Goal: Transaction & Acquisition: Purchase product/service

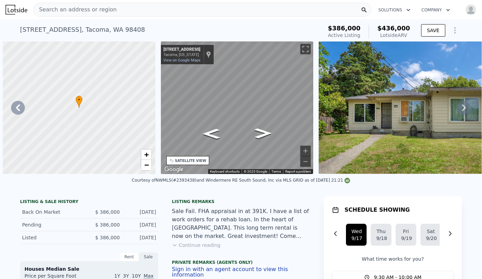
scroll to position [0, 3765]
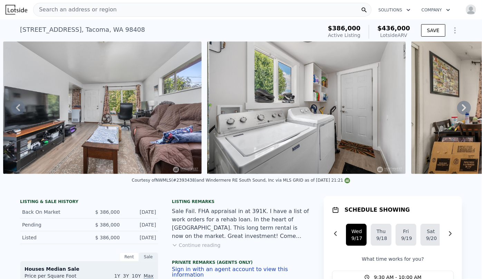
click at [134, 35] on div "5221 S I St , Tacoma , WA 98408 Active at $386k (~ARV $436k )" at bounding box center [170, 31] width 300 height 19
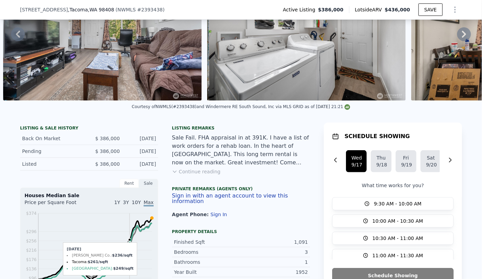
scroll to position [60, 0]
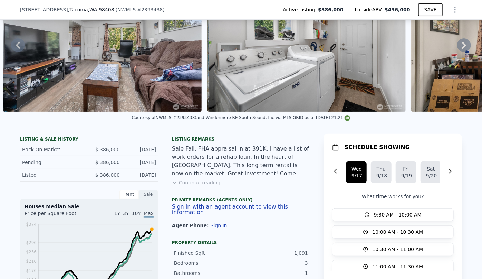
click at [452, 9] on icon "Show Options" at bounding box center [455, 10] width 8 height 8
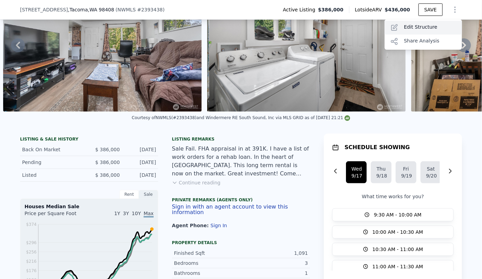
click at [426, 26] on div "Edit Structure" at bounding box center [423, 28] width 77 height 14
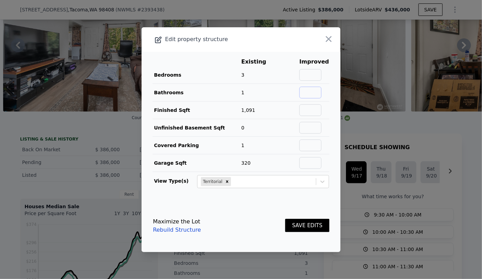
click at [306, 91] on input "text" at bounding box center [310, 93] width 22 height 12
type input "2"
click at [313, 224] on button "SAVE EDITS" at bounding box center [307, 225] width 44 height 13
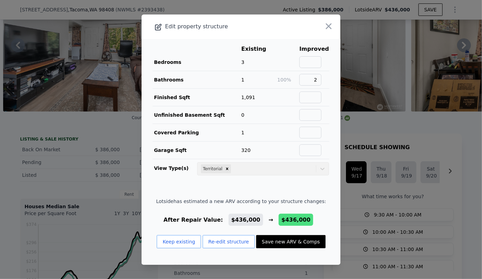
click at [294, 242] on button "Save new ARV & Comps" at bounding box center [290, 241] width 69 height 13
checkbox input "true"
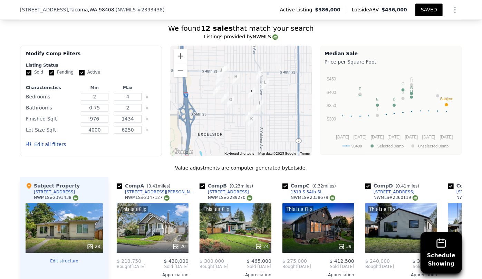
scroll to position [720, 0]
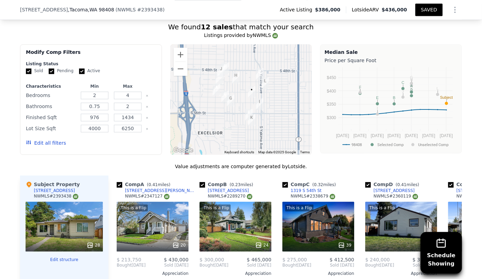
click at [41, 140] on button "Edit all filters" at bounding box center [46, 143] width 40 height 7
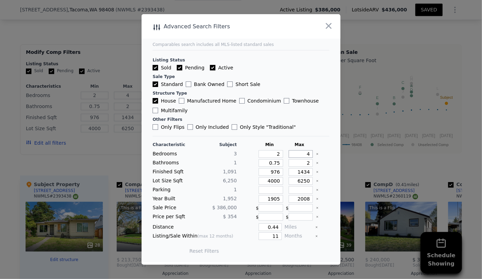
drag, startPoint x: 307, startPoint y: 153, endPoint x: 287, endPoint y: 154, distance: 20.4
click at [289, 154] on input "4" at bounding box center [301, 154] width 25 height 8
type input "3"
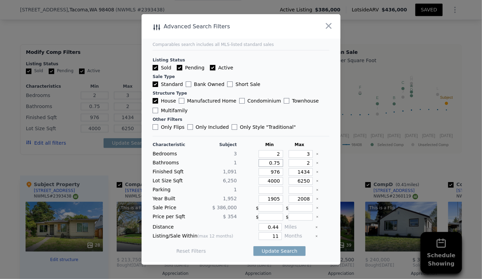
drag, startPoint x: 276, startPoint y: 162, endPoint x: 256, endPoint y: 165, distance: 20.5
click at [259, 165] on input "0.75" at bounding box center [271, 163] width 25 height 8
type input "1"
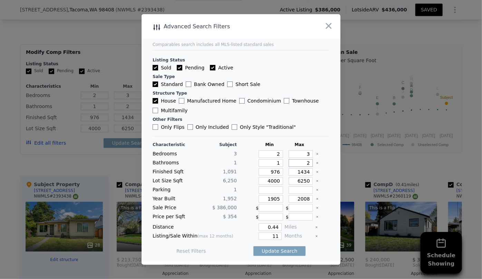
drag, startPoint x: 305, startPoint y: 163, endPoint x: 287, endPoint y: 165, distance: 18.9
click at [290, 165] on input "2" at bounding box center [301, 163] width 25 height 8
drag, startPoint x: 277, startPoint y: 171, endPoint x: 244, endPoint y: 172, distance: 33.2
click at [244, 172] on div "Finished Sqft 1,091 976 1434" at bounding box center [241, 172] width 177 height 8
click at [301, 173] on input "1434" at bounding box center [301, 172] width 25 height 8
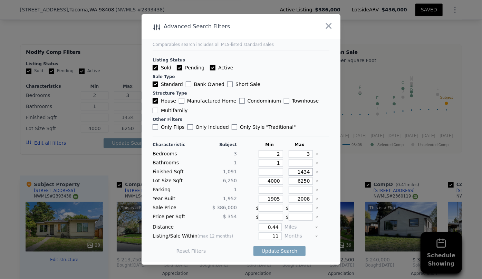
type input "134"
type input "1234"
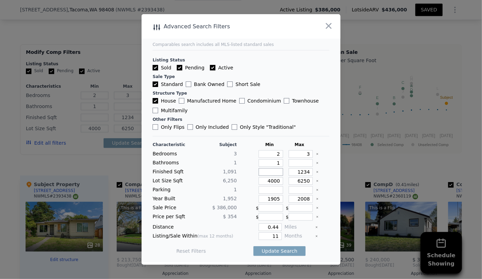
click at [272, 172] on input "number" at bounding box center [271, 172] width 25 height 8
drag, startPoint x: 274, startPoint y: 182, endPoint x: 249, endPoint y: 183, distance: 24.2
click at [249, 183] on div "Lot Size Sqft 6,250 4000 6250" at bounding box center [241, 181] width 177 height 8
click at [301, 181] on input "6250" at bounding box center [301, 181] width 25 height 8
drag, startPoint x: 305, startPoint y: 181, endPoint x: 264, endPoint y: 180, distance: 40.8
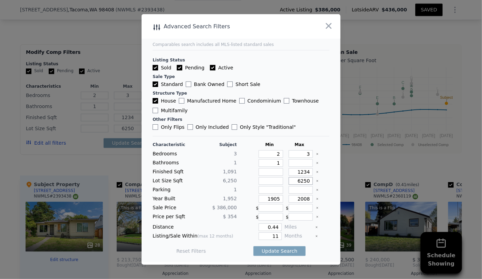
click at [264, 180] on div "Lot Size Sqft 6,250 6250" at bounding box center [241, 181] width 177 height 8
type input "7"
type input "70"
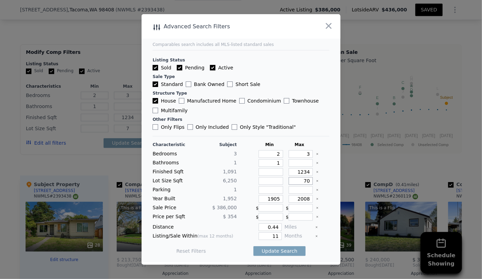
type input "700"
type input "7000"
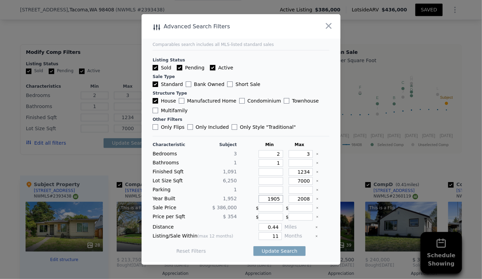
drag, startPoint x: 277, startPoint y: 198, endPoint x: 231, endPoint y: 196, distance: 46.0
click at [231, 196] on div "Year Built 1,952 1905 2008" at bounding box center [241, 199] width 177 height 8
drag, startPoint x: 307, startPoint y: 197, endPoint x: 272, endPoint y: 198, distance: 34.9
click at [273, 198] on div "Year Built 1,952 2008" at bounding box center [241, 199] width 177 height 8
type input "1985"
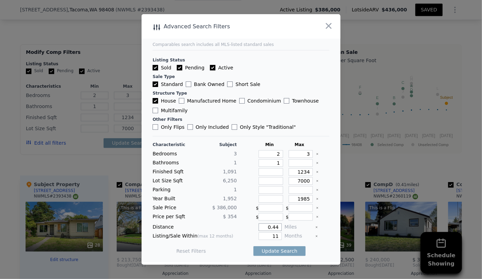
drag, startPoint x: 277, startPoint y: 226, endPoint x: 234, endPoint y: 228, distance: 43.6
click at [234, 228] on div "Distance 0.44 Miles" at bounding box center [241, 228] width 177 height 8
type input "0.5"
drag, startPoint x: 277, startPoint y: 236, endPoint x: 244, endPoint y: 239, distance: 33.3
click at [244, 239] on div "11" at bounding box center [261, 236] width 42 height 8
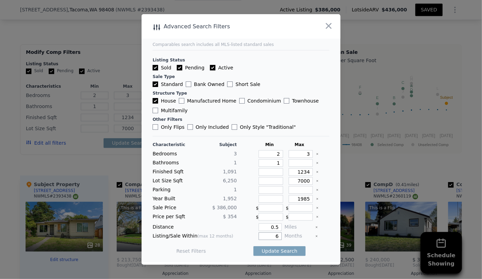
type input "6"
click at [260, 257] on div "Update Search" at bounding box center [280, 250] width 52 height 19
click at [262, 253] on button "Update Search" at bounding box center [280, 251] width 52 height 10
checkbox input "false"
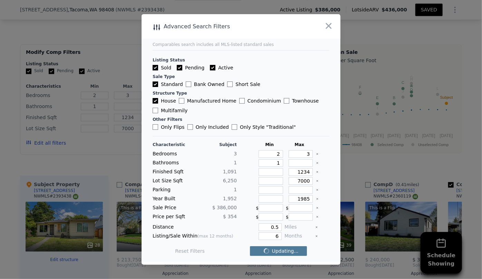
checkbox input "false"
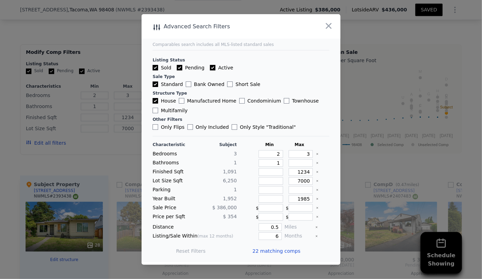
click at [262, 253] on span "22 matching comps" at bounding box center [277, 251] width 48 height 7
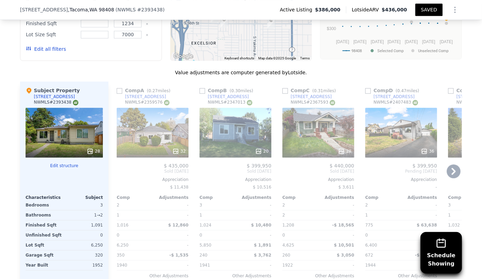
scroll to position [814, 0]
click at [121, 89] on div "Comp A ( 0.27 miles)" at bounding box center [145, 90] width 56 height 7
click at [117, 90] on input "checkbox" at bounding box center [120, 91] width 6 height 6
checkbox input "true"
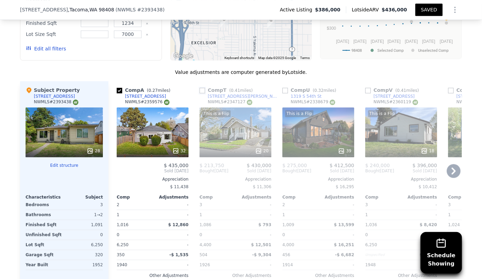
click at [200, 91] on input "checkbox" at bounding box center [203, 91] width 6 height 6
checkbox input "true"
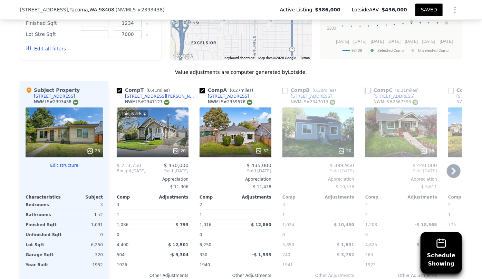
click at [365, 90] on input "checkbox" at bounding box center [368, 91] width 6 height 6
checkbox input "true"
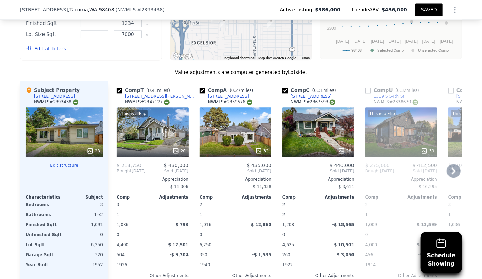
click at [453, 171] on icon at bounding box center [454, 171] width 4 height 7
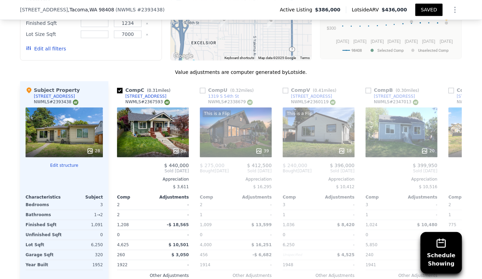
scroll to position [0, 166]
click at [319, 136] on div "This is a Flip 18" at bounding box center [319, 132] width 72 height 50
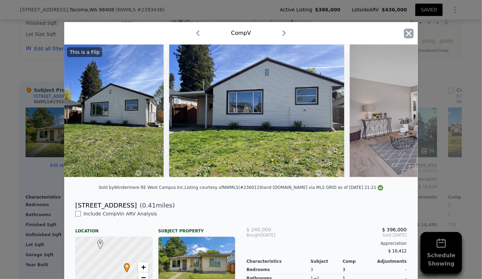
click at [407, 33] on icon "button" at bounding box center [409, 33] width 6 height 6
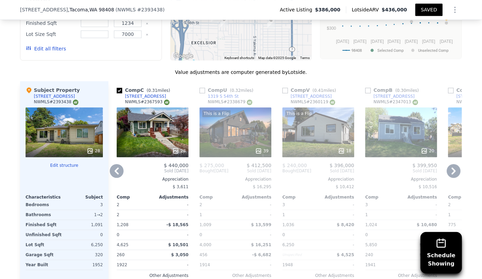
click at [284, 87] on div "Comp V ( 0.41 miles)" at bounding box center [311, 90] width 56 height 7
click at [285, 89] on input "checkbox" at bounding box center [286, 91] width 6 height 6
checkbox input "true"
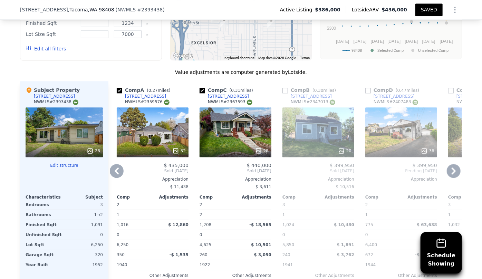
click at [456, 173] on icon at bounding box center [454, 171] width 14 height 14
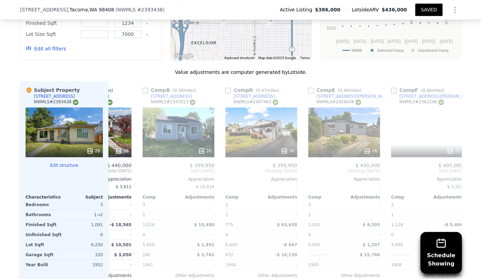
scroll to position [0, 332]
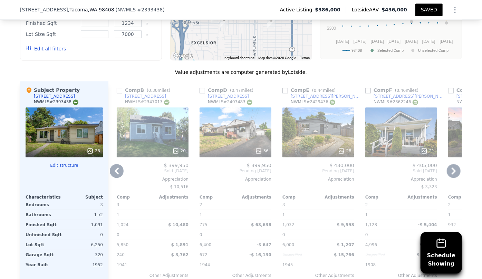
click at [452, 169] on icon at bounding box center [454, 171] width 4 height 7
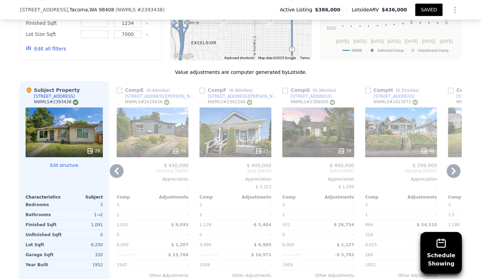
click at [452, 169] on icon at bounding box center [454, 171] width 4 height 7
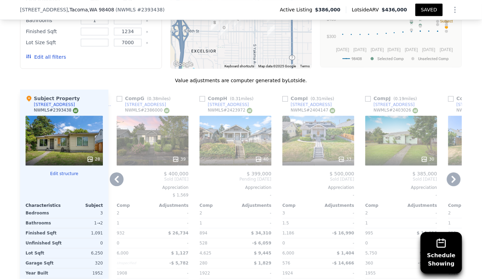
scroll to position [814, 0]
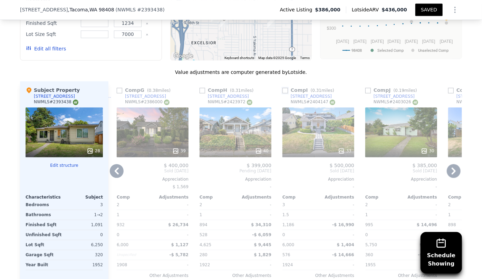
click at [285, 91] on input "checkbox" at bounding box center [286, 91] width 6 height 6
checkbox input "true"
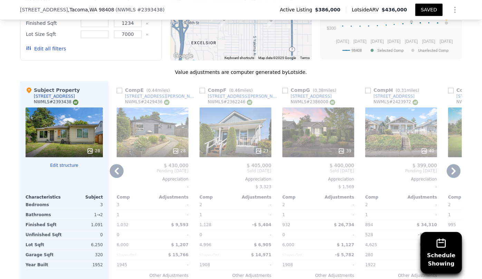
click at [150, 129] on div "28" at bounding box center [153, 132] width 72 height 50
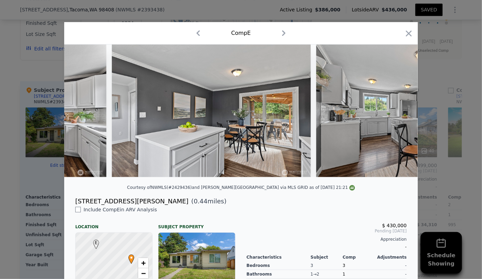
scroll to position [0, 1797]
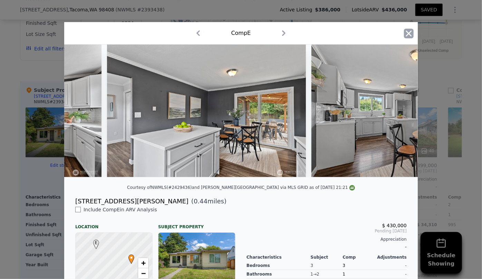
click at [410, 32] on icon "button" at bounding box center [409, 34] width 10 height 10
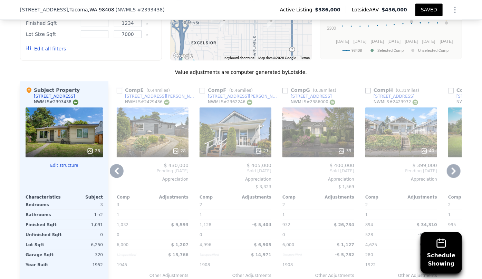
click at [118, 90] on input "checkbox" at bounding box center [120, 91] width 6 height 6
checkbox input "true"
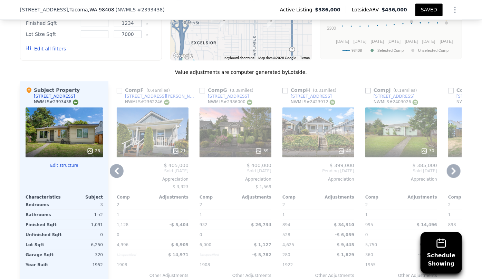
click at [453, 171] on icon at bounding box center [454, 171] width 14 height 14
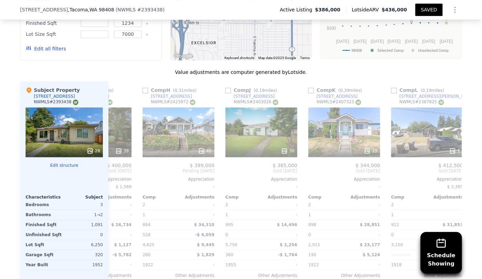
scroll to position [0, 829]
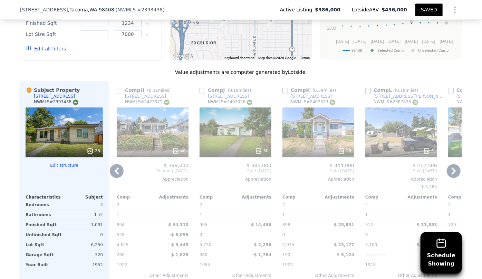
click at [453, 171] on icon at bounding box center [454, 171] width 14 height 14
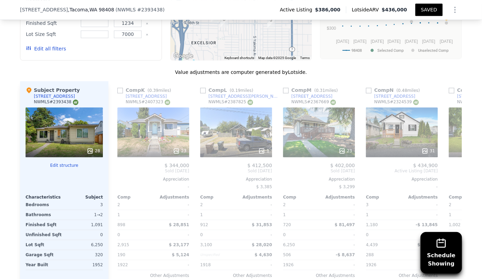
scroll to position [0, 995]
click at [453, 171] on icon at bounding box center [454, 171] width 14 height 14
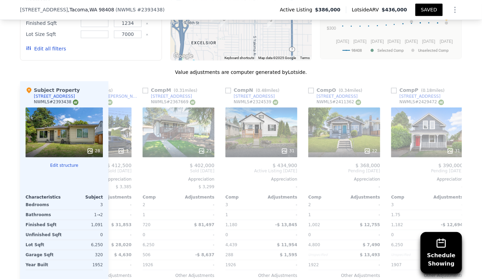
scroll to position [0, 1161]
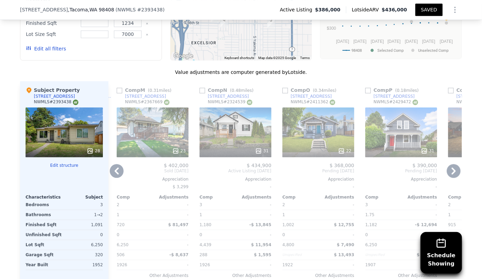
click at [209, 126] on div "31" at bounding box center [236, 132] width 72 height 50
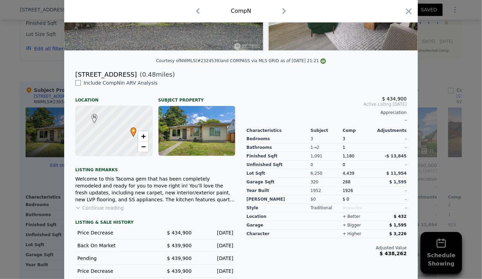
scroll to position [157, 0]
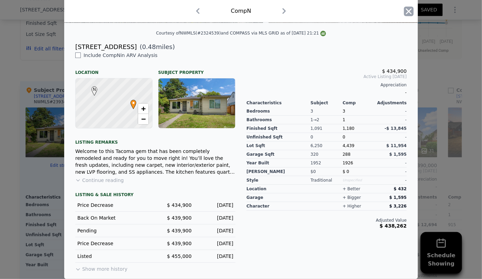
click at [408, 8] on icon "button" at bounding box center [409, 12] width 10 height 10
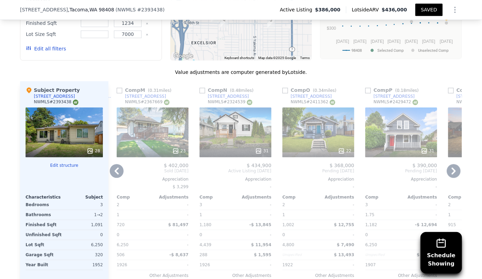
click at [450, 171] on icon at bounding box center [454, 171] width 14 height 14
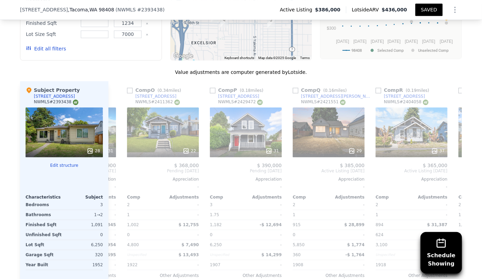
scroll to position [0, 1326]
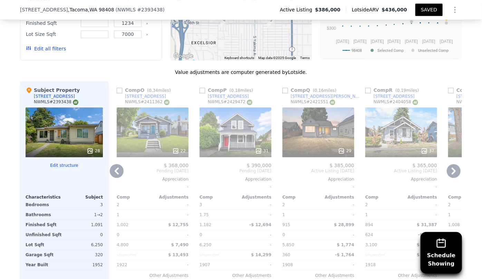
click at [450, 171] on icon at bounding box center [454, 171] width 14 height 14
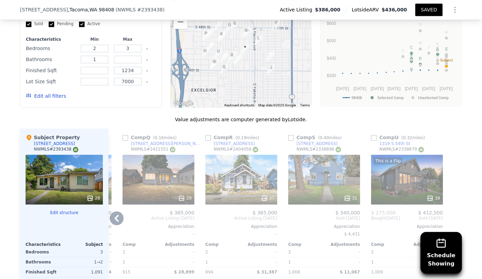
scroll to position [751, 0]
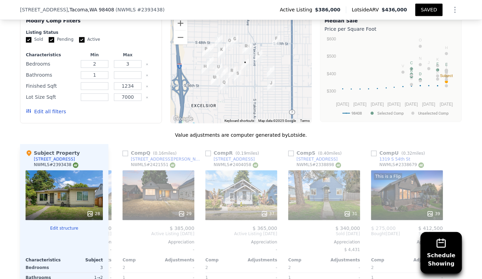
click at [55, 112] on button "Edit all filters" at bounding box center [46, 111] width 40 height 7
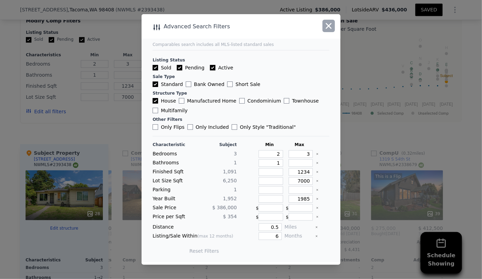
click at [327, 24] on icon "button" at bounding box center [329, 26] width 6 height 6
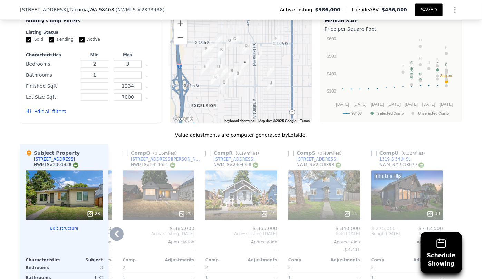
click at [372, 153] on input "checkbox" at bounding box center [374, 154] width 6 height 6
checkbox input "true"
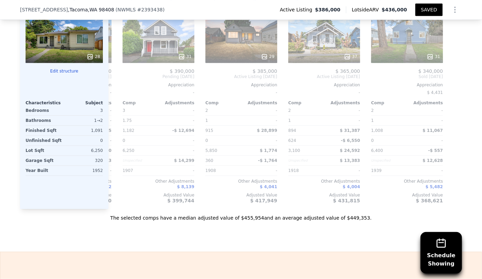
scroll to position [0, 0]
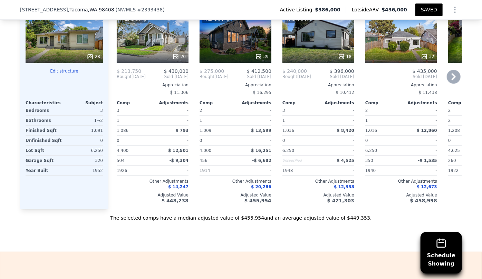
click at [233, 42] on div "This is a Flip 39" at bounding box center [236, 38] width 72 height 50
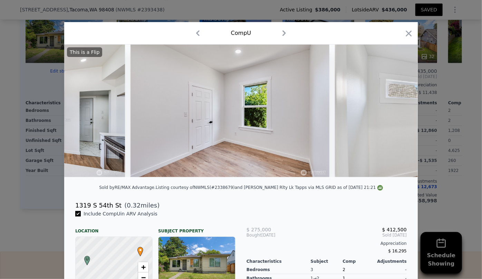
scroll to position [0, 3158]
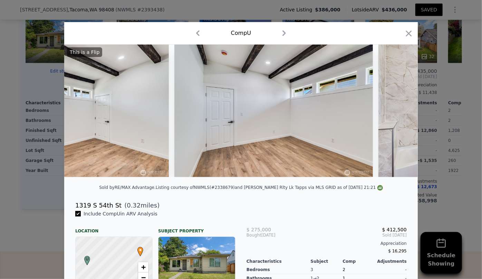
click at [408, 38] on div at bounding box center [409, 35] width 10 height 12
click at [408, 35] on icon "button" at bounding box center [409, 33] width 6 height 6
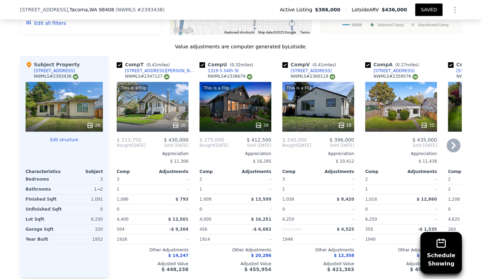
scroll to position [814, 0]
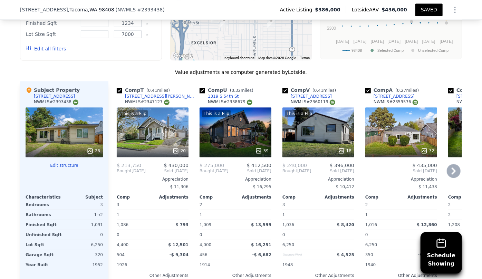
click at [454, 169] on icon at bounding box center [454, 171] width 14 height 14
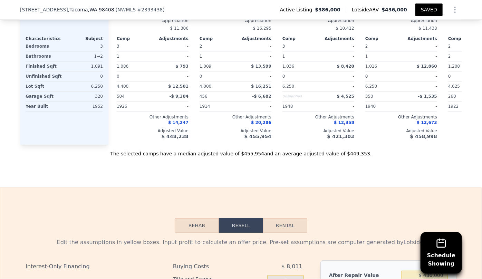
scroll to position [1065, 0]
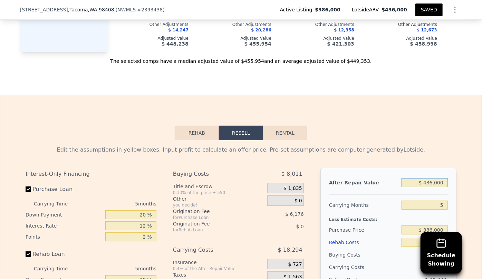
click at [433, 187] on input "$ 436,000" at bounding box center [425, 182] width 46 height 9
type input "$ 43,000"
type input "-$ 372,181"
type input "$ 4,000"
type input "-$ 408,412"
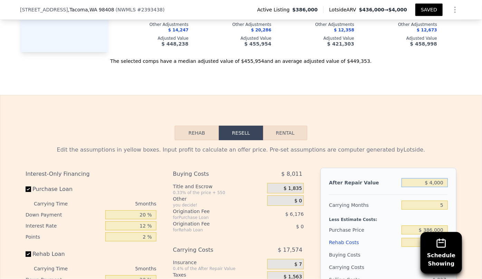
type input "$ 41,000"
type input "-$ 374,039"
type input "$ 415,000"
type input "-$ 26,592"
type input "$ 415,000"
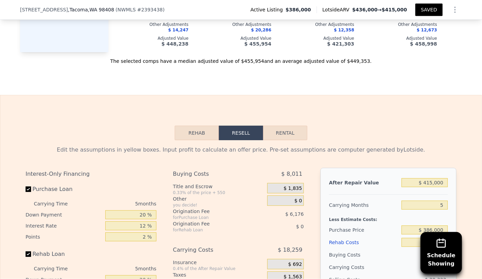
click at [435, 154] on div "Edit the assumptions in yellow boxes. Input profit to calculate an offer price.…" at bounding box center [241, 150] width 431 height 8
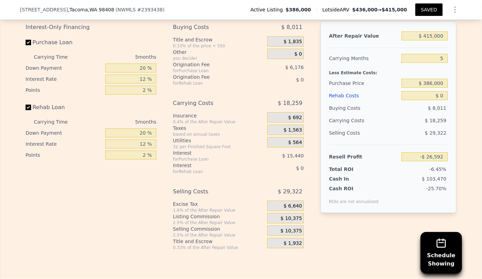
scroll to position [1222, 0]
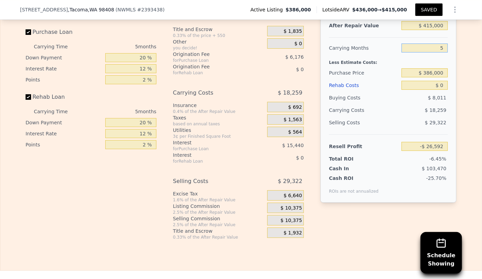
click at [445, 51] on input "5" at bounding box center [425, 48] width 46 height 9
type input "6"
type input "-$ 30,242"
type input "7"
type input "-$ 33,894"
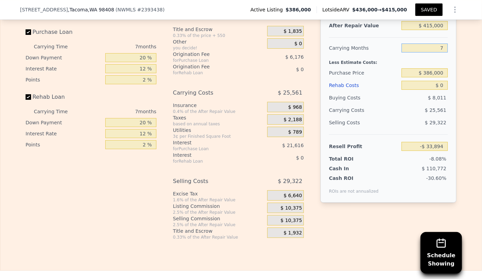
type input "7"
click at [412, 115] on div "$ 25,561" at bounding box center [411, 110] width 73 height 12
click at [345, 91] on div "Rehab Costs" at bounding box center [364, 85] width 70 height 12
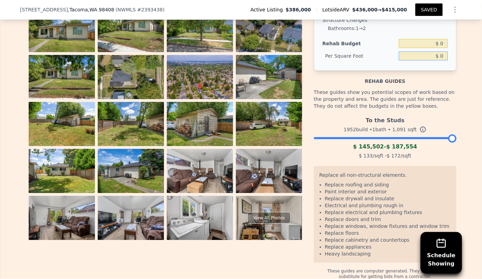
click at [438, 60] on input "$ 0" at bounding box center [423, 55] width 49 height 9
type input "$ 70"
click at [442, 68] on div "Structure Changes Bathrooms : 1 → 2 Rehab Budget $ 0 Per Square Foot $ 70" at bounding box center [385, 39] width 143 height 63
type input "$ 76,370"
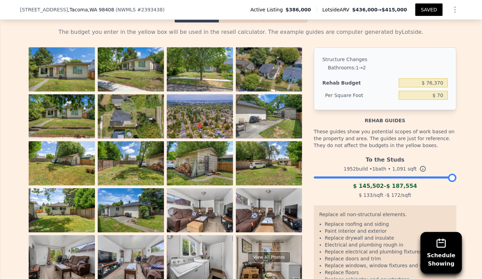
scroll to position [1096, 0]
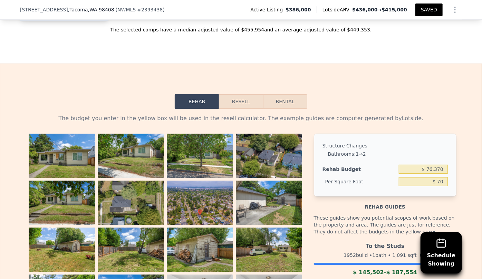
click at [240, 104] on button "Resell" at bounding box center [241, 101] width 44 height 15
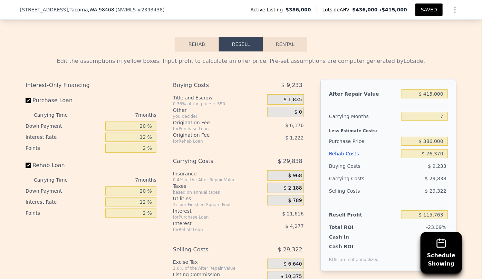
scroll to position [1159, 0]
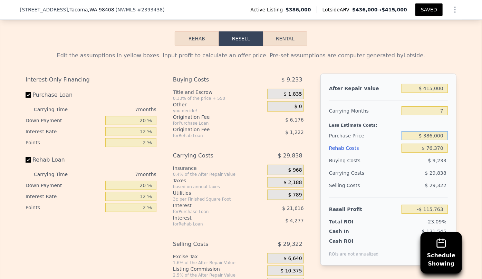
click at [432, 140] on input "$ 386,000" at bounding box center [425, 135] width 46 height 9
type input "$ 300,000"
click at [424, 163] on div "$ 9,233" at bounding box center [425, 160] width 47 height 12
type input "-$ 23,285"
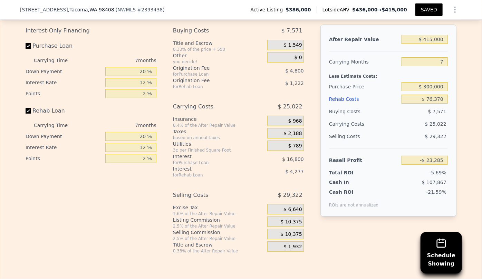
scroll to position [1222, 0]
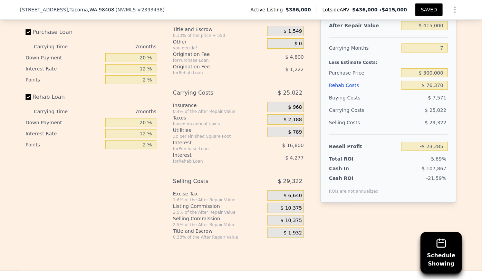
click at [291, 221] on span "$ 10,375" at bounding box center [291, 221] width 21 height 6
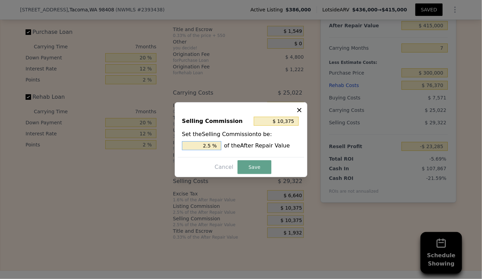
click at [207, 145] on input "2.5 %" at bounding box center [201, 145] width 39 height 9
type input "$ 2,075"
type input ".5 %"
type input "$ 6,225"
type input "1.5 %"
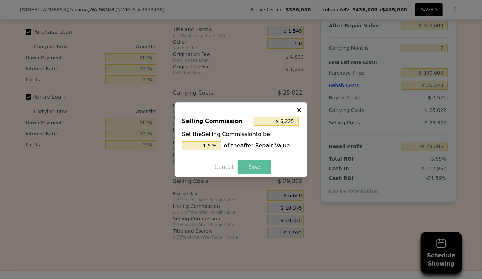
click at [256, 164] on button "Save" at bounding box center [255, 167] width 34 height 14
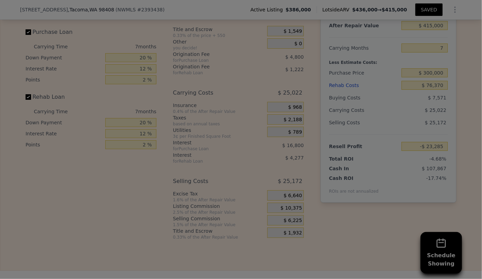
type input "-$ 19,135"
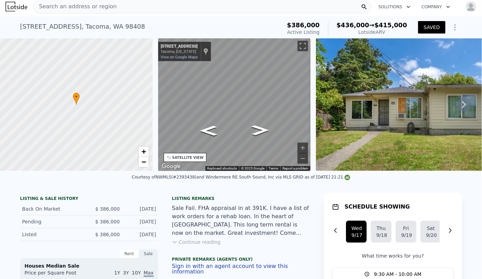
scroll to position [0, 0]
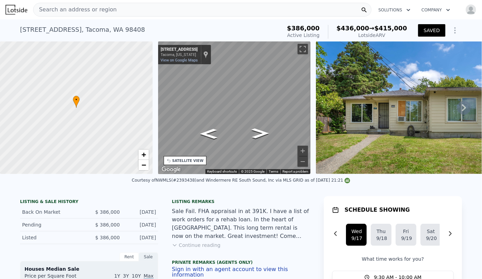
click at [104, 7] on span "Search an address or region" at bounding box center [75, 10] width 83 height 8
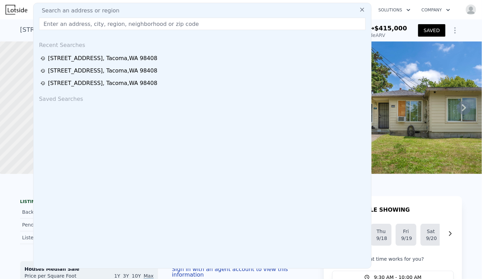
click at [16, 7] on img at bounding box center [17, 10] width 22 height 10
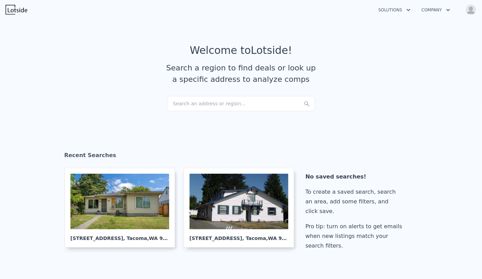
click at [190, 104] on div "Search an address or region..." at bounding box center [241, 103] width 148 height 15
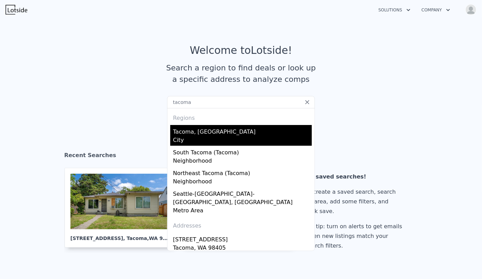
type input "tacoma"
click at [196, 132] on div "Tacoma, WA" at bounding box center [242, 130] width 139 height 11
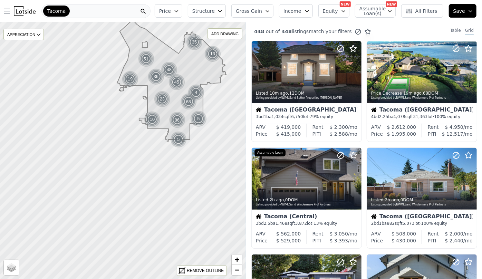
click at [262, 12] on span "Gross Gain" at bounding box center [249, 11] width 26 height 7
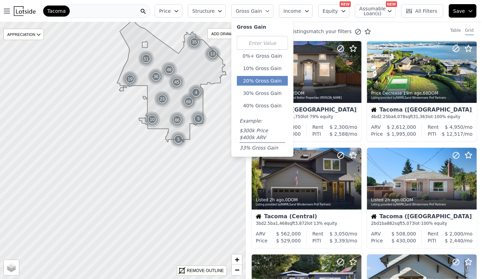
click at [270, 78] on button "20% Gross Gain" at bounding box center [262, 81] width 51 height 10
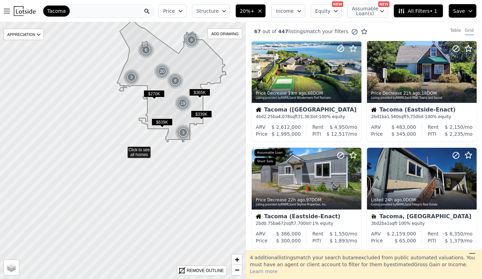
click at [219, 13] on span "Structure" at bounding box center [208, 11] width 22 height 7
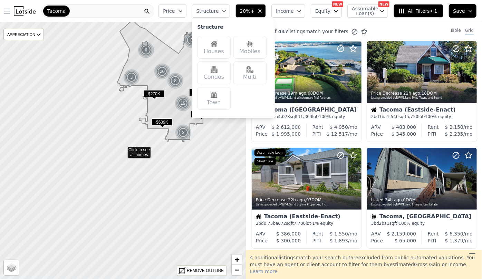
click at [220, 51] on div "Houses" at bounding box center [214, 47] width 33 height 23
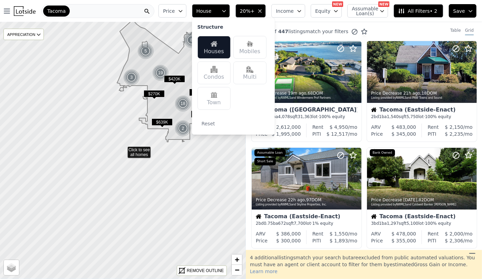
click at [186, 6] on button "Price" at bounding box center [173, 10] width 28 height 13
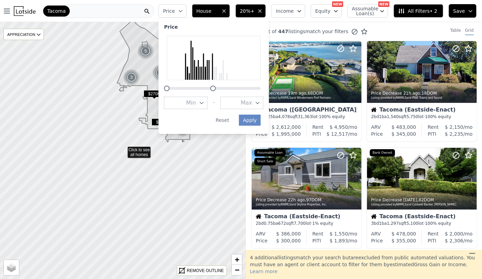
drag, startPoint x: 272, startPoint y: 87, endPoint x: 224, endPoint y: 91, distance: 48.8
click at [216, 91] on div at bounding box center [213, 89] width 6 height 6
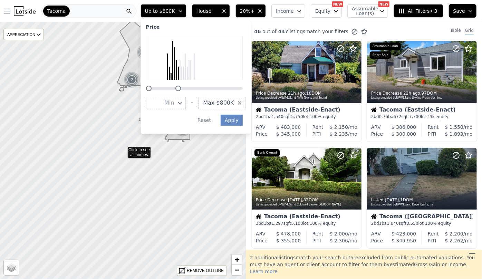
drag, startPoint x: 207, startPoint y: 88, endPoint x: 190, endPoint y: 91, distance: 17.2
click at [190, 91] on div "Price Min - Max $800K Apply Reset" at bounding box center [196, 76] width 111 height 116
drag, startPoint x: 190, startPoint y: 87, endPoint x: 184, endPoint y: 88, distance: 5.3
click at [175, 88] on div at bounding box center [173, 89] width 6 height 6
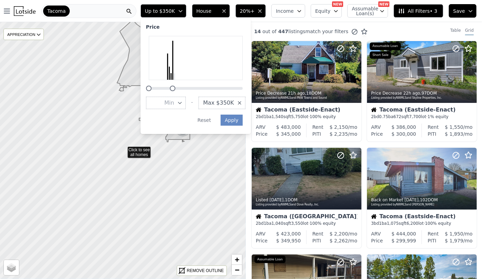
click at [175, 88] on div at bounding box center [173, 89] width 6 height 6
click at [177, 88] on div at bounding box center [175, 89] width 6 height 6
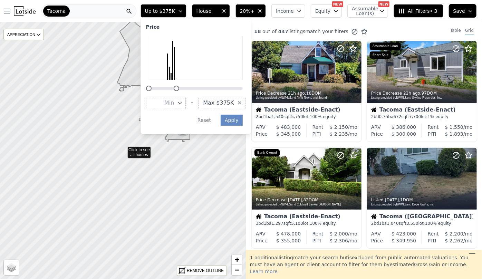
click at [179, 88] on div at bounding box center [177, 89] width 6 height 6
click at [243, 121] on button "Apply" at bounding box center [232, 120] width 22 height 11
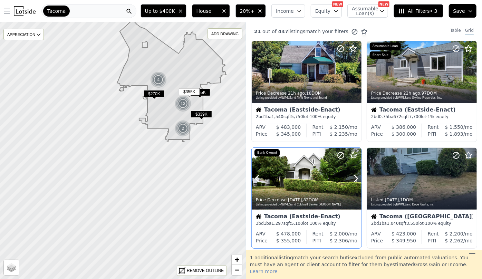
click at [340, 192] on div at bounding box center [307, 194] width 110 height 12
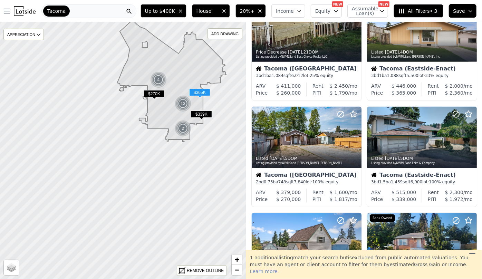
scroll to position [408, 0]
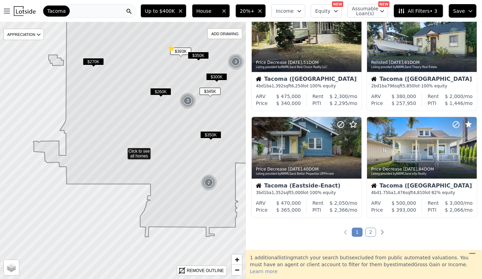
scroll to position [459, 0]
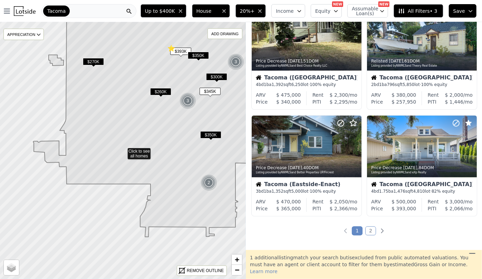
click at [367, 230] on link "2" at bounding box center [370, 231] width 11 height 9
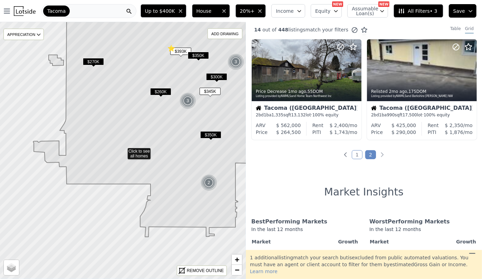
scroll to position [0, 0]
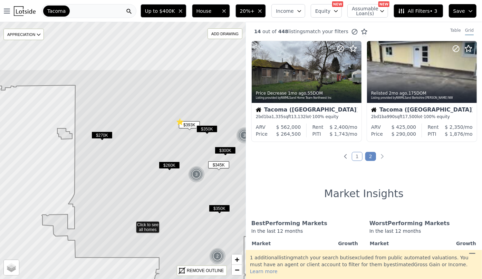
drag, startPoint x: 135, startPoint y: 52, endPoint x: 144, endPoint y: 126, distance: 74.8
click at [144, 126] on icon at bounding box center [131, 189] width 296 height 241
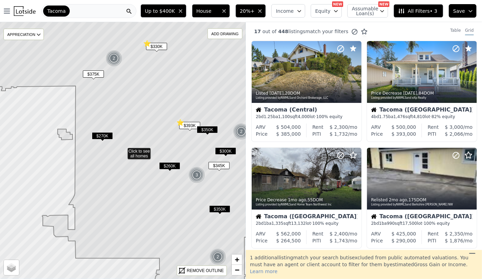
click at [107, 136] on span "$270K" at bounding box center [102, 135] width 21 height 7
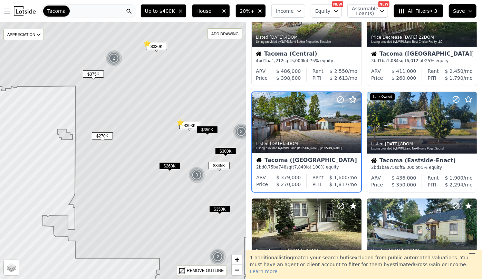
scroll to position [272, 0]
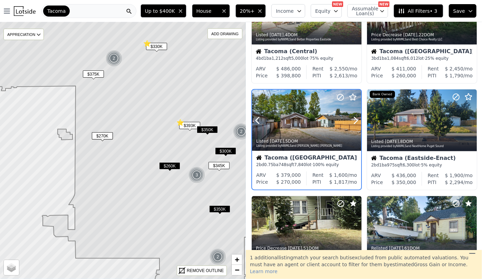
click at [320, 131] on div at bounding box center [306, 135] width 109 height 12
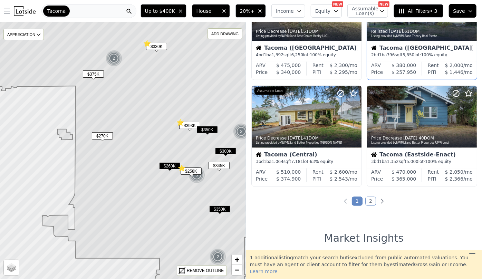
scroll to position [492, 0]
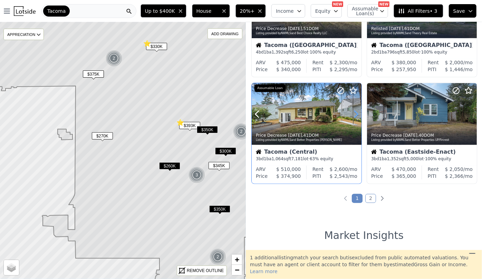
click at [353, 114] on icon at bounding box center [356, 114] width 11 height 11
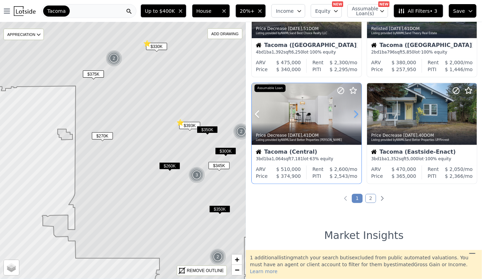
click at [353, 114] on icon at bounding box center [356, 114] width 11 height 11
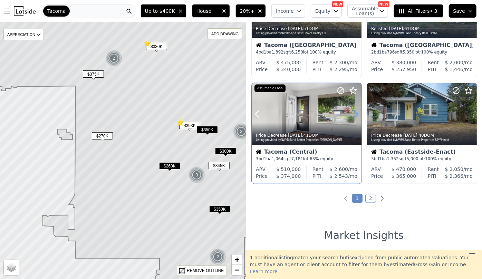
click at [353, 114] on icon at bounding box center [356, 114] width 11 height 11
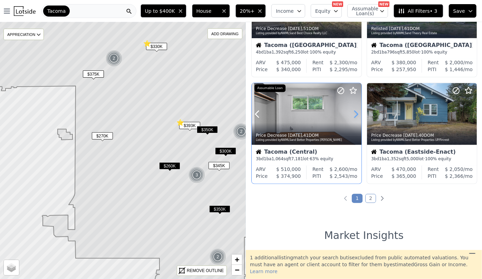
click at [353, 114] on icon at bounding box center [356, 114] width 11 height 11
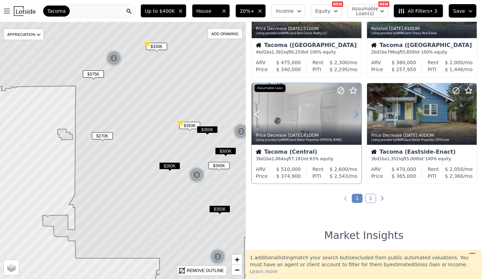
click at [353, 114] on icon at bounding box center [356, 114] width 11 height 11
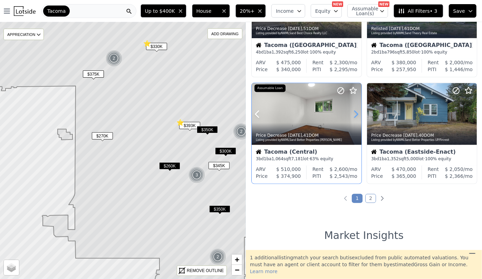
click at [353, 114] on icon at bounding box center [356, 114] width 11 height 11
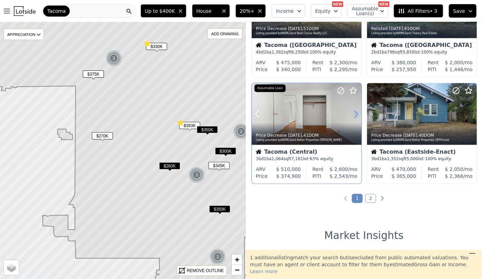
click at [353, 114] on icon at bounding box center [356, 114] width 11 height 11
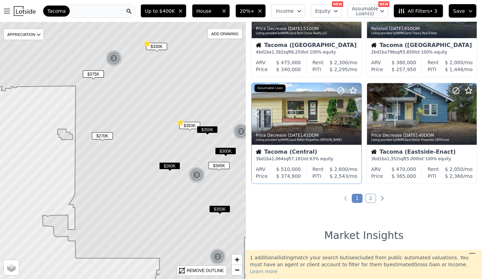
click at [353, 114] on icon at bounding box center [356, 114] width 11 height 11
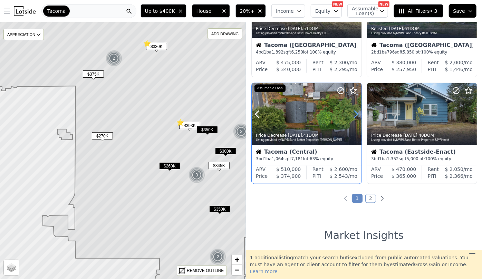
click at [353, 114] on icon at bounding box center [356, 114] width 11 height 11
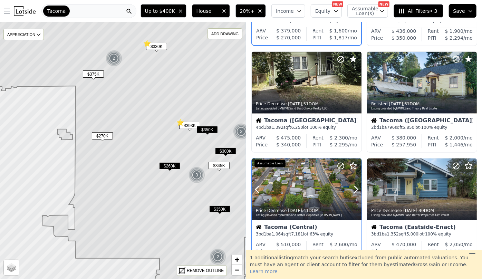
scroll to position [366, 0]
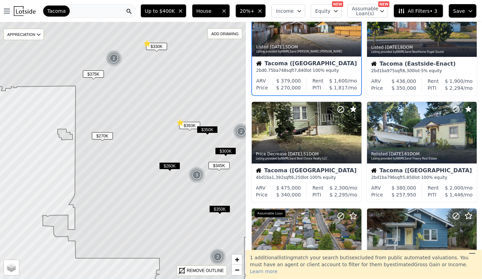
click at [153, 46] on span "$330K" at bounding box center [156, 46] width 21 height 7
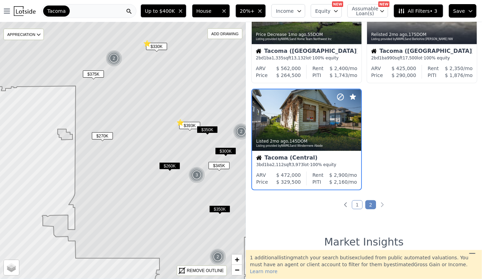
scroll to position [165, 0]
click at [95, 72] on span "$375K" at bounding box center [93, 73] width 21 height 7
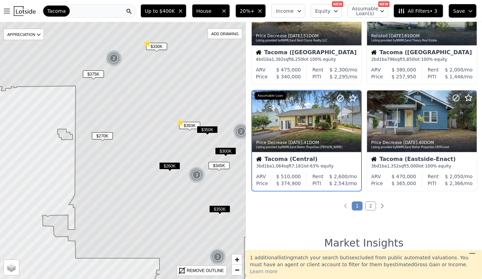
scroll to position [485, 0]
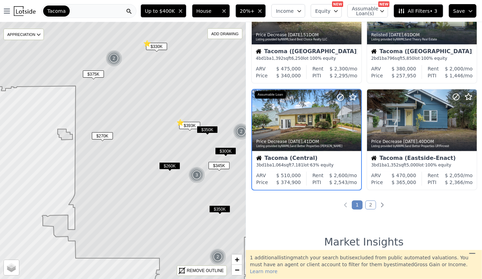
click at [111, 57] on img at bounding box center [114, 58] width 17 height 17
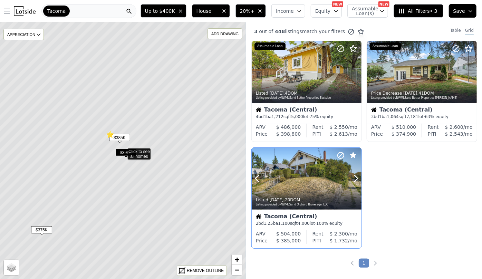
click at [312, 156] on div at bounding box center [307, 179] width 110 height 62
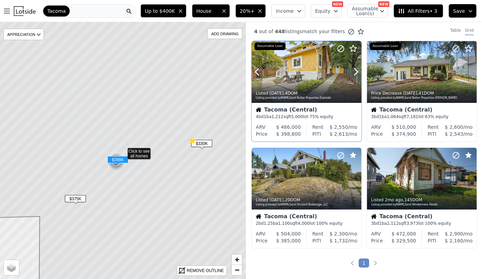
click at [281, 79] on div at bounding box center [307, 72] width 110 height 62
click at [201, 143] on span "$330K" at bounding box center [201, 143] width 21 height 7
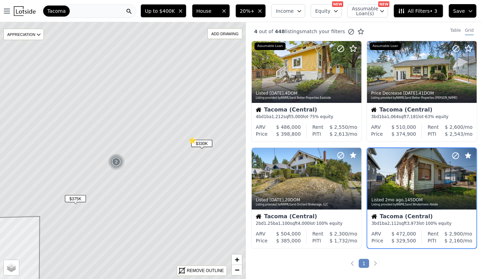
scroll to position [36, 0]
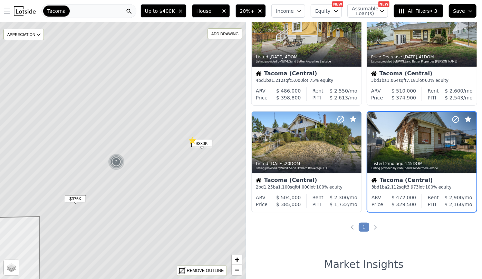
click at [131, 83] on icon at bounding box center [123, 151] width 296 height 310
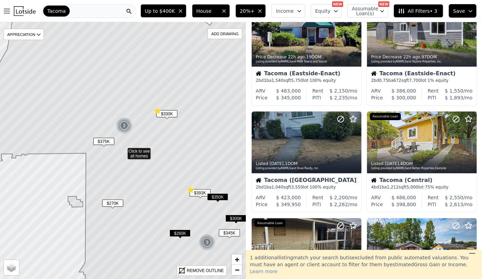
scroll to position [143, 0]
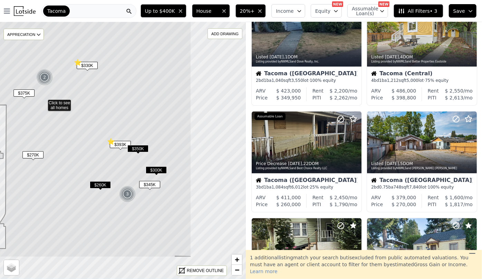
drag, startPoint x: 179, startPoint y: 113, endPoint x: 127, endPoint y: 90, distance: 56.9
click at [127, 90] on icon at bounding box center [43, 102] width 296 height 310
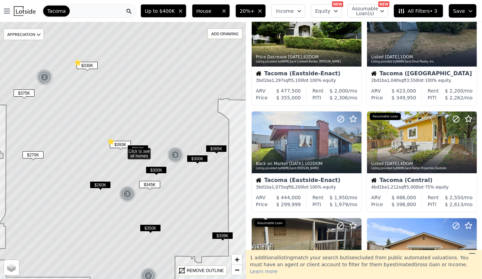
scroll to position [250, 0]
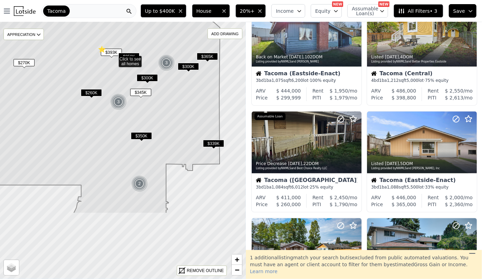
drag, startPoint x: 122, startPoint y: 160, endPoint x: 121, endPoint y: 55, distance: 105.0
click at [111, 66] on icon at bounding box center [114, 59] width 296 height 310
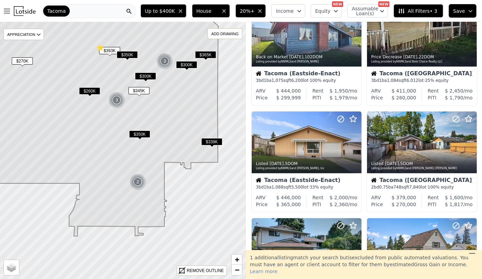
click at [83, 91] on span "$260K" at bounding box center [89, 90] width 21 height 7
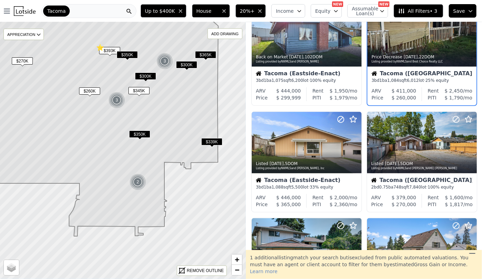
scroll to position [165, 0]
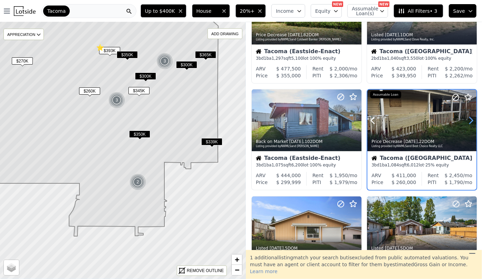
click at [467, 121] on icon at bounding box center [471, 120] width 11 height 11
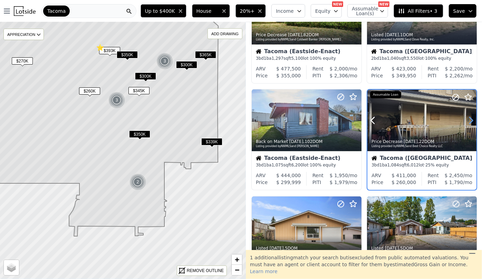
click at [467, 121] on icon at bounding box center [471, 120] width 11 height 11
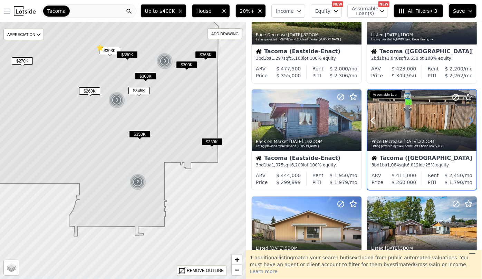
click at [467, 121] on icon at bounding box center [471, 120] width 11 height 11
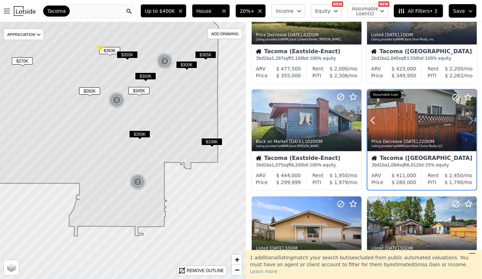
click at [467, 121] on icon at bounding box center [471, 120] width 11 height 11
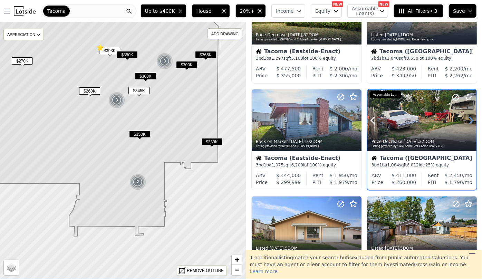
click at [467, 121] on icon at bounding box center [471, 120] width 11 height 11
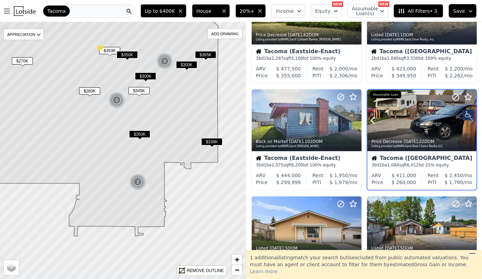
click at [467, 121] on icon at bounding box center [471, 120] width 11 height 11
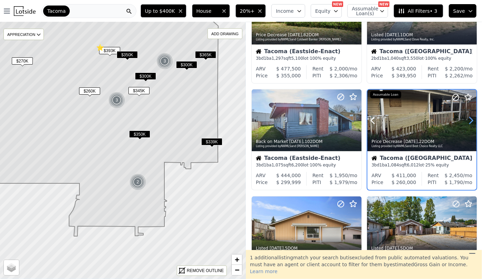
click at [467, 121] on icon at bounding box center [471, 120] width 11 height 11
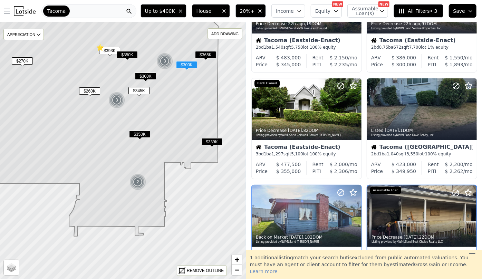
scroll to position [39, 0]
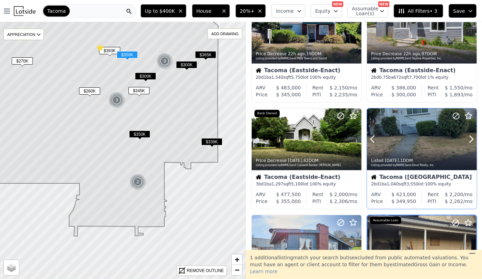
click at [413, 150] on div at bounding box center [422, 154] width 110 height 12
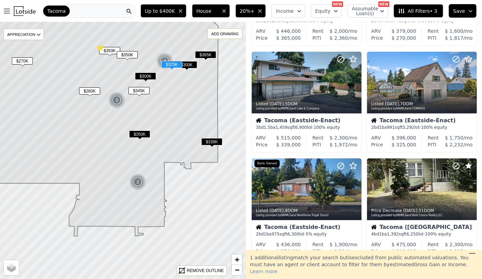
scroll to position [479, 0]
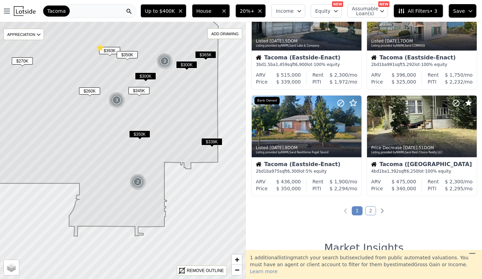
click at [128, 9] on div "Tacoma" at bounding box center [88, 11] width 95 height 14
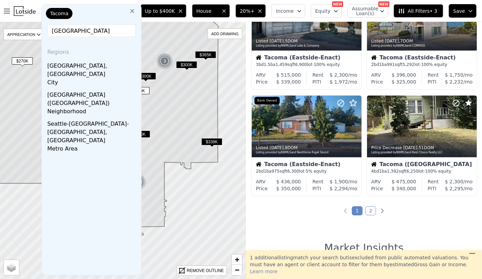
type input "seattle"
click at [114, 59] on div "Seattle, WA" at bounding box center [92, 68] width 91 height 19
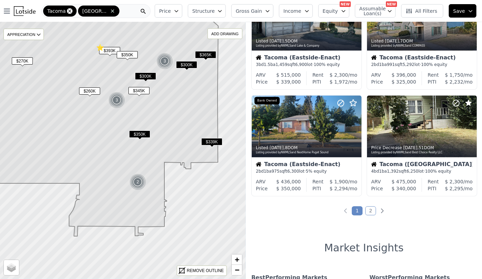
click at [69, 9] on icon at bounding box center [70, 11] width 6 height 6
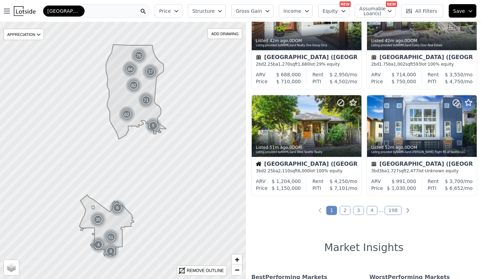
click at [182, 15] on button "Price" at bounding box center [169, 10] width 28 height 13
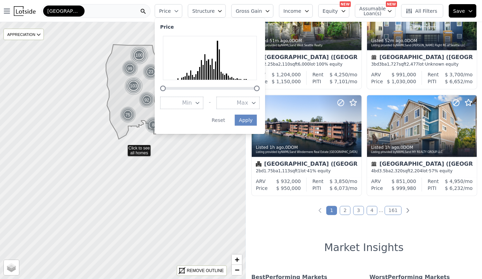
drag, startPoint x: 266, startPoint y: 86, endPoint x: 217, endPoint y: 87, distance: 49.4
click at [217, 84] on div at bounding box center [209, 84] width 99 height 0
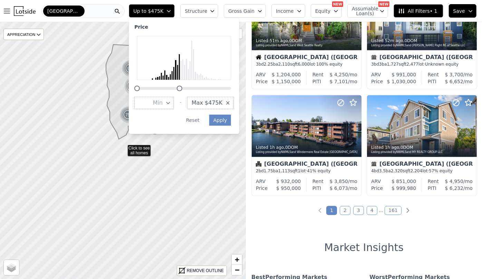
drag, startPoint x: 267, startPoint y: 87, endPoint x: 216, endPoint y: 87, distance: 51.8
click at [216, 84] on div at bounding box center [183, 84] width 99 height 0
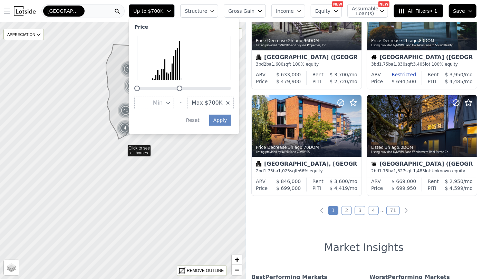
click at [182, 87] on div at bounding box center [180, 89] width 6 height 6
click at [207, 10] on span "Structure" at bounding box center [196, 11] width 22 height 7
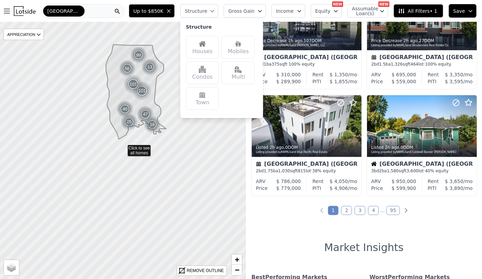
click at [206, 41] on img at bounding box center [202, 43] width 7 height 7
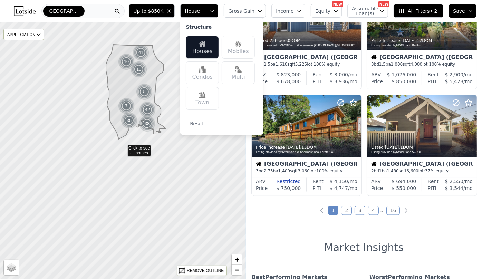
click at [250, 10] on span "Gross Gain" at bounding box center [241, 11] width 26 height 7
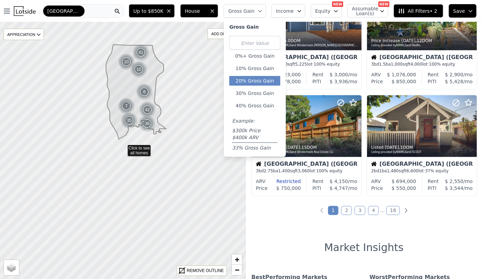
click at [251, 81] on button "20% Gross Gain" at bounding box center [254, 81] width 51 height 10
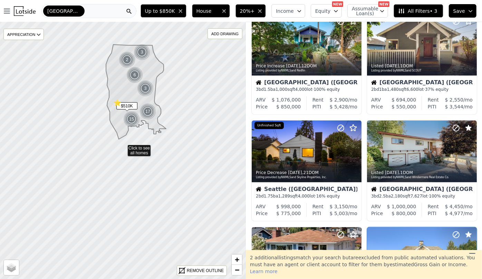
scroll to position [228, 0]
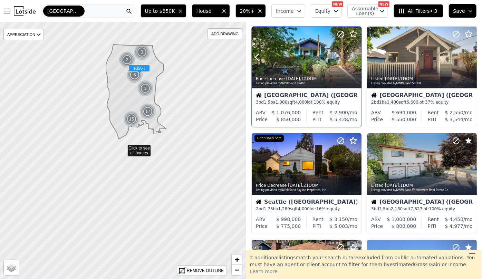
click at [356, 57] on icon at bounding box center [356, 57] width 11 height 11
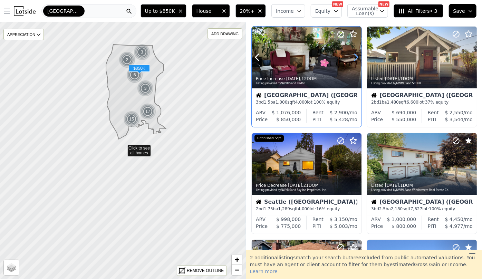
click at [356, 57] on icon at bounding box center [356, 57] width 11 height 11
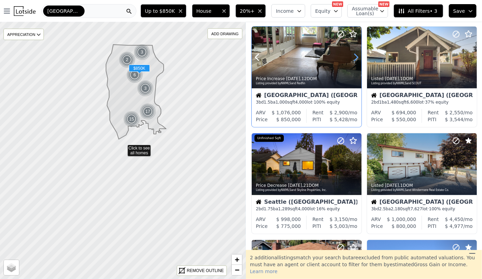
click at [356, 57] on icon at bounding box center [356, 57] width 11 height 11
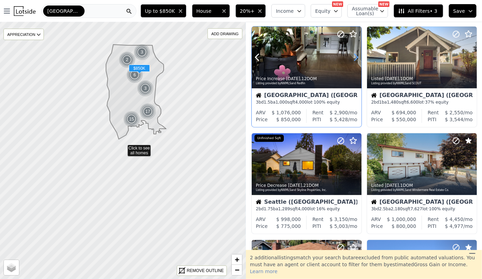
click at [356, 57] on icon at bounding box center [356, 57] width 11 height 11
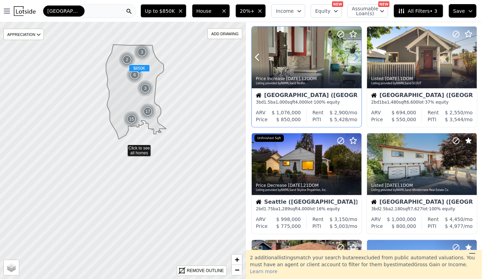
click at [356, 57] on icon at bounding box center [356, 57] width 11 height 11
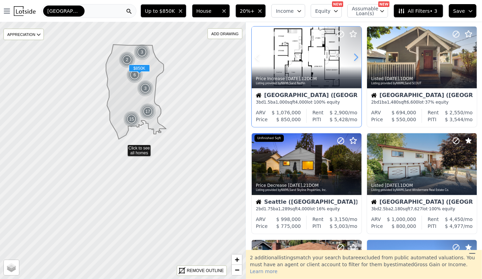
click at [356, 57] on icon at bounding box center [356, 57] width 11 height 11
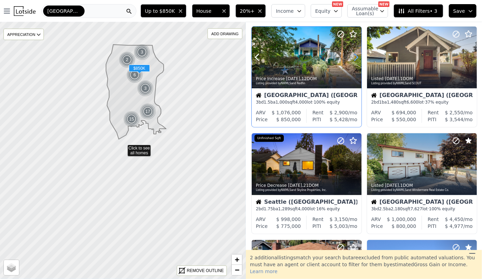
click at [356, 57] on icon at bounding box center [356, 57] width 11 height 11
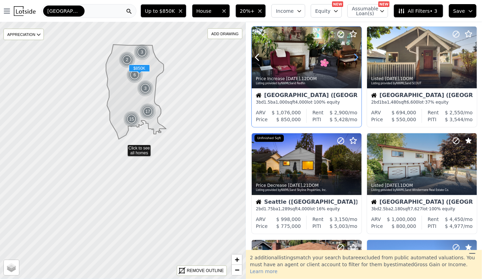
click at [356, 57] on icon at bounding box center [356, 57] width 11 height 11
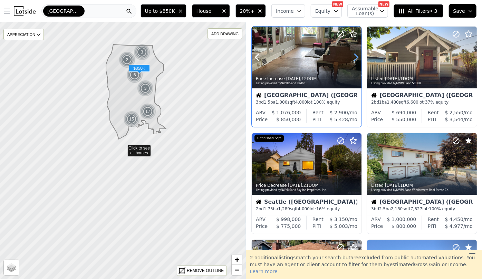
click at [356, 57] on icon at bounding box center [356, 57] width 11 height 11
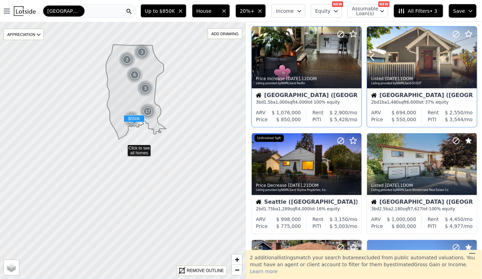
click at [470, 60] on icon at bounding box center [471, 57] width 3 height 7
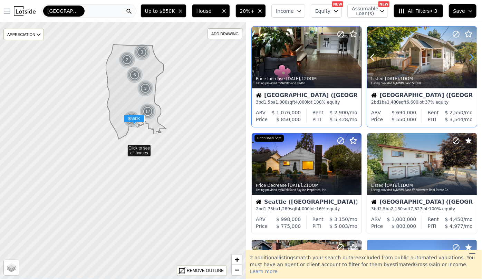
click at [470, 60] on icon at bounding box center [471, 57] width 3 height 7
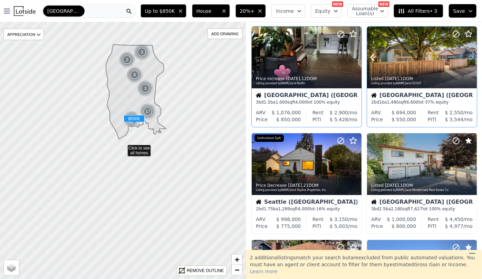
click at [470, 60] on icon at bounding box center [471, 57] width 3 height 7
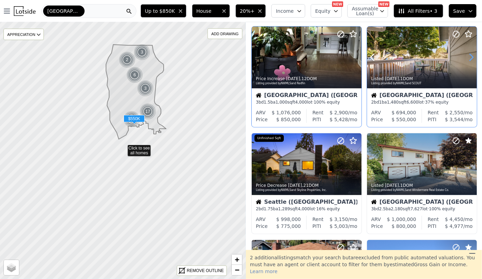
click at [470, 60] on icon at bounding box center [471, 57] width 3 height 7
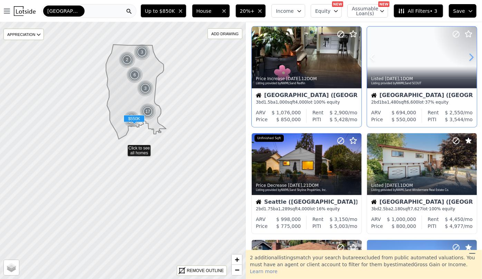
click at [470, 60] on icon at bounding box center [471, 57] width 3 height 7
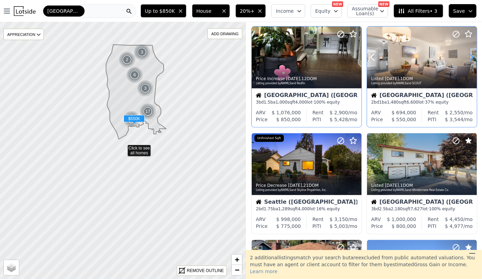
click at [470, 60] on icon at bounding box center [471, 57] width 3 height 7
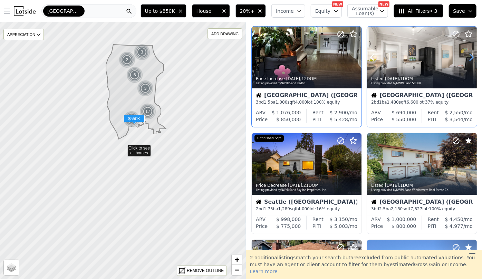
click at [470, 60] on icon at bounding box center [471, 57] width 3 height 7
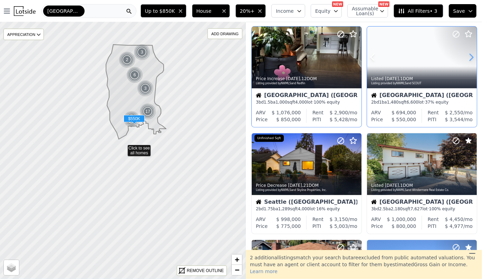
click at [468, 59] on icon at bounding box center [471, 57] width 11 height 11
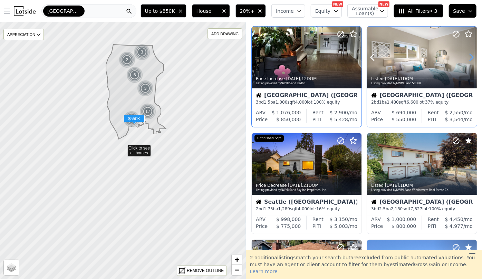
click at [468, 59] on icon at bounding box center [471, 57] width 11 height 11
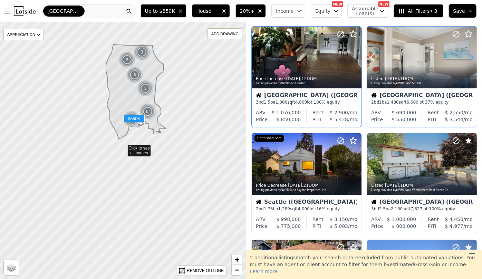
click at [468, 59] on icon at bounding box center [471, 57] width 11 height 11
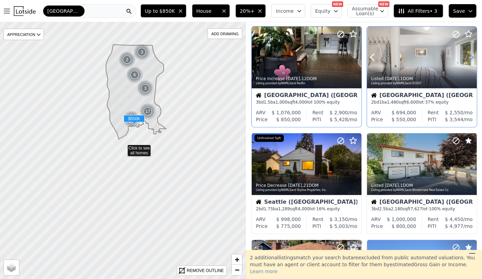
click at [468, 59] on icon at bounding box center [471, 57] width 11 height 11
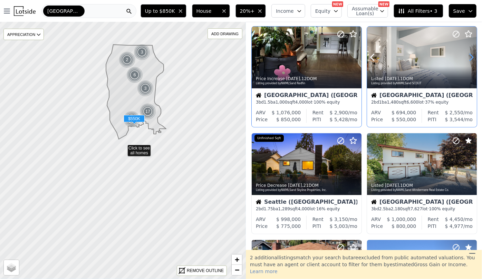
click at [468, 59] on icon at bounding box center [471, 57] width 11 height 11
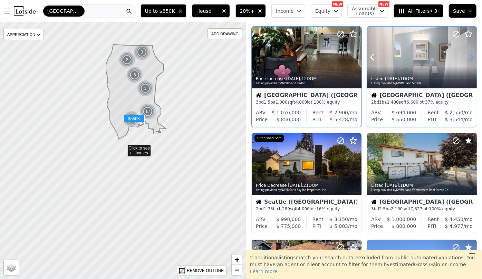
click at [468, 59] on icon at bounding box center [471, 57] width 11 height 11
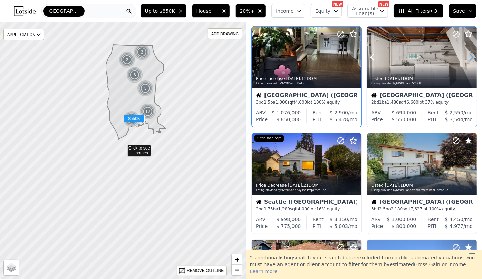
click at [468, 59] on icon at bounding box center [471, 57] width 11 height 11
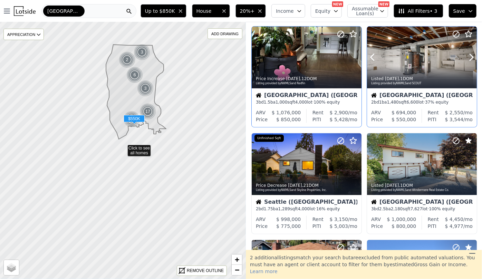
click at [415, 62] on div at bounding box center [422, 58] width 110 height 62
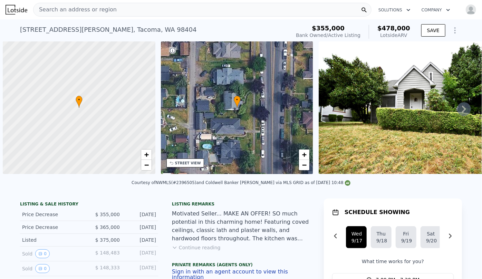
scroll to position [0, 3]
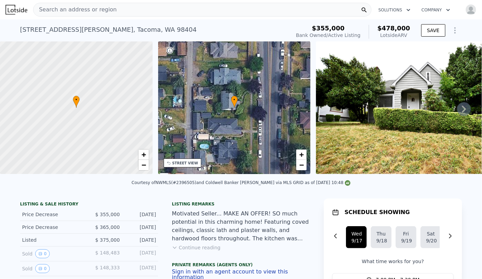
click at [174, 164] on div "STREET VIEW" at bounding box center [185, 163] width 26 height 5
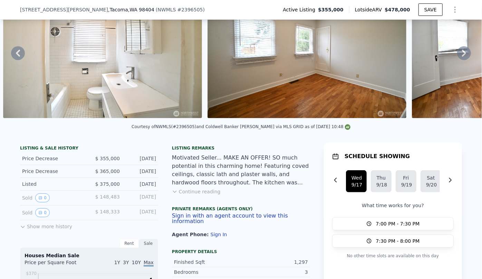
scroll to position [154, 0]
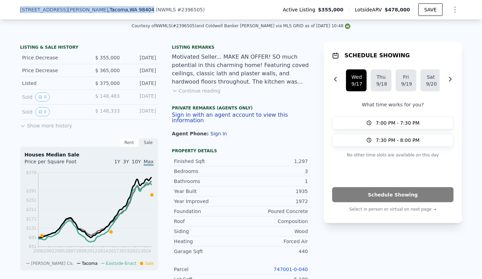
drag, startPoint x: 15, startPoint y: 11, endPoint x: 102, endPoint y: 18, distance: 87.3
click at [102, 18] on div "3588 Mckinley Ave , Tacoma , WA 98404 ( NWMLS # 2396505 ) Active Listing $355,0…" at bounding box center [241, 10] width 482 height 20
copy div "3588 Mckinley Ave , Tacoma , WA 98404"
click at [294, 267] on link "747001-0-040" at bounding box center [291, 270] width 34 height 6
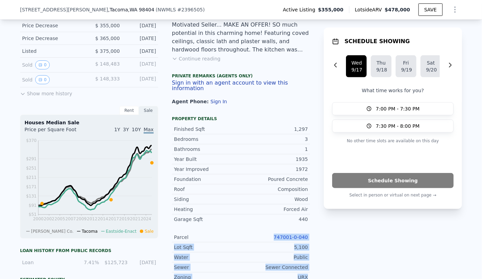
scroll to position [195, 0]
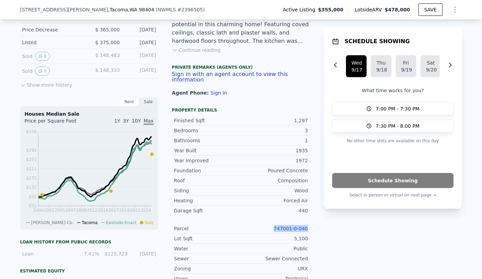
drag, startPoint x: 277, startPoint y: 270, endPoint x: 313, endPoint y: 230, distance: 54.3
click at [313, 230] on div "LISTING & SALE HISTORY Price Decrease $ 355,000 Sep 16, 2025 Price Decrease $ 3…" at bounding box center [241, 228] width 442 height 454
copy link "747001-0-040"
drag, startPoint x: 17, startPoint y: 9, endPoint x: 102, endPoint y: 10, distance: 85.0
click at [102, 10] on div "3588 Mckinley Ave , Tacoma , WA 98404 ( NWMLS # 2396505 ) Active Listing $355,0…" at bounding box center [241, 10] width 482 height 20
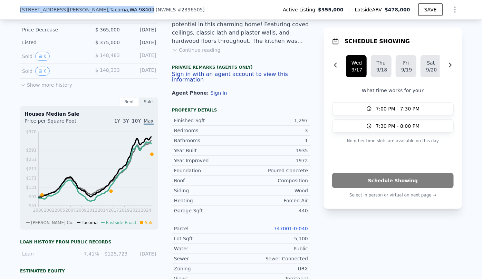
copy div "3588 Mckinley Ave , Tacoma , WA 98404"
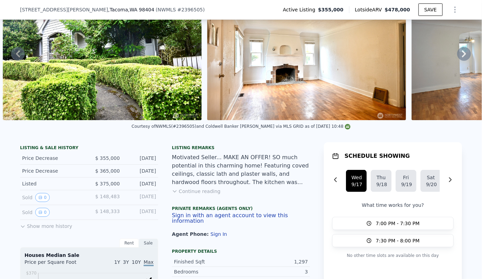
scroll to position [186, 0]
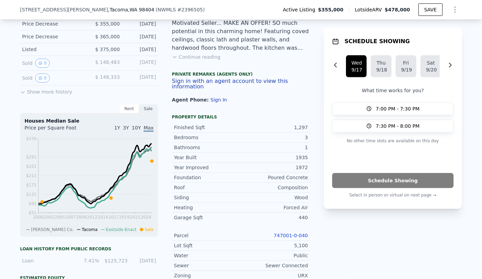
click at [456, 3] on div at bounding box center [454, 10] width 17 height 14
click at [455, 7] on icon "Show Options" at bounding box center [455, 10] width 1 height 6
click at [417, 32] on div "Edit Structure" at bounding box center [423, 28] width 77 height 14
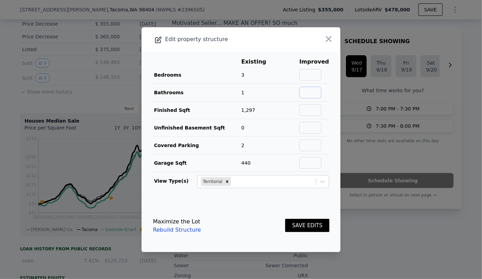
click at [299, 94] on input "text" at bounding box center [310, 93] width 22 height 12
type input "2"
click at [314, 225] on button "SAVE EDITS" at bounding box center [307, 225] width 44 height 13
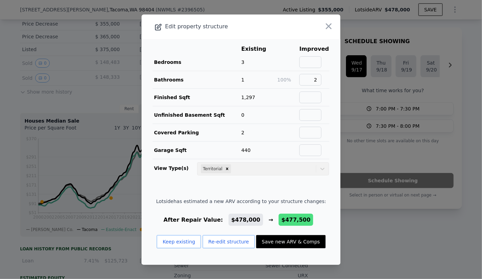
click at [279, 231] on div "Lotside has estimated a new ARV according to your structure changes: After Repa…" at bounding box center [241, 226] width 170 height 56
click at [281, 237] on button "Save new ARV & Comps" at bounding box center [290, 241] width 69 height 13
type input "$ 477,500"
type input "$ 65,436"
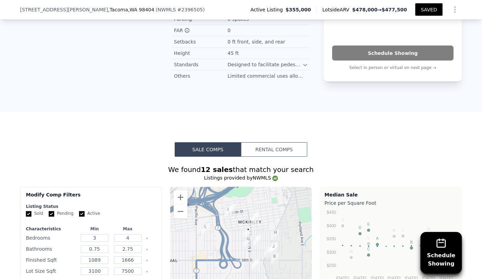
scroll to position [720, 0]
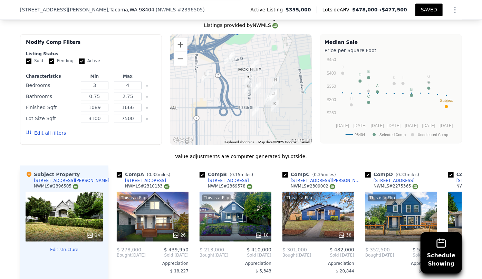
click at [45, 131] on button "Edit all filters" at bounding box center [46, 133] width 40 height 7
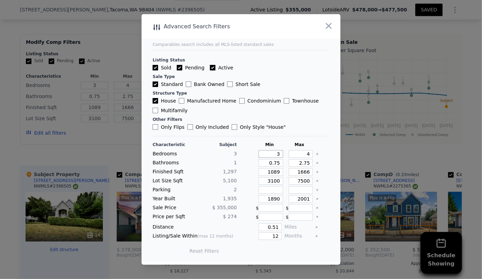
drag, startPoint x: 279, startPoint y: 153, endPoint x: 269, endPoint y: 154, distance: 9.7
click at [269, 153] on input "3" at bounding box center [271, 154] width 25 height 8
type input "2"
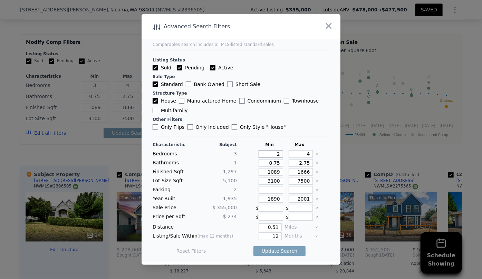
type input "2"
drag, startPoint x: 307, startPoint y: 154, endPoint x: 284, endPoint y: 152, distance: 22.9
click at [289, 152] on input "4" at bounding box center [301, 154] width 25 height 8
type input "3"
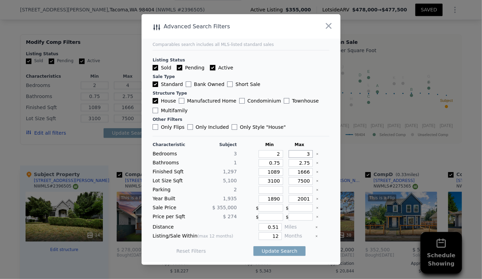
type input "3"
drag, startPoint x: 308, startPoint y: 162, endPoint x: 283, endPoint y: 161, distance: 25.6
click at [286, 161] on div "2.75" at bounding box center [299, 163] width 27 height 8
drag, startPoint x: 277, startPoint y: 163, endPoint x: 244, endPoint y: 163, distance: 33.2
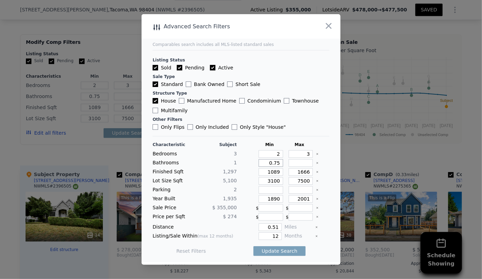
click at [244, 163] on div "Bathrooms 1 0.75" at bounding box center [241, 163] width 177 height 8
type input "1"
drag, startPoint x: 306, startPoint y: 171, endPoint x: 275, endPoint y: 172, distance: 31.1
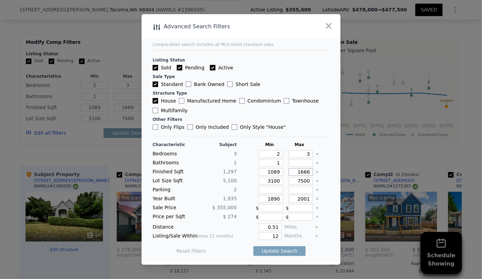
click at [275, 172] on div "Finished Sqft 1,297 1089 1666" at bounding box center [241, 172] width 177 height 8
type input "1"
type input "14"
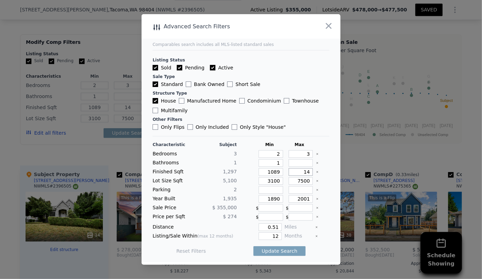
type input "140"
type input "1400"
type input "140"
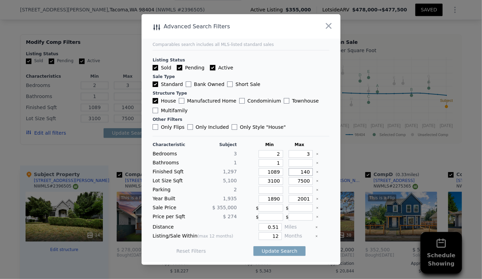
type input "140"
type input "14"
type input "1"
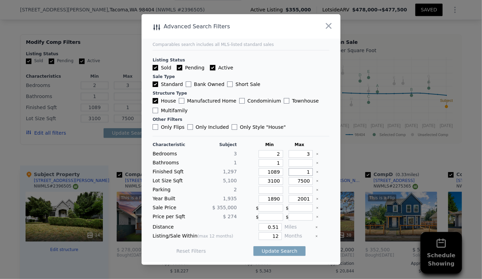
type input "15"
type input "150"
type input "1500"
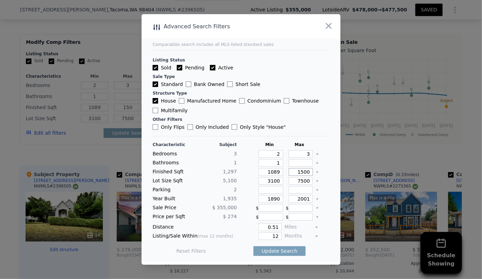
type input "1500"
drag, startPoint x: 276, startPoint y: 170, endPoint x: 245, endPoint y: 171, distance: 31.1
click at [245, 171] on div "Finished Sqft 1,297 1089 1500" at bounding box center [241, 172] width 177 height 8
drag, startPoint x: 277, startPoint y: 182, endPoint x: 251, endPoint y: 182, distance: 25.6
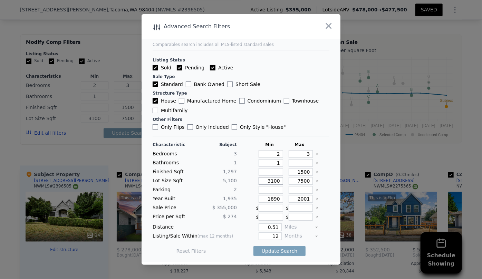
click at [252, 182] on div "Lot Size Sqft 5,100 3100 7500" at bounding box center [241, 181] width 177 height 8
drag, startPoint x: 277, startPoint y: 201, endPoint x: 251, endPoint y: 207, distance: 26.6
click at [251, 207] on div "Characteristic Subject Min Max Bedrooms 3 2 3 Bathrooms 1 1 Finished Sqft 1,297…" at bounding box center [241, 201] width 177 height 119
drag, startPoint x: 306, startPoint y: 198, endPoint x: 279, endPoint y: 205, distance: 27.7
click at [279, 205] on div "Characteristic Subject Min Max Bedrooms 3 2 3 Bathrooms 1 1 Finished Sqft 1,297…" at bounding box center [241, 201] width 177 height 119
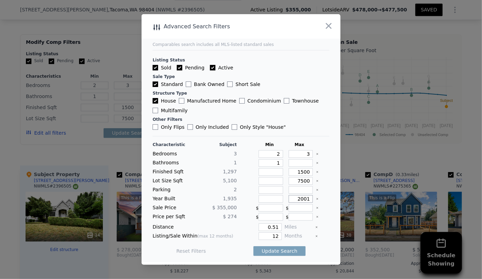
type input "2"
type input "1985"
drag, startPoint x: 275, startPoint y: 237, endPoint x: 257, endPoint y: 235, distance: 17.8
click at [259, 235] on input "12" at bounding box center [270, 236] width 23 height 8
type input "6"
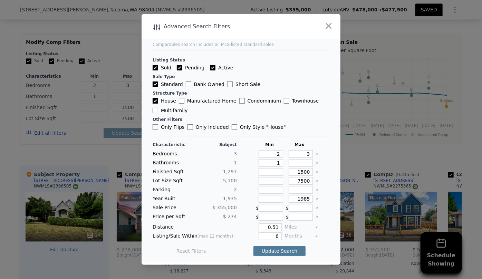
click at [287, 251] on button "Update Search" at bounding box center [280, 251] width 52 height 10
checkbox input "false"
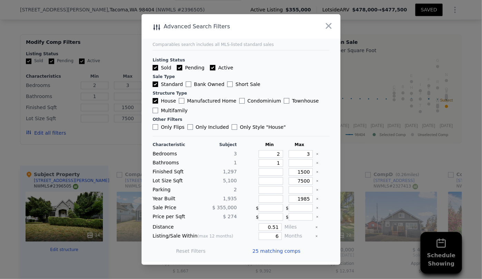
click at [282, 250] on span "25 matching comps" at bounding box center [277, 251] width 48 height 7
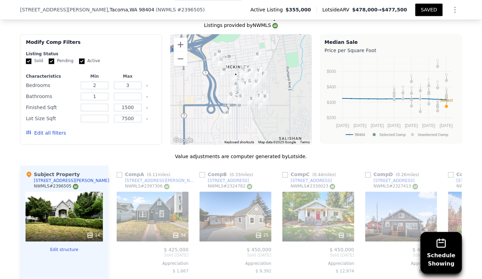
click at [54, 130] on button "Edit all filters" at bounding box center [46, 133] width 40 height 7
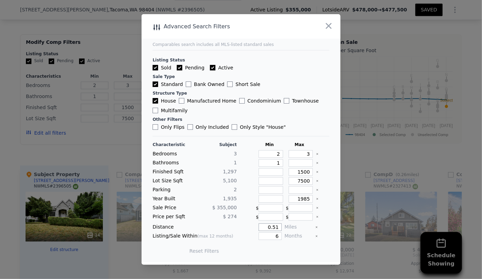
drag, startPoint x: 277, startPoint y: 226, endPoint x: 259, endPoint y: 225, distance: 18.0
click at [259, 225] on input "0.51" at bounding box center [270, 228] width 23 height 8
type input "0.45"
click at [282, 253] on button "Update Search" at bounding box center [280, 251] width 52 height 10
drag, startPoint x: 281, startPoint y: 252, endPoint x: 281, endPoint y: 257, distance: 5.2
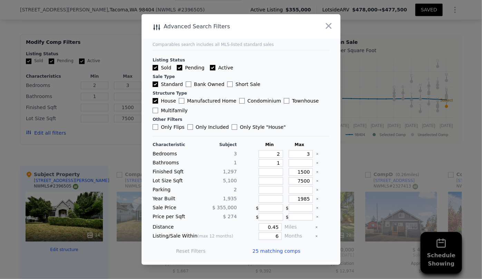
click at [281, 257] on div "25 matching comps" at bounding box center [280, 250] width 54 height 19
click at [283, 251] on span "25 matching comps" at bounding box center [277, 251] width 48 height 7
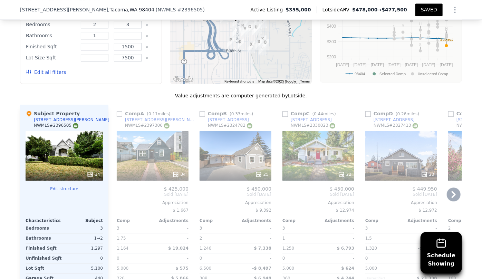
scroll to position [782, 0]
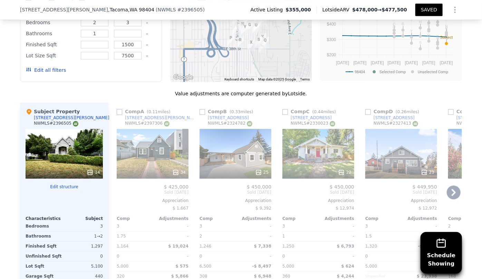
click at [117, 113] on input "checkbox" at bounding box center [120, 112] width 6 height 6
checkbox input "true"
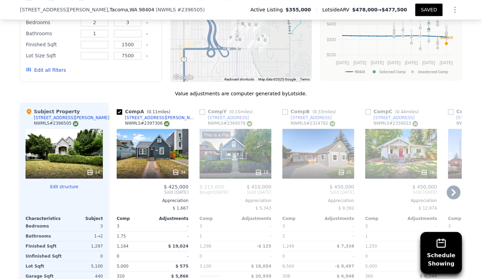
click at [202, 115] on link "3622 E I St" at bounding box center [224, 118] width 49 height 6
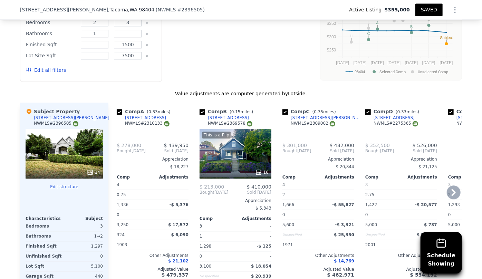
type input "3"
type input "4"
type input "0.75"
type input "2.75"
type input "1089"
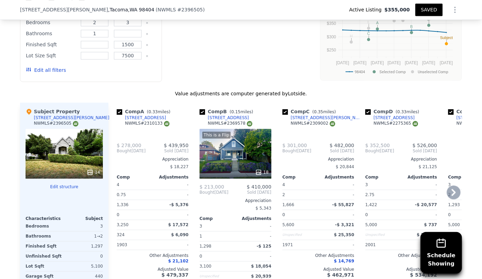
type input "1666"
type input "3100"
checkbox input "true"
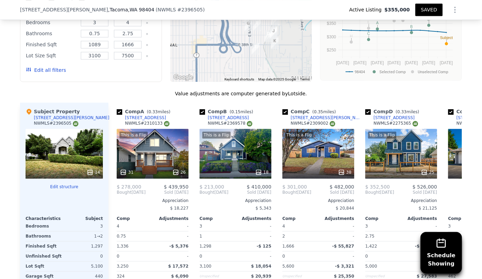
click at [56, 70] on button "Edit all filters" at bounding box center [46, 70] width 40 height 7
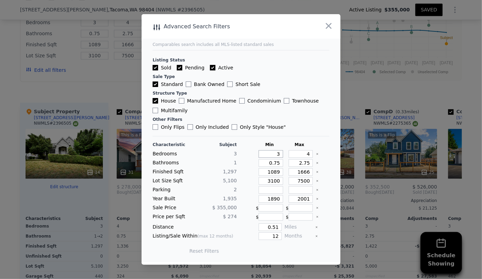
click at [263, 153] on input "3" at bounding box center [271, 154] width 25 height 8
type input "2"
drag, startPoint x: 306, startPoint y: 154, endPoint x: 283, endPoint y: 153, distance: 23.2
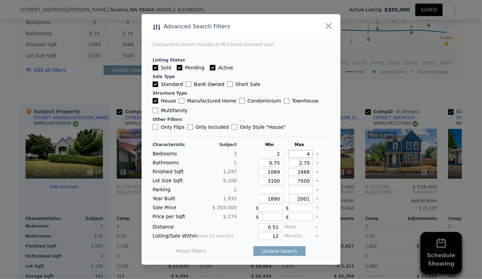
click at [286, 153] on div "4" at bounding box center [299, 154] width 27 height 8
type input "3"
drag, startPoint x: 305, startPoint y: 162, endPoint x: 279, endPoint y: 163, distance: 26.3
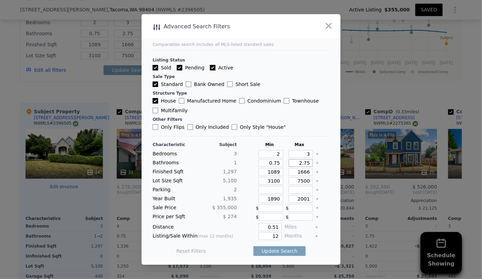
click at [279, 163] on div "Bathrooms 1 0.75 2.75" at bounding box center [241, 163] width 177 height 8
drag, startPoint x: 276, startPoint y: 164, endPoint x: 226, endPoint y: 169, distance: 51.0
click at [226, 169] on div "Characteristic Subject Min Max Bedrooms 3 2 3 Bathrooms 1 0.75 Finished Sqft 1,…" at bounding box center [241, 201] width 177 height 119
type input "1"
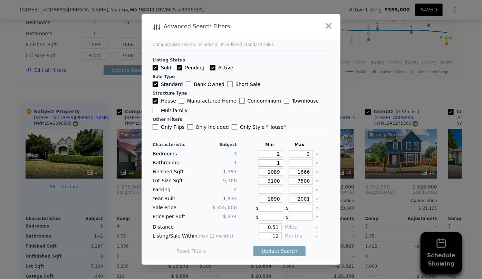
type input "1"
drag, startPoint x: 278, startPoint y: 172, endPoint x: 226, endPoint y: 174, distance: 52.6
click at [227, 174] on div "Finished Sqft 1,297 1089 1666" at bounding box center [241, 172] width 177 height 8
type input "9"
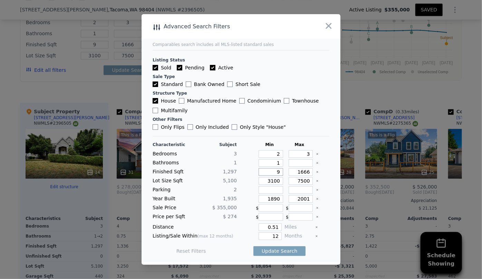
type input "90"
type input "900"
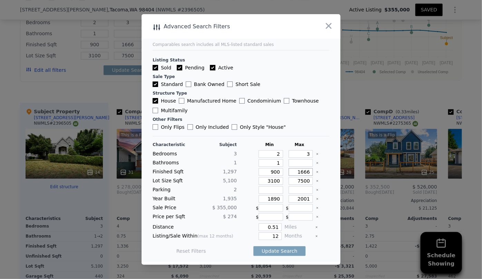
drag, startPoint x: 306, startPoint y: 172, endPoint x: 271, endPoint y: 174, distance: 34.9
click at [271, 174] on div "Finished Sqft 1,297 900 1666" at bounding box center [241, 172] width 177 height 8
type input "1"
type input "15"
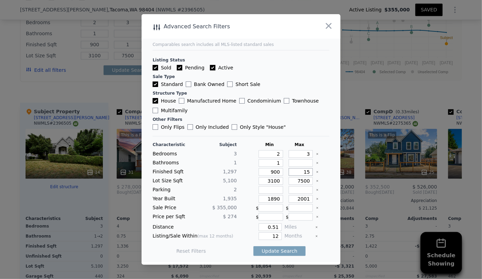
type input "15"
type input "150"
type input "1500"
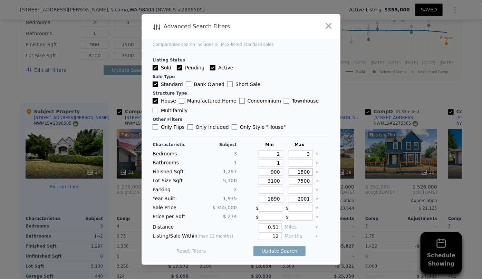
type input "1500"
drag, startPoint x: 279, startPoint y: 180, endPoint x: 225, endPoint y: 182, distance: 54.6
click at [228, 180] on div "Lot Size Sqft 5,100 3100 7500" at bounding box center [241, 181] width 177 height 8
drag, startPoint x: 278, startPoint y: 199, endPoint x: 243, endPoint y: 200, distance: 34.6
click at [243, 200] on div "Year Built 1,935 1890 2001" at bounding box center [241, 199] width 177 height 8
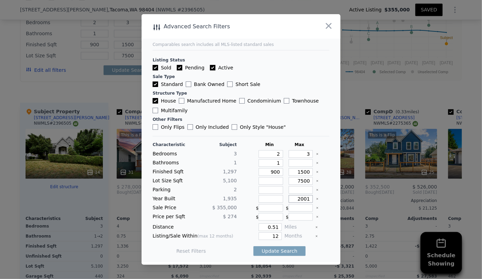
drag, startPoint x: 307, startPoint y: 199, endPoint x: 276, endPoint y: 199, distance: 31.1
click at [276, 199] on div "Year Built 1,935 2001" at bounding box center [241, 199] width 177 height 8
type input "1970"
drag, startPoint x: 277, startPoint y: 228, endPoint x: 232, endPoint y: 225, distance: 45.0
click at [234, 225] on div "Distance 0.51 Miles" at bounding box center [241, 228] width 177 height 8
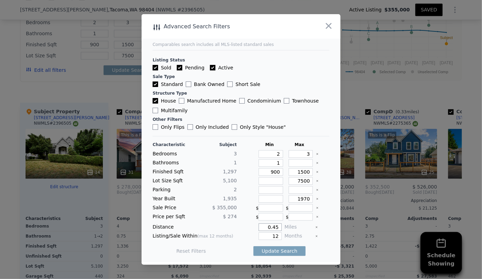
type input "0.45"
drag, startPoint x: 274, startPoint y: 235, endPoint x: 259, endPoint y: 235, distance: 15.2
click at [259, 235] on input "12" at bounding box center [270, 236] width 23 height 8
type input "6"
click at [283, 257] on div "Update Search" at bounding box center [280, 250] width 52 height 19
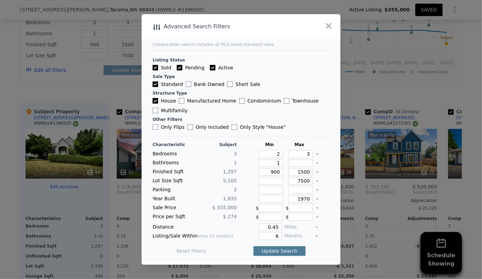
click at [284, 250] on button "Update Search" at bounding box center [280, 251] width 52 height 10
checkbox input "false"
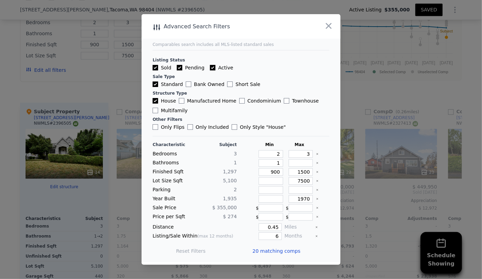
click at [287, 251] on span "20 matching comps" at bounding box center [277, 251] width 48 height 7
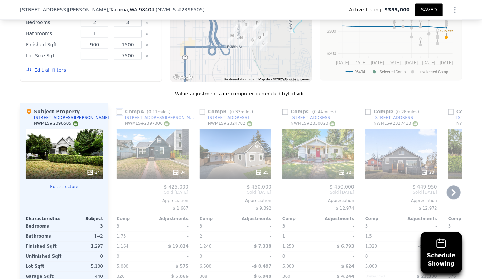
click at [117, 111] on input "checkbox" at bounding box center [120, 112] width 6 height 6
checkbox input "true"
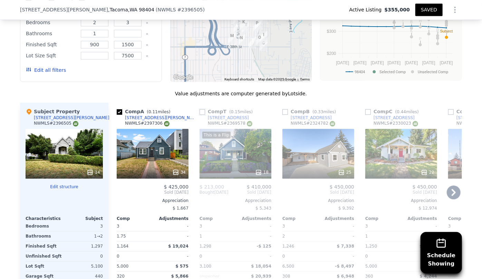
click at [200, 112] on input "checkbox" at bounding box center [203, 112] width 6 height 6
checkbox input "true"
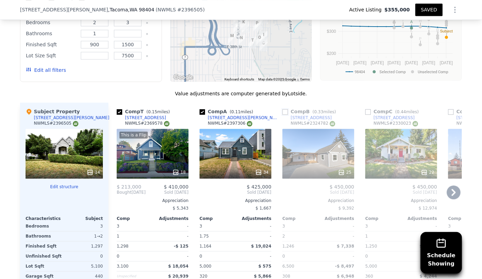
click at [283, 111] on input "checkbox" at bounding box center [286, 112] width 6 height 6
checkbox input "true"
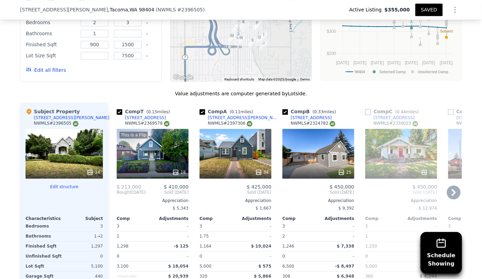
click at [366, 112] on input "checkbox" at bounding box center [368, 112] width 6 height 6
checkbox input "true"
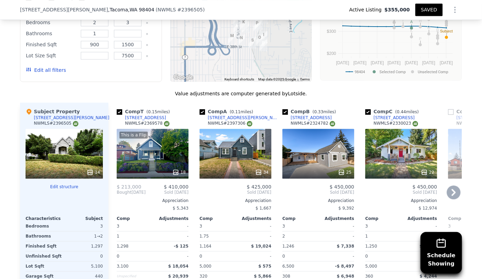
click at [452, 190] on icon at bounding box center [454, 192] width 4 height 7
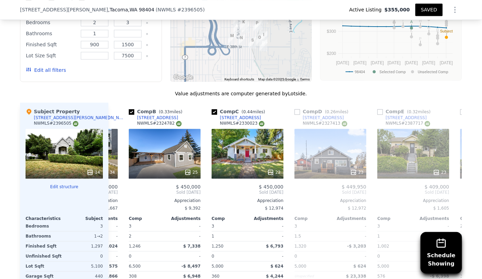
scroll to position [0, 166]
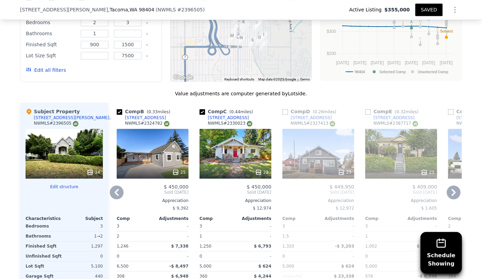
click at [365, 115] on link "3586 E L St" at bounding box center [389, 118] width 49 height 6
click at [366, 111] on input "checkbox" at bounding box center [368, 112] width 6 height 6
checkbox input "true"
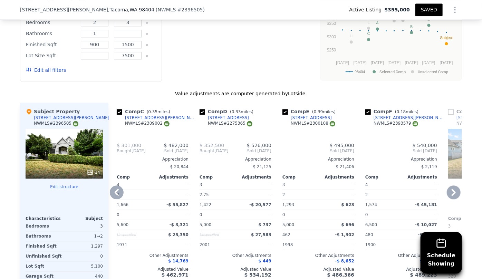
type input "3"
type input "4"
type input "0.75"
type input "2.75"
type input "1089"
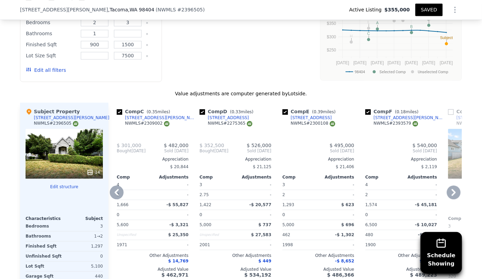
type input "1666"
type input "3100"
checkbox input "false"
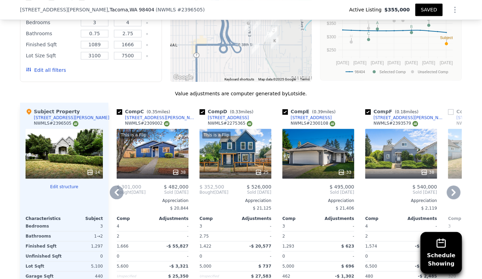
click at [41, 70] on button "Edit all filters" at bounding box center [46, 70] width 40 height 7
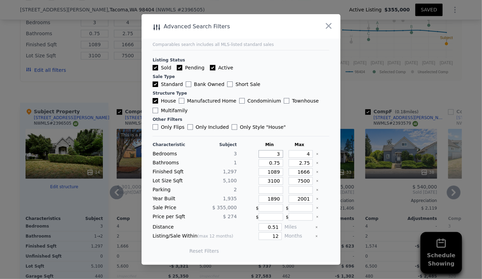
click at [256, 154] on div "3" at bounding box center [269, 154] width 27 height 8
type input "2"
click at [303, 155] on input "4" at bounding box center [301, 154] width 25 height 8
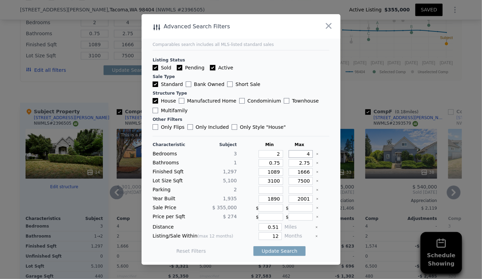
type input "3"
drag, startPoint x: 306, startPoint y: 163, endPoint x: 269, endPoint y: 162, distance: 36.3
click at [271, 163] on div "Bathrooms 1 0.75 2.75" at bounding box center [241, 163] width 177 height 8
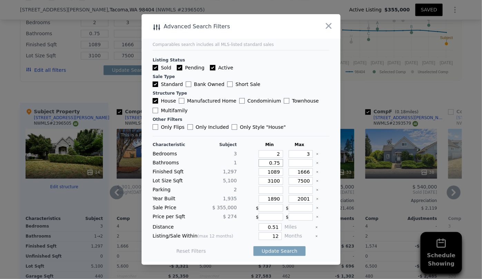
drag, startPoint x: 278, startPoint y: 165, endPoint x: 196, endPoint y: 165, distance: 81.9
click at [196, 165] on div "Bathrooms 1 0.75" at bounding box center [241, 163] width 177 height 8
type input "1"
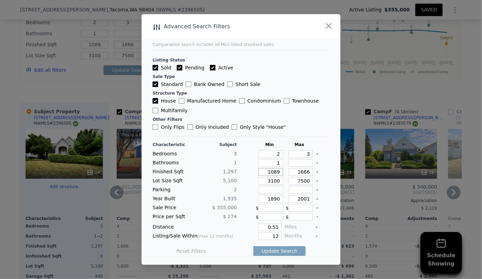
drag, startPoint x: 278, startPoint y: 172, endPoint x: 237, endPoint y: 172, distance: 40.8
click at [237, 172] on div "Finished Sqft 1,297 1089 1666" at bounding box center [241, 172] width 177 height 8
type input "9"
type input "90"
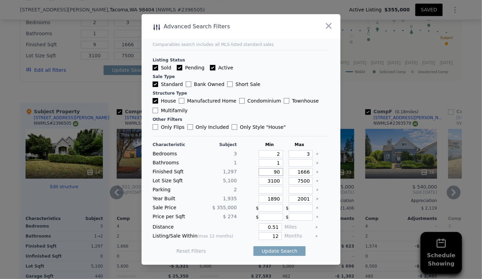
type input "90"
type input "900"
drag, startPoint x: 306, startPoint y: 173, endPoint x: 260, endPoint y: 177, distance: 46.1
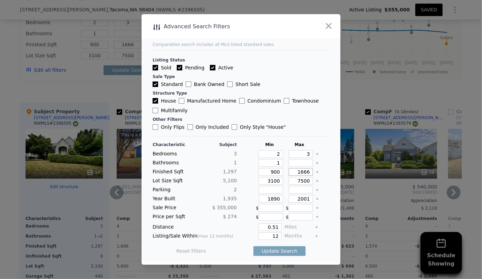
click at [260, 177] on div "Characteristic Subject Min Max Bedrooms 3 2 3 Bathrooms 1 1 Finished Sqft 1,297…" at bounding box center [241, 201] width 177 height 119
type input "1"
type input "15"
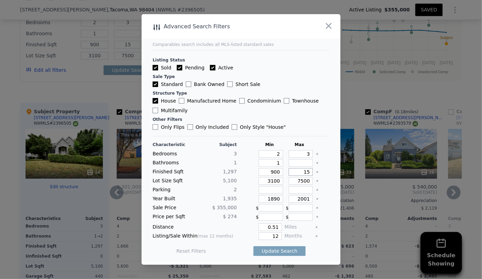
type input "150"
type input "1500"
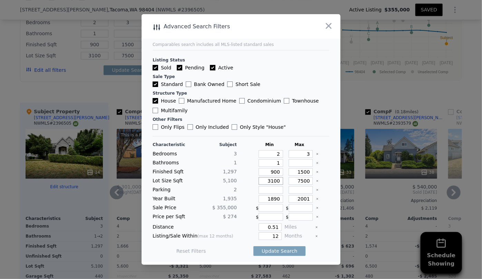
drag, startPoint x: 277, startPoint y: 181, endPoint x: 232, endPoint y: 183, distance: 44.6
click at [232, 183] on div "Lot Size Sqft 5,100 3100 7500" at bounding box center [241, 181] width 177 height 8
drag, startPoint x: 278, startPoint y: 199, endPoint x: 216, endPoint y: 201, distance: 62.9
click at [220, 201] on div "Year Built 1,935 1890 2001" at bounding box center [241, 199] width 177 height 8
drag, startPoint x: 307, startPoint y: 197, endPoint x: 282, endPoint y: 199, distance: 24.7
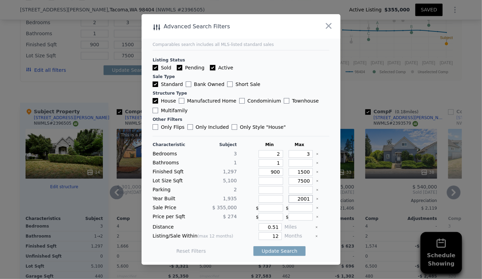
click at [286, 199] on div "2001" at bounding box center [299, 199] width 27 height 8
type input "1970"
drag, startPoint x: 275, startPoint y: 227, endPoint x: 239, endPoint y: 228, distance: 35.6
click at [240, 228] on div "0.51" at bounding box center [261, 228] width 42 height 8
type input "0.4"
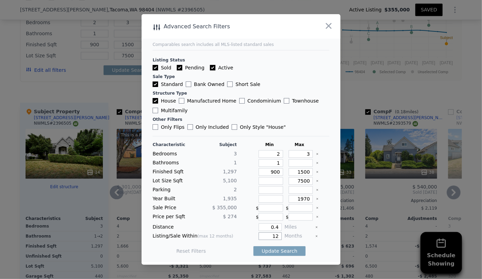
drag, startPoint x: 276, startPoint y: 235, endPoint x: 250, endPoint y: 238, distance: 26.8
click at [250, 238] on div "12" at bounding box center [261, 236] width 42 height 8
type input "6"
type input "3"
click at [264, 249] on button "Update Search" at bounding box center [280, 251] width 52 height 10
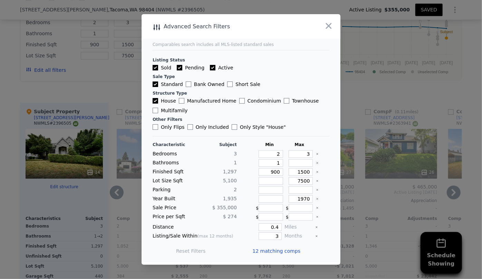
click at [266, 249] on span "12 matching comps" at bounding box center [277, 251] width 48 height 7
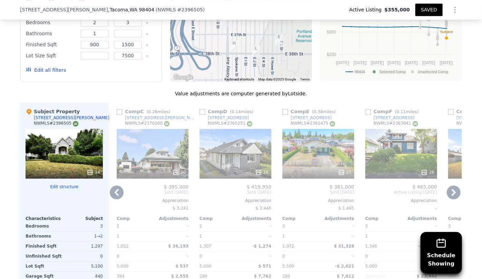
click at [117, 189] on icon at bounding box center [117, 193] width 14 height 14
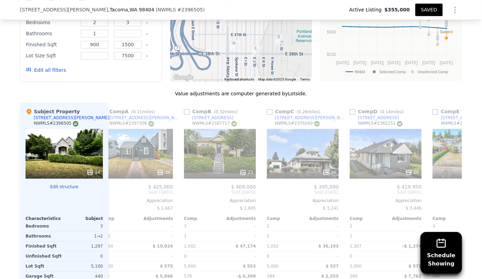
scroll to position [0, 0]
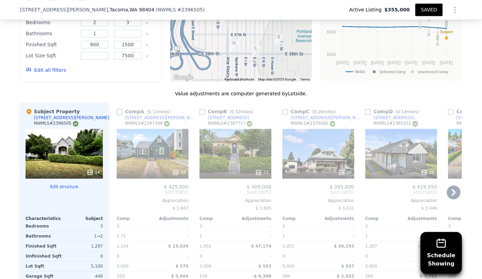
click at [118, 111] on input "checkbox" at bounding box center [120, 112] width 6 height 6
checkbox input "true"
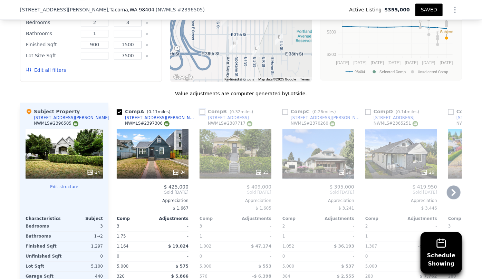
click at [200, 111] on input "checkbox" at bounding box center [203, 112] width 6 height 6
checkbox input "true"
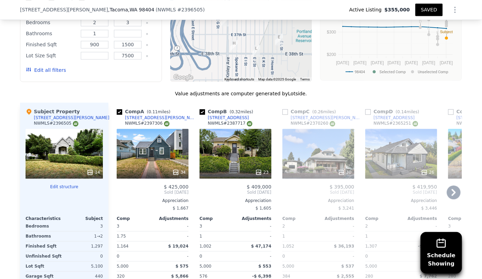
click at [454, 192] on icon at bounding box center [454, 193] width 14 height 14
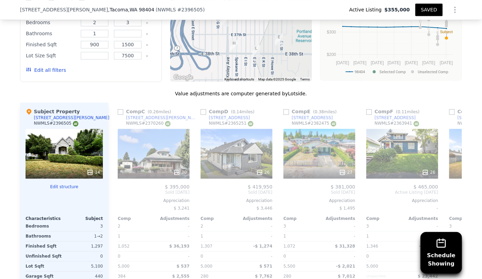
scroll to position [0, 166]
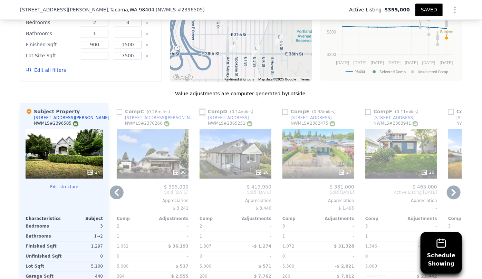
click at [201, 112] on input "checkbox" at bounding box center [203, 112] width 6 height 6
checkbox input "true"
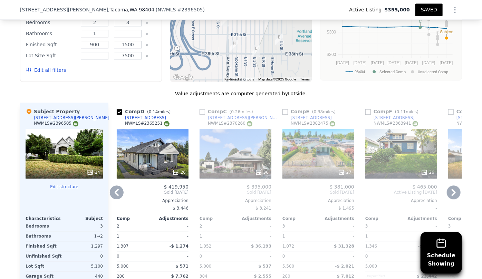
click at [452, 194] on icon at bounding box center [454, 192] width 4 height 7
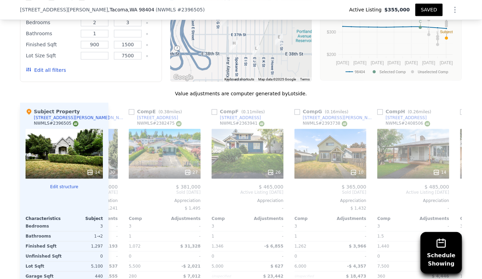
scroll to position [0, 332]
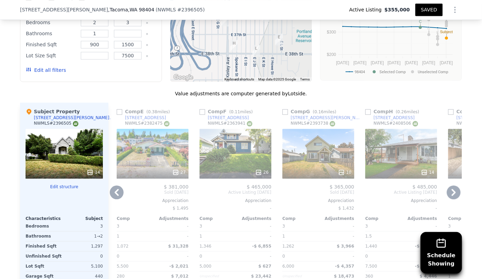
click at [232, 149] on div "26" at bounding box center [236, 154] width 72 height 50
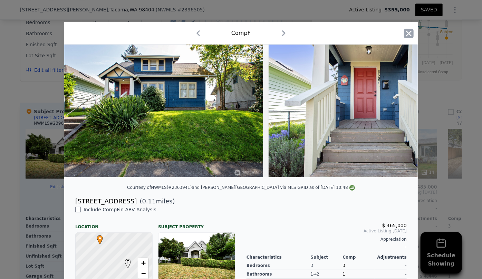
click at [406, 32] on icon "button" at bounding box center [409, 33] width 6 height 6
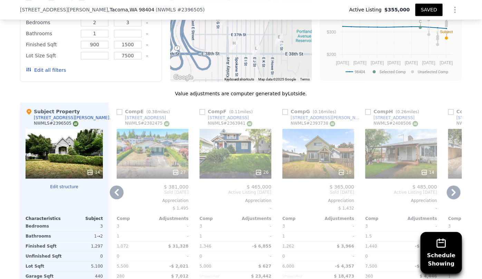
click at [453, 189] on icon at bounding box center [454, 193] width 14 height 14
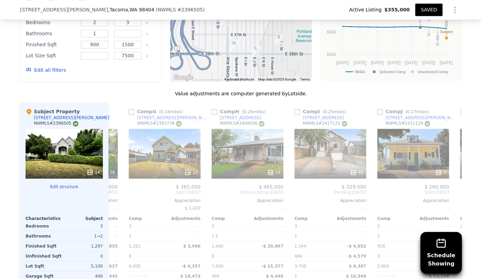
scroll to position [0, 497]
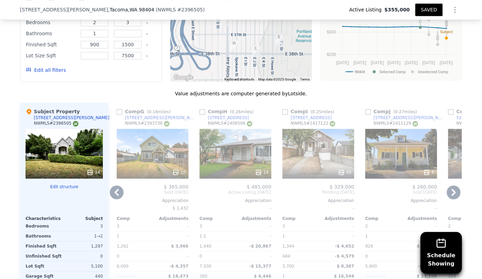
click at [453, 189] on icon at bounding box center [454, 193] width 14 height 14
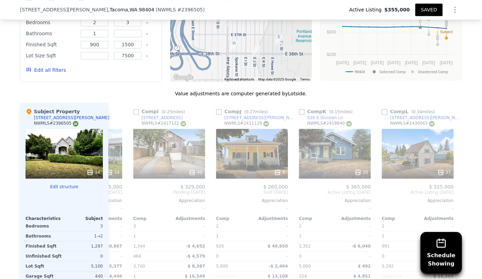
scroll to position [0, 657]
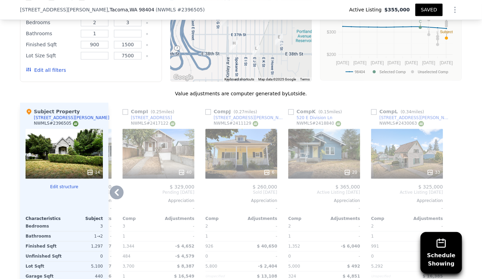
click at [112, 194] on icon at bounding box center [117, 193] width 14 height 14
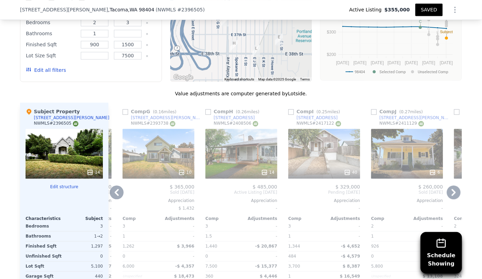
click at [112, 192] on icon at bounding box center [117, 193] width 14 height 14
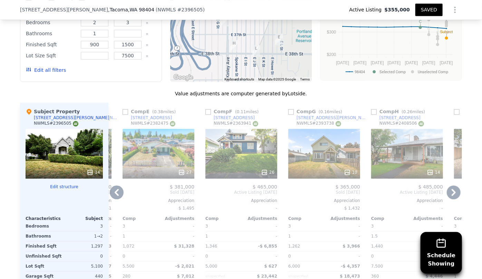
click at [112, 192] on icon at bounding box center [117, 193] width 14 height 14
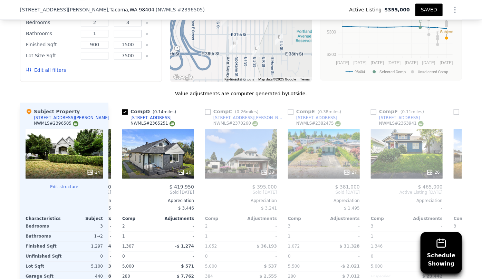
scroll to position [0, 160]
click at [112, 192] on icon at bounding box center [117, 193] width 14 height 14
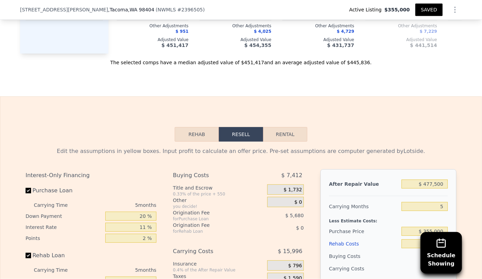
scroll to position [1096, 0]
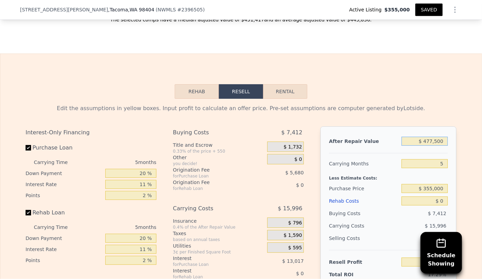
click at [443, 143] on input "$ 477,500" at bounding box center [425, 141] width 46 height 9
type input "$ 4"
type input "-$ 378,158"
type input "$ 42"
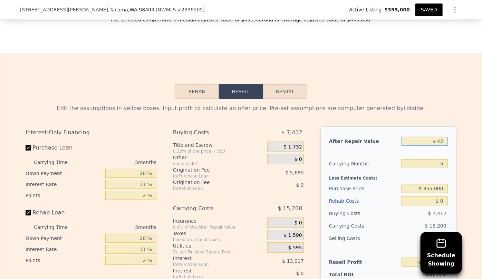
type input "-$ 378,123"
type input "$ 425"
type input "-$ 377,768"
type input "$ 425,000"
type input "$ 16,665"
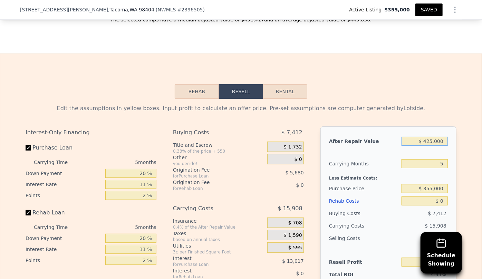
type input "$ 425,000"
click at [442, 168] on input "5" at bounding box center [425, 163] width 46 height 9
type input "7"
type input "$ 10,303"
type input "7"
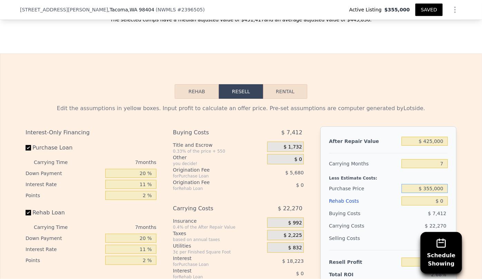
click at [402, 193] on input "$ 355,000" at bounding box center [425, 188] width 46 height 9
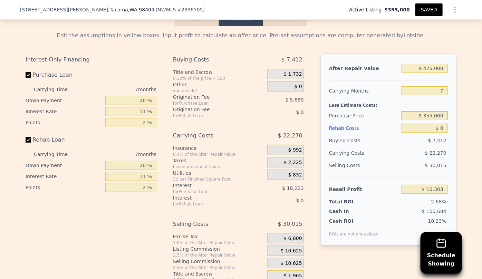
scroll to position [1222, 0]
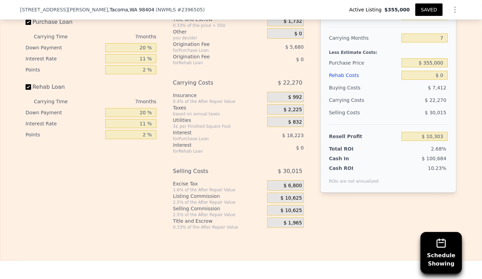
click at [344, 82] on div "Rehab Costs" at bounding box center [364, 75] width 70 height 12
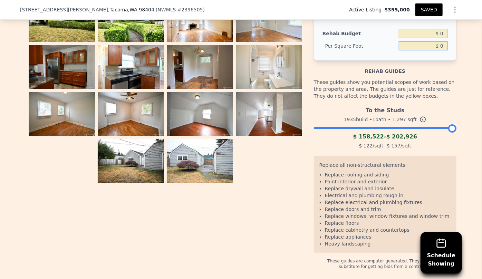
click at [438, 49] on input "$ 0" at bounding box center [423, 45] width 49 height 9
type input "$ 70"
click at [439, 58] on div "Structure Changes Bathrooms : 1 → 2 Rehab Budget $ 0 Per Square Foot $ 70" at bounding box center [385, 29] width 143 height 63
type input "$ 90,790"
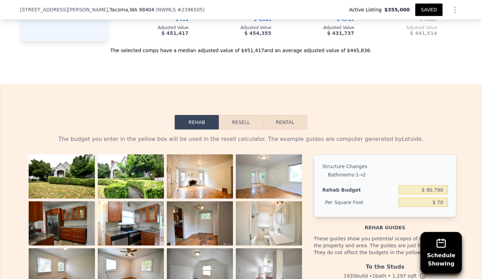
scroll to position [1065, 0]
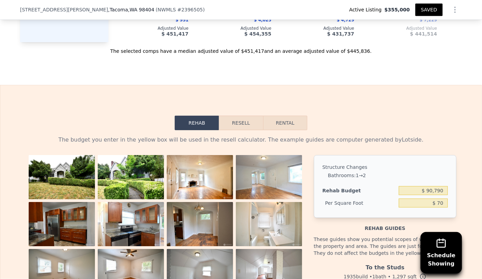
click at [241, 127] on button "Resell" at bounding box center [241, 123] width 44 height 15
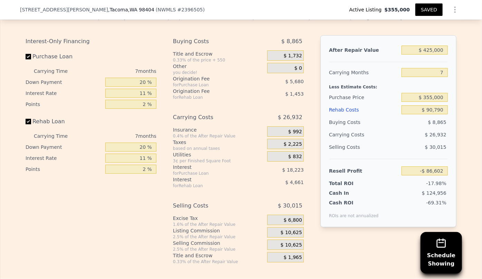
scroll to position [1159, 0]
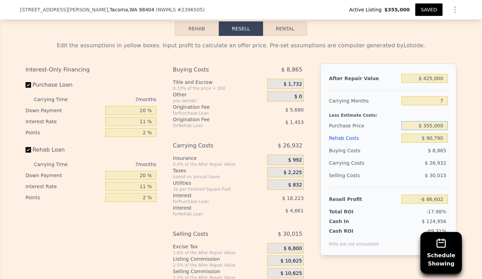
click at [432, 130] on input "$ 355,000" at bounding box center [425, 125] width 46 height 9
type input "$ 300,000"
type input "-$ 27,718"
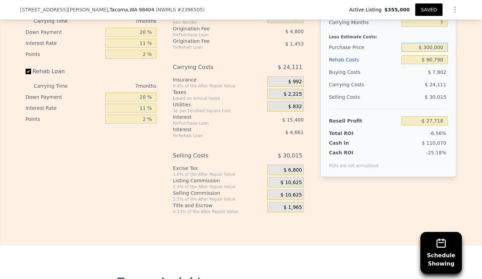
scroll to position [1285, 0]
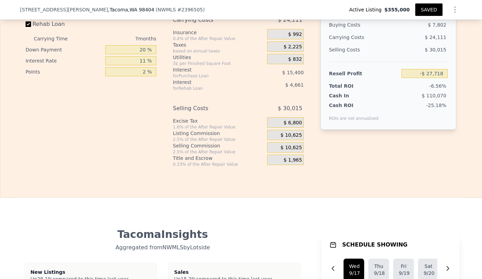
click at [286, 149] on span "$ 10,625" at bounding box center [291, 148] width 21 height 6
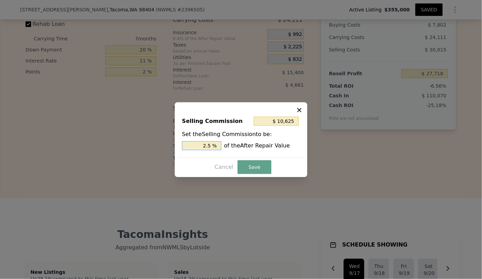
click at [207, 145] on input "2.5 %" at bounding box center [201, 145] width 39 height 9
type input "$ 2,125"
type input ".5 %"
type input "$ 6,375"
type input "1.5 %"
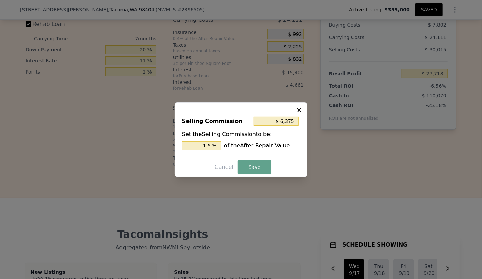
click at [258, 167] on button "Save" at bounding box center [255, 167] width 34 height 14
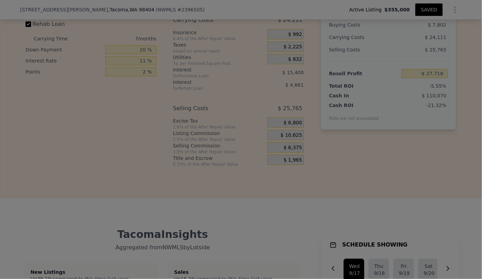
type input "-$ 23,468"
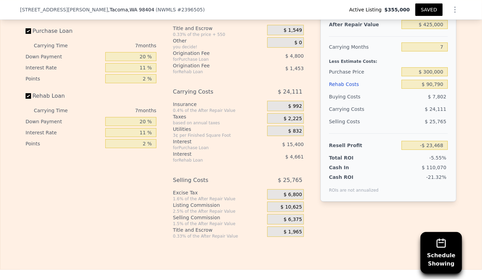
scroll to position [1191, 0]
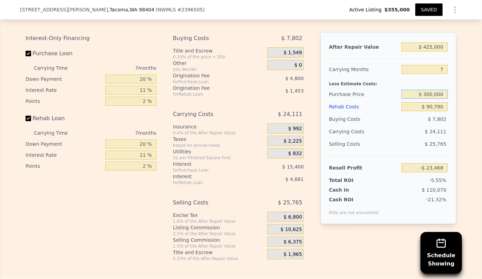
click at [428, 99] on input "$ 300,000" at bounding box center [425, 94] width 46 height 9
type input "$ 280,000"
type input "-$ 2,052"
click at [428, 134] on span "$ 23,082" at bounding box center [435, 132] width 21 height 6
click at [344, 112] on div "Rehab Costs" at bounding box center [364, 107] width 70 height 12
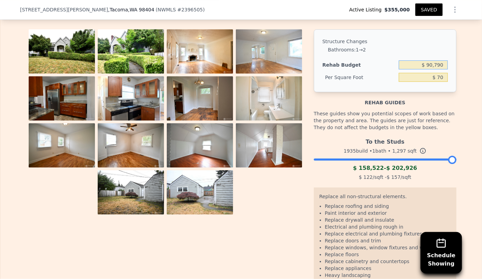
click at [429, 69] on input "$ 90,790" at bounding box center [423, 64] width 49 height 9
type input "$ 80,790"
click at [426, 110] on div "These guides show you potential scopes of work based on the property and area. …" at bounding box center [385, 120] width 143 height 29
click at [434, 82] on input "$ 62.29" at bounding box center [423, 77] width 49 height 9
type input "$ 65.29"
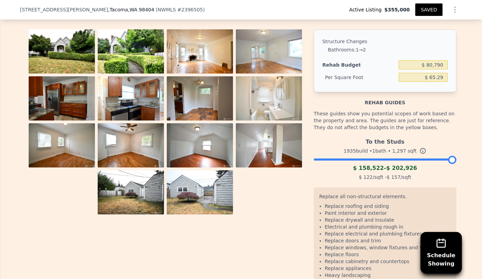
click at [438, 92] on div "Structure Changes Bathrooms : 1 → 2 Rehab Budget $ 80,790 Per Square Foot $ 65.…" at bounding box center [385, 60] width 143 height 63
type input "$ 84,681"
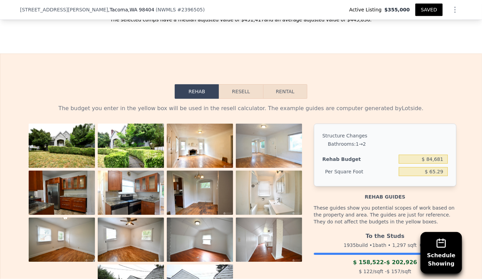
click at [232, 96] on button "Resell" at bounding box center [241, 91] width 44 height 15
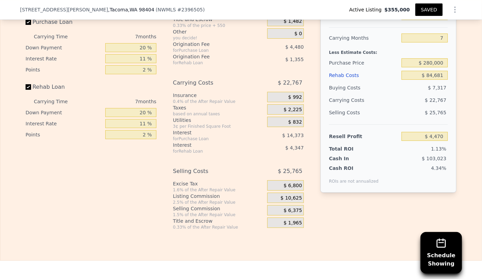
scroll to position [1191, 0]
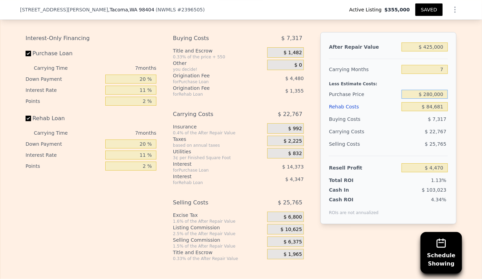
click at [430, 98] on input "$ 280,000" at bounding box center [425, 94] width 46 height 9
type input "$ 250,000"
click at [414, 145] on div "$ 25,765" at bounding box center [425, 144] width 47 height 12
type input "$ 36,589"
click at [422, 12] on button "SAVED" at bounding box center [429, 9] width 27 height 12
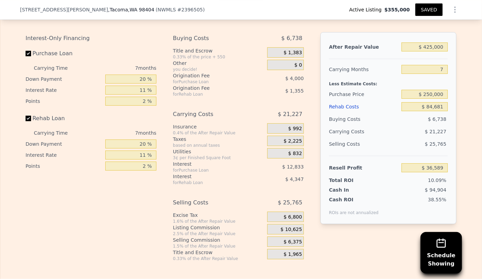
click at [429, 13] on button "SAVED" at bounding box center [429, 9] width 27 height 12
drag, startPoint x: 444, startPoint y: 73, endPoint x: 425, endPoint y: 72, distance: 19.0
click at [425, 72] on input "7" at bounding box center [425, 69] width 46 height 9
type input "6"
type input "$ 39,621"
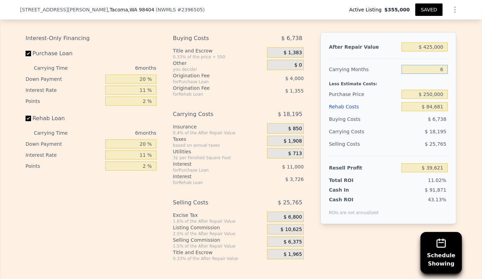
type input "6"
click at [425, 87] on div "Less Estimate Costs:" at bounding box center [388, 82] width 119 height 12
click at [442, 74] on input "6" at bounding box center [425, 69] width 46 height 9
type input "7"
type input "$ 36,589"
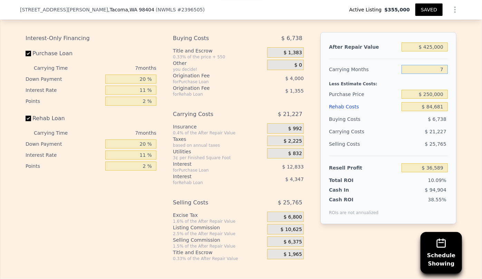
type input "7"
click at [428, 88] on div "Less Estimate Costs:" at bounding box center [388, 82] width 119 height 12
click at [432, 9] on button "SAVED" at bounding box center [429, 9] width 27 height 12
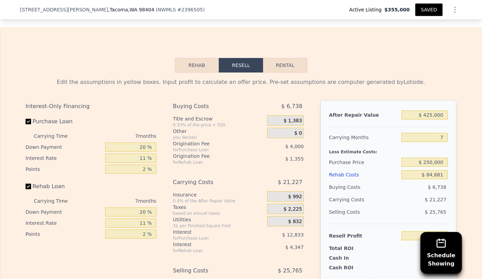
scroll to position [1159, 0]
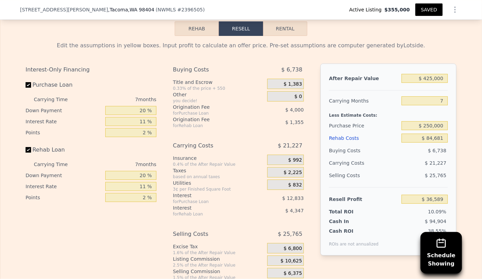
click at [427, 7] on button "SAVED" at bounding box center [429, 9] width 27 height 12
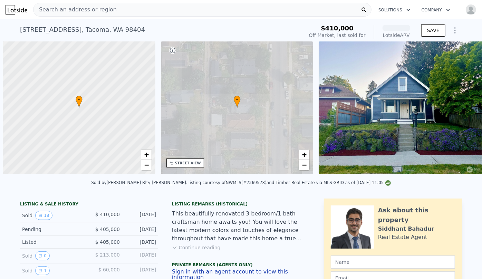
scroll to position [0, 3]
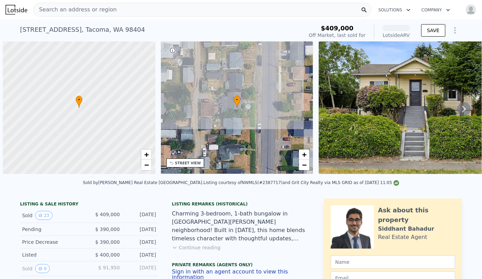
scroll to position [0, 3]
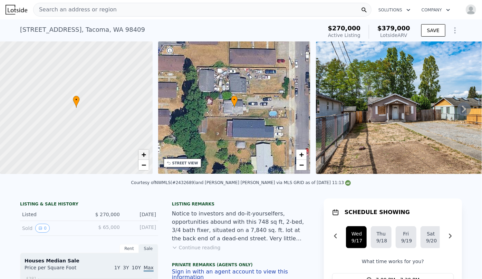
click at [146, 152] on link "+" at bounding box center [144, 155] width 10 height 10
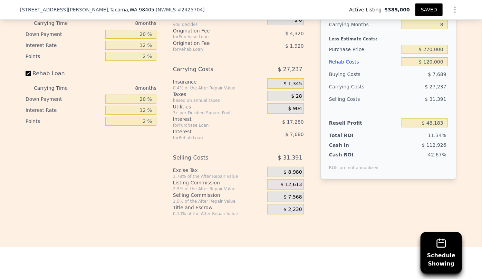
scroll to position [1191, 0]
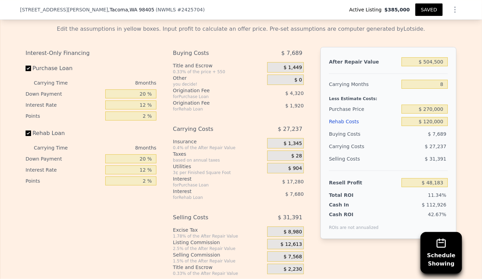
click at [346, 127] on div "Rehab Costs" at bounding box center [364, 121] width 70 height 12
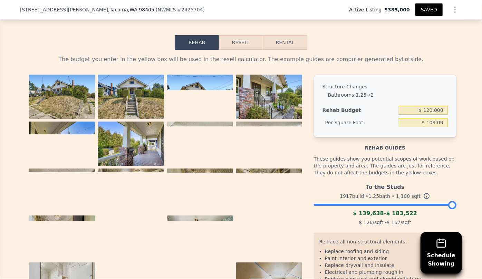
scroll to position [1159, 0]
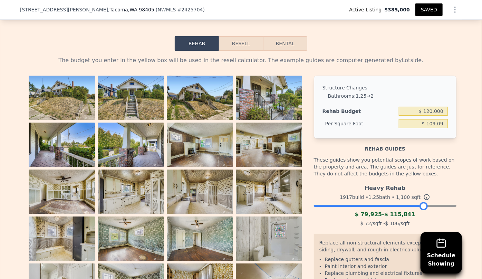
drag, startPoint x: 450, startPoint y: 211, endPoint x: 421, endPoint y: 213, distance: 28.8
click at [421, 210] on div at bounding box center [424, 206] width 8 height 8
drag, startPoint x: 421, startPoint y: 212, endPoint x: 426, endPoint y: 211, distance: 4.5
click at [426, 210] on div at bounding box center [429, 206] width 8 height 8
drag, startPoint x: 426, startPoint y: 211, endPoint x: 432, endPoint y: 211, distance: 6.2
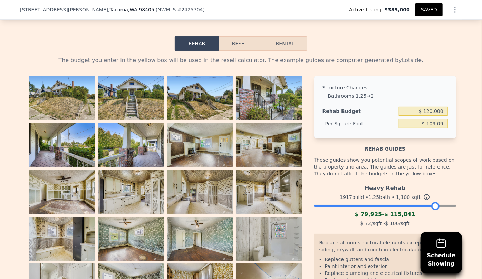
click at [432, 210] on div at bounding box center [435, 206] width 8 height 8
click at [239, 47] on button "Resell" at bounding box center [241, 43] width 44 height 15
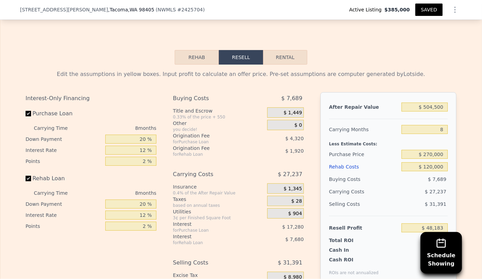
scroll to position [1128, 0]
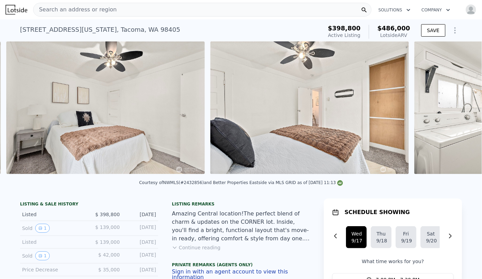
scroll to position [0, 2765]
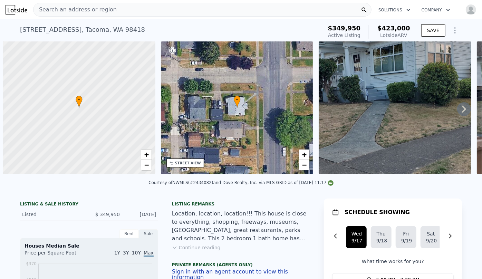
scroll to position [0, 3]
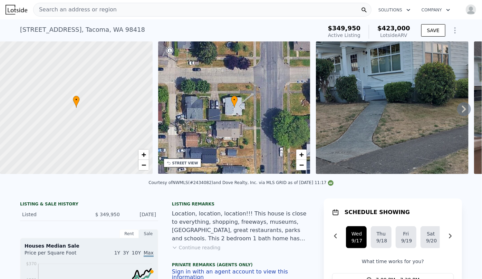
click at [187, 161] on div "STREET VIEW" at bounding box center [185, 163] width 26 height 5
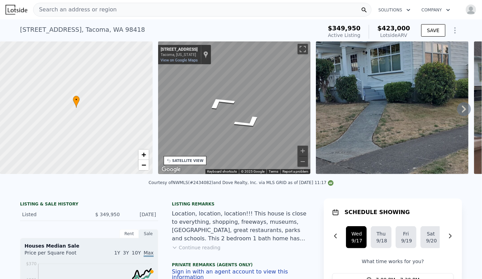
click at [364, 85] on div "• + − • + − STREET VIEW ← Move left → Move right ↑ Move up ↓ Move down + Zoom i…" at bounding box center [241, 108] width 482 height 135
click at [143, 115] on div "• + − • + − STREET VIEW ← Move left → Move right ↑ Move up ↓ Move down + Zoom i…" at bounding box center [241, 108] width 482 height 135
click at [183, 160] on div "SATELLITE VIEW" at bounding box center [187, 160] width 31 height 5
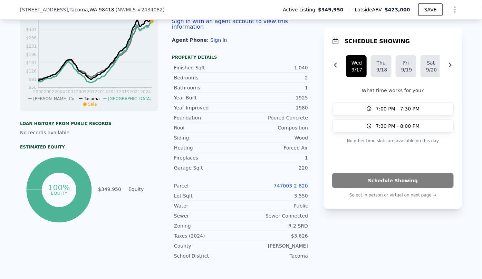
scroll to position [249, 0]
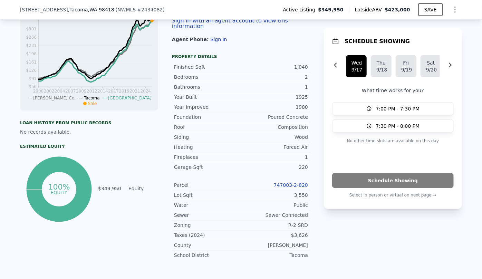
click at [292, 184] on link "747003-2-820" at bounding box center [291, 185] width 34 height 6
drag, startPoint x: 14, startPoint y: 8, endPoint x: 103, endPoint y: 9, distance: 88.8
click at [103, 9] on div "[STREET_ADDRESS] ( NWMLS # 2434082 ) Active Listing $349,950 Lotside ARV $423,0…" at bounding box center [241, 10] width 482 height 20
copy div "[STREET_ADDRESS]"
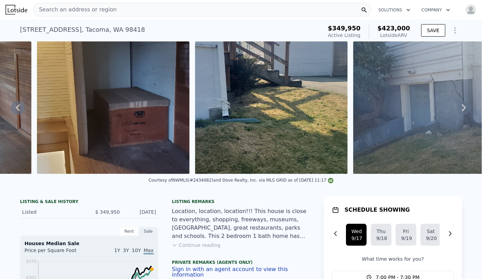
scroll to position [0, 3316]
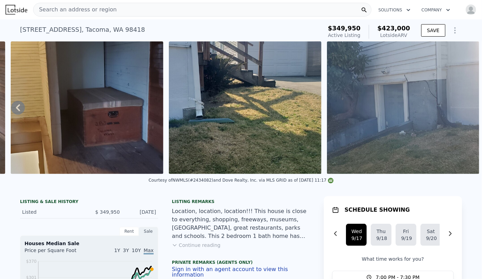
click at [435, 130] on img at bounding box center [403, 107] width 153 height 133
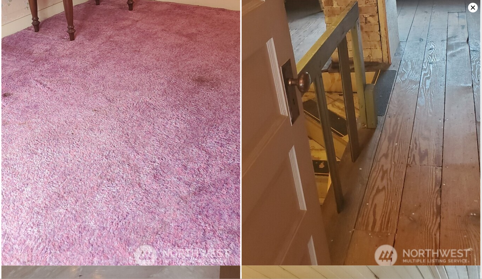
scroll to position [3709, 0]
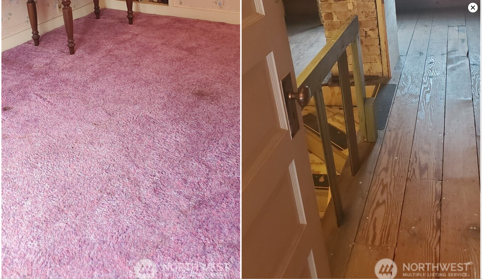
click at [472, 8] on icon at bounding box center [473, 8] width 10 height 10
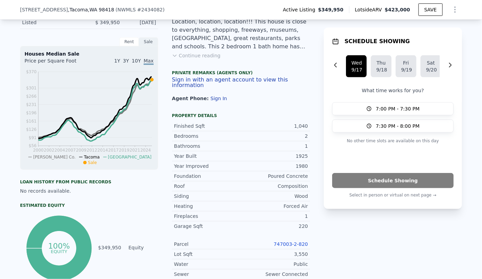
scroll to position [186, 0]
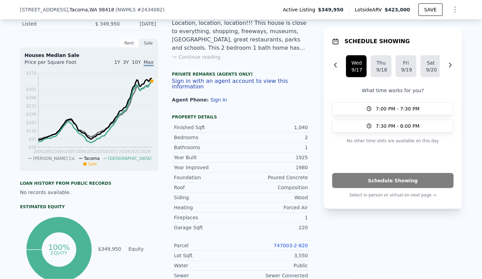
click at [454, 10] on icon "Show Options" at bounding box center [455, 10] width 8 height 8
click at [406, 25] on div "Edit Structure" at bounding box center [423, 28] width 77 height 14
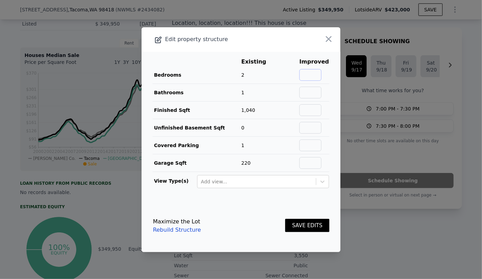
click at [311, 74] on input "text" at bounding box center [310, 75] width 22 height 12
type input "3"
click at [315, 93] on input "text" at bounding box center [310, 93] width 22 height 12
type input "2"
click at [315, 106] on input "text" at bounding box center [310, 110] width 22 height 12
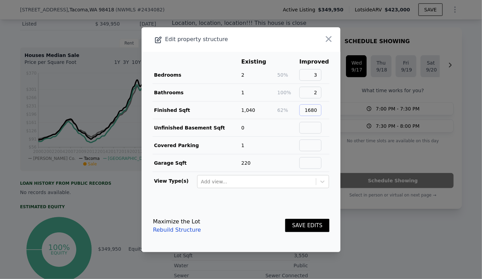
type input "1680"
click at [299, 226] on button "SAVE EDITS" at bounding box center [307, 225] width 44 height 13
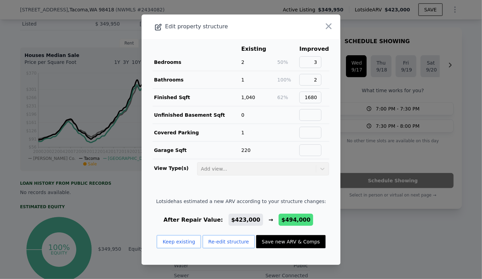
click at [303, 238] on button "Save new ARV & Comps" at bounding box center [290, 241] width 69 height 13
type input "3"
type input "1219"
type input "2027"
type input "3003"
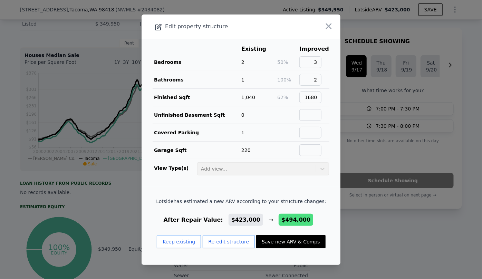
checkbox input "true"
type input "$ 494,000"
type input "$ 86,217"
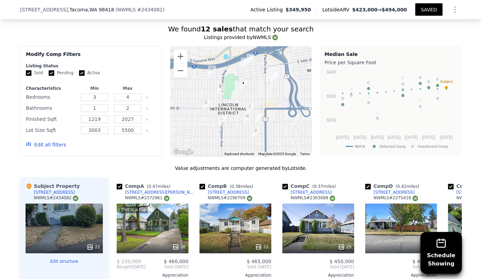
scroll to position [594, 0]
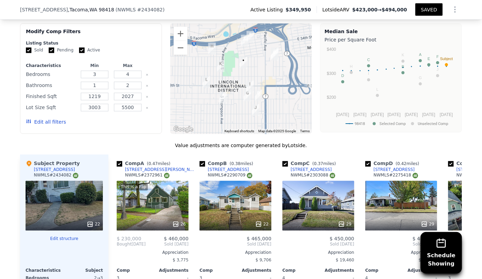
click at [40, 125] on button "Edit all filters" at bounding box center [46, 122] width 40 height 7
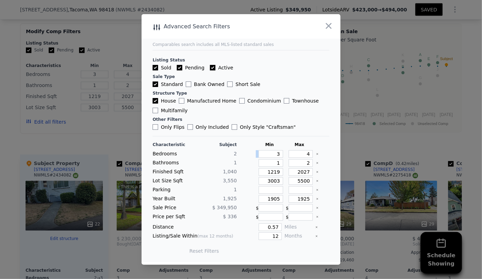
drag, startPoint x: 280, startPoint y: 153, endPoint x: 253, endPoint y: 151, distance: 26.6
click at [253, 151] on div "Bedrooms 2 3 4" at bounding box center [241, 154] width 177 height 8
click at [278, 153] on input "3" at bounding box center [271, 154] width 25 height 8
click at [285, 142] on div "Characteristic Subject Min Max Bedrooms 2 3 4 Bathrooms 1 1 2 Finished Sqft 1,0…" at bounding box center [241, 198] width 177 height 125
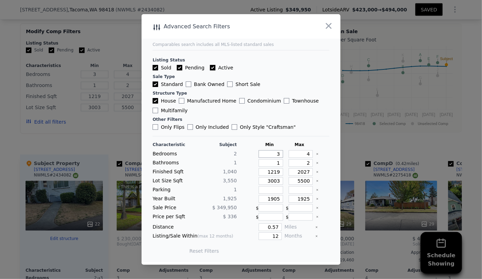
drag, startPoint x: 277, startPoint y: 155, endPoint x: 268, endPoint y: 150, distance: 10.2
click at [277, 155] on input "3" at bounding box center [271, 154] width 25 height 8
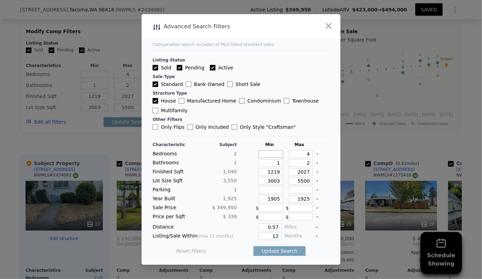
type input "2"
drag, startPoint x: 307, startPoint y: 154, endPoint x: 301, endPoint y: 155, distance: 5.9
click at [301, 155] on input "4" at bounding box center [301, 154] width 25 height 8
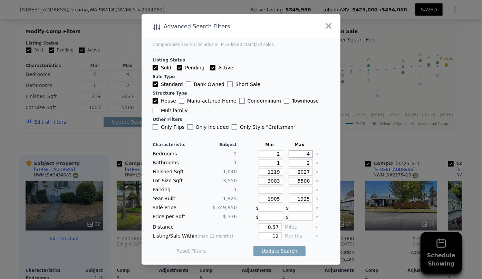
type input "3"
drag, startPoint x: 306, startPoint y: 163, endPoint x: 294, endPoint y: 163, distance: 12.1
click at [294, 163] on input "2" at bounding box center [301, 163] width 25 height 8
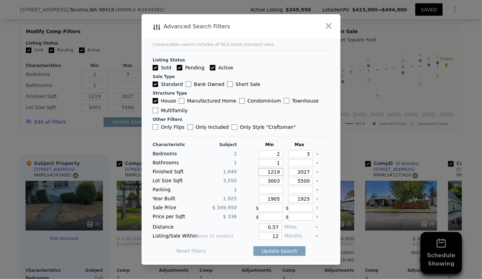
drag, startPoint x: 276, startPoint y: 172, endPoint x: 230, endPoint y: 169, distance: 46.4
click at [230, 169] on div "Finished Sqft 1,040 1219 2027" at bounding box center [241, 172] width 177 height 8
drag, startPoint x: 306, startPoint y: 172, endPoint x: 276, endPoint y: 170, distance: 30.4
click at [276, 170] on div "Finished Sqft 1,040 2027" at bounding box center [241, 172] width 177 height 8
type input "1"
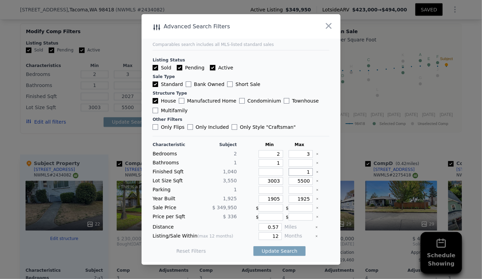
type input "1"
type input "12"
type input "120"
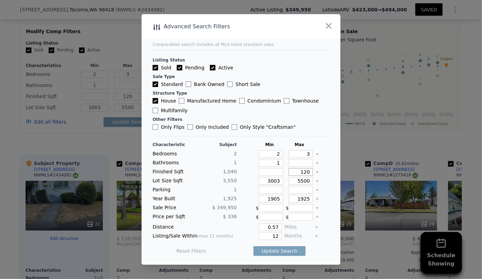
type input "1200"
drag, startPoint x: 277, startPoint y: 182, endPoint x: 240, endPoint y: 179, distance: 36.7
click at [240, 179] on div "Lot Size Sqft 3,550 3003 5500" at bounding box center [241, 181] width 177 height 8
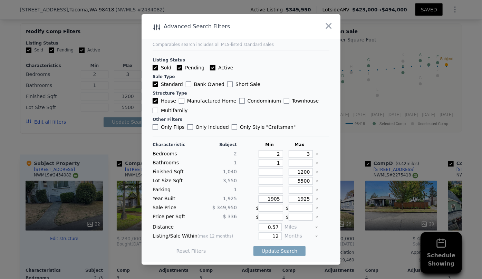
drag, startPoint x: 276, startPoint y: 199, endPoint x: 228, endPoint y: 192, distance: 48.6
click at [229, 192] on div "Characteristic Subject Min Max Bedrooms 2 2 3 Bathrooms 1 1 Finished Sqft 1,040…" at bounding box center [241, 201] width 177 height 119
click at [307, 199] on input "1925" at bounding box center [301, 199] width 25 height 8
type input "1970"
drag, startPoint x: 277, startPoint y: 229, endPoint x: 241, endPoint y: 221, distance: 37.1
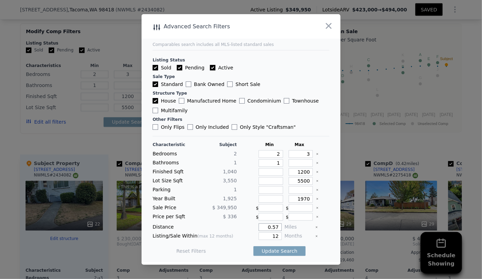
click at [241, 221] on div "Characteristic Subject Min Max Bedrooms 2 2 3 Bathrooms 1 1 Finished Sqft 1,040…" at bounding box center [241, 201] width 177 height 119
type input "0.5"
drag, startPoint x: 277, startPoint y: 235, endPoint x: 260, endPoint y: 234, distance: 17.6
click at [260, 234] on input "12" at bounding box center [270, 236] width 23 height 8
type input "6"
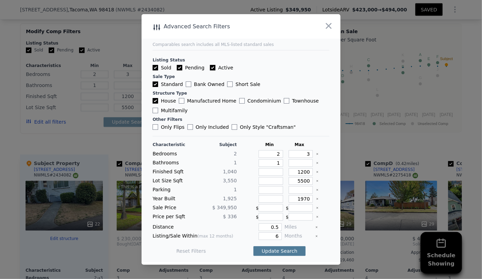
click at [279, 250] on button "Update Search" at bounding box center [280, 251] width 52 height 10
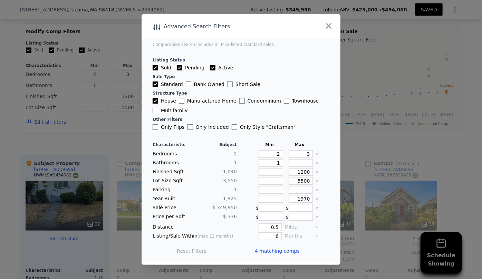
click at [283, 249] on span "4 matching comps" at bounding box center [277, 251] width 45 height 7
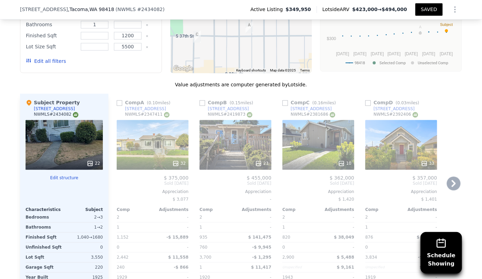
scroll to position [657, 0]
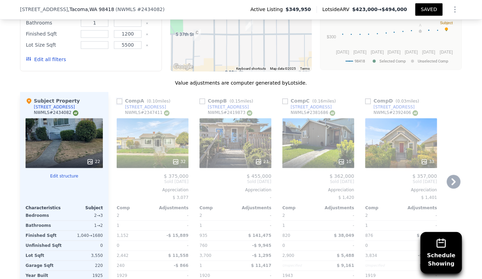
click at [117, 101] on input "checkbox" at bounding box center [120, 102] width 6 height 6
checkbox input "true"
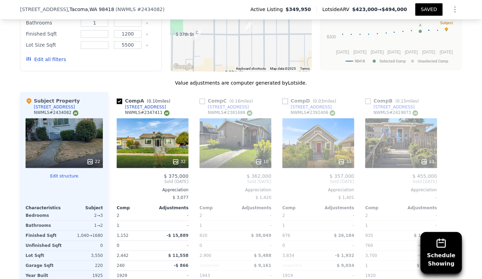
click at [285, 104] on input "checkbox" at bounding box center [286, 102] width 6 height 6
checkbox input "true"
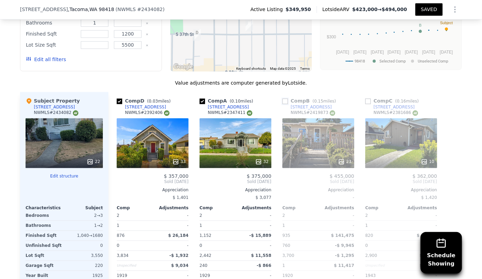
click at [283, 100] on input "checkbox" at bounding box center [286, 102] width 6 height 6
checkbox input "true"
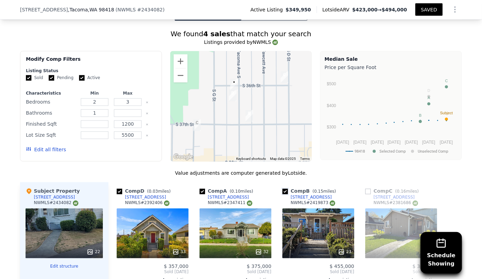
scroll to position [563, 0]
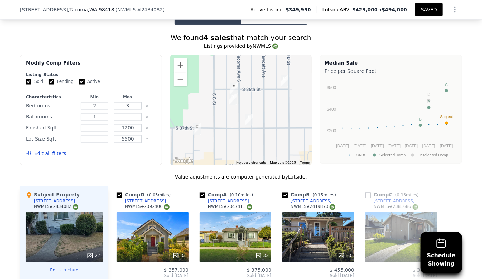
click at [53, 152] on button "Edit all filters" at bounding box center [46, 153] width 40 height 7
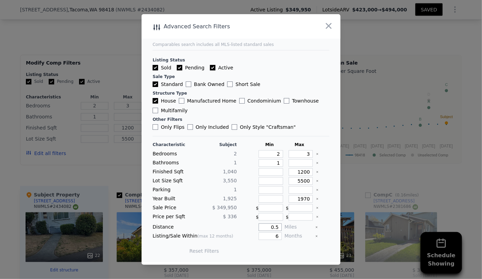
click at [275, 228] on input "0.5" at bounding box center [270, 228] width 23 height 8
type input "7"
type input "0.75"
click at [275, 250] on button "Update Search" at bounding box center [280, 251] width 52 height 10
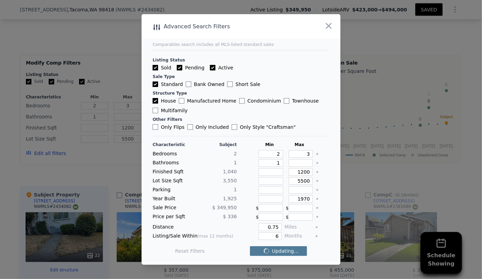
checkbox input "false"
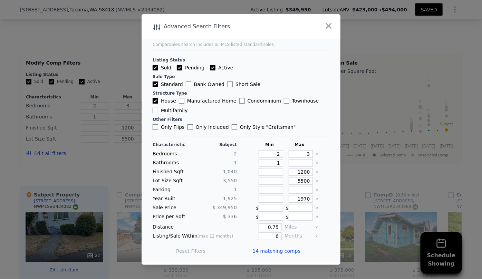
click at [276, 251] on span "14 matching comps" at bounding box center [277, 251] width 48 height 7
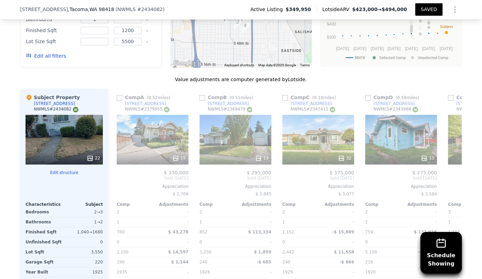
scroll to position [688, 0]
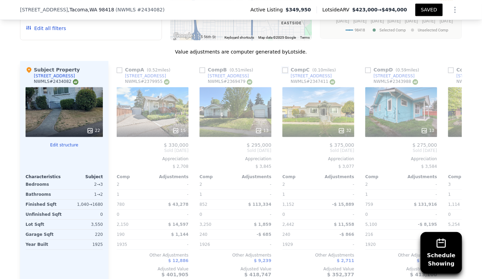
click at [283, 69] on input "checkbox" at bounding box center [286, 70] width 6 height 6
checkbox input "true"
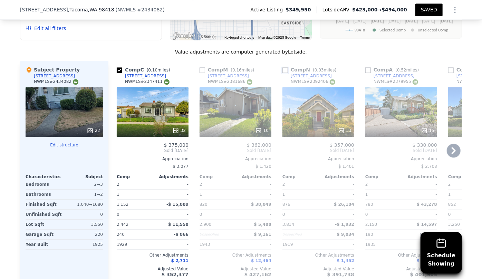
click at [284, 69] on input "checkbox" at bounding box center [286, 70] width 6 height 6
checkbox input "true"
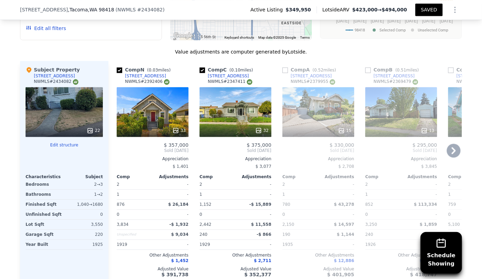
click at [452, 153] on icon at bounding box center [454, 150] width 4 height 7
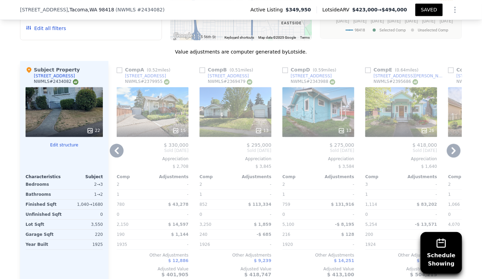
click at [452, 153] on icon at bounding box center [454, 150] width 4 height 7
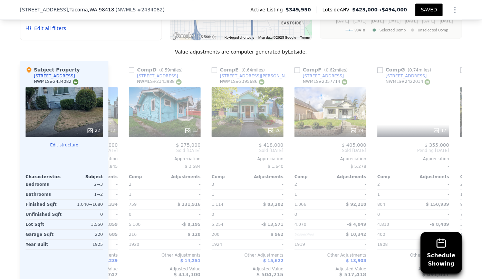
scroll to position [0, 332]
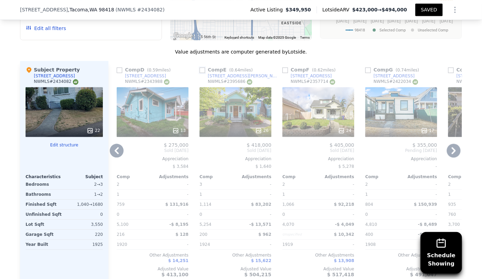
click at [200, 69] on input "checkbox" at bounding box center [203, 70] width 6 height 6
checkbox input "true"
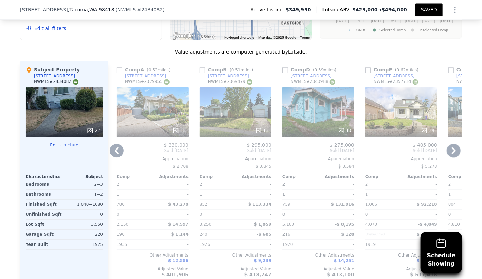
click at [456, 149] on icon at bounding box center [454, 151] width 14 height 14
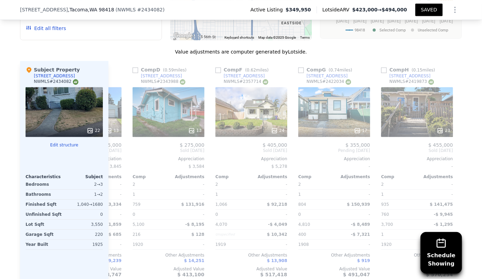
scroll to position [0, 497]
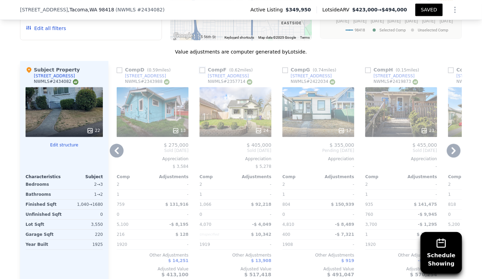
click at [201, 71] on input "checkbox" at bounding box center [203, 70] width 6 height 6
checkbox input "true"
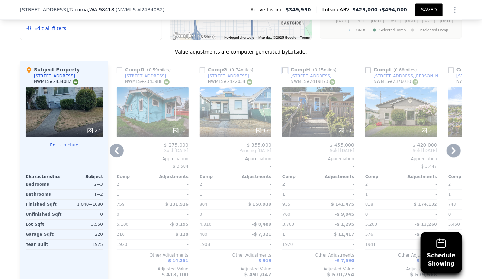
click at [283, 69] on input "checkbox" at bounding box center [286, 70] width 6 height 6
checkbox input "true"
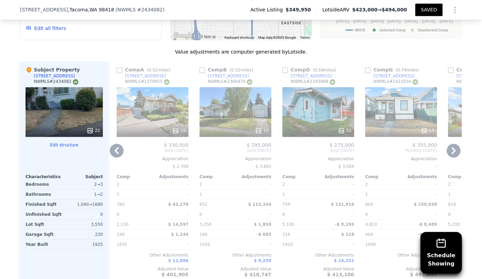
click at [454, 151] on icon at bounding box center [454, 151] width 14 height 14
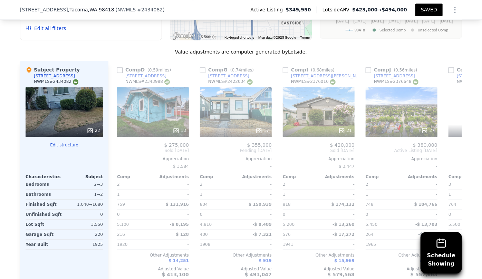
scroll to position [0, 663]
click at [283, 69] on input "checkbox" at bounding box center [286, 70] width 6 height 6
checkbox input "true"
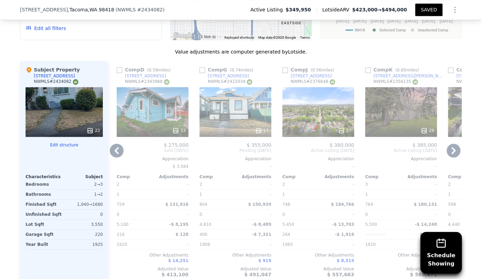
click at [454, 152] on icon at bounding box center [454, 151] width 14 height 14
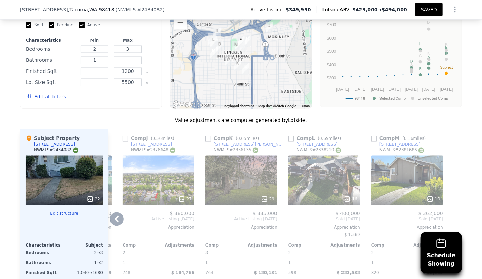
scroll to position [594, 0]
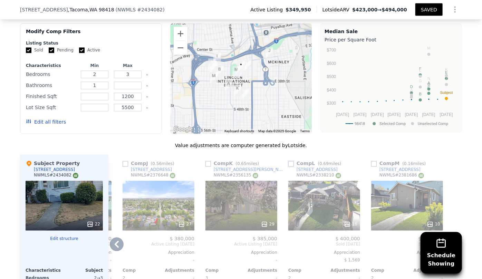
click at [289, 162] on input "checkbox" at bounding box center [291, 164] width 6 height 6
checkbox input "true"
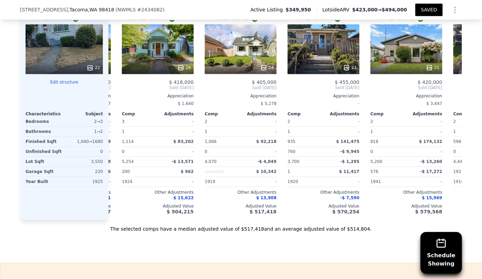
scroll to position [0, 170]
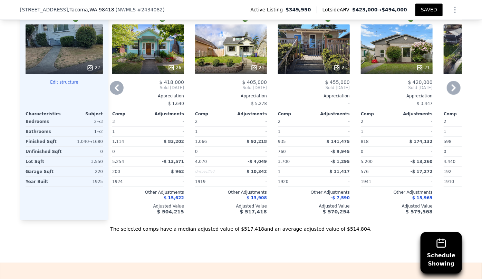
click at [312, 56] on div "23" at bounding box center [314, 49] width 72 height 50
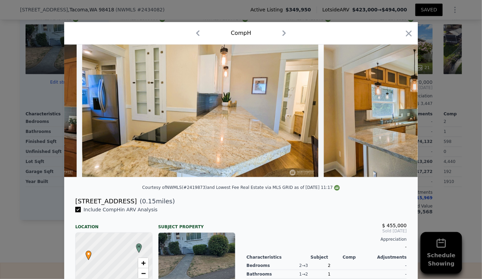
scroll to position [0, 1199]
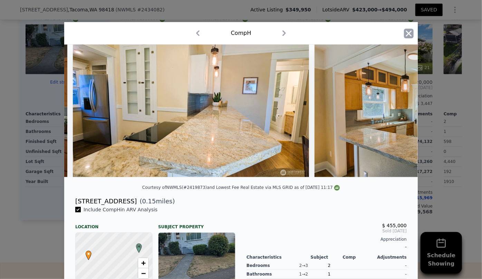
click at [407, 31] on icon "button" at bounding box center [409, 34] width 10 height 10
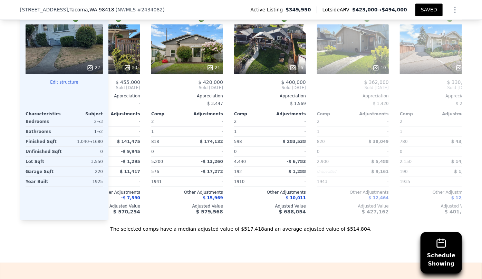
scroll to position [0, 381]
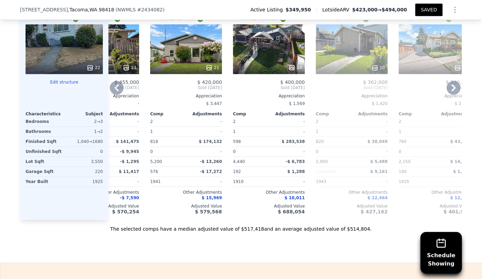
click at [270, 50] on div "16" at bounding box center [269, 49] width 72 height 50
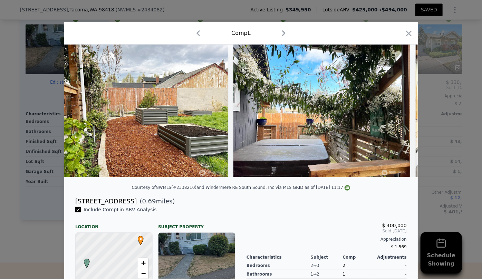
scroll to position [0, 1524]
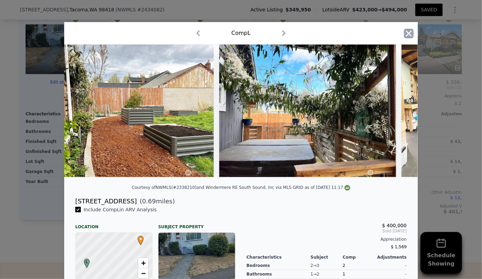
click at [404, 34] on icon "button" at bounding box center [409, 34] width 10 height 10
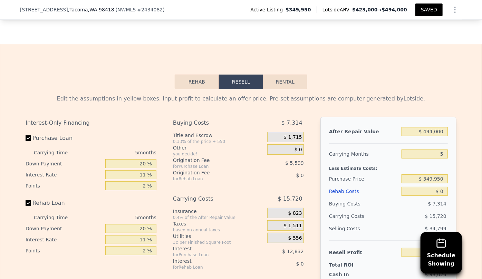
scroll to position [971, 0]
drag, startPoint x: 442, startPoint y: 135, endPoint x: 411, endPoint y: 134, distance: 31.1
click at [411, 134] on input "$ 494,000" at bounding box center [425, 130] width 46 height 9
type input "$ 4"
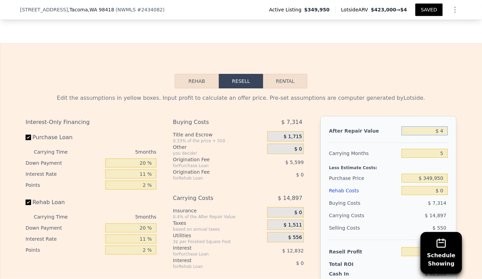
type input "-$ 372,707"
type input "$ 45"
type input "-$ 372,669"
type input "$ 450"
type input "-$ 372,292"
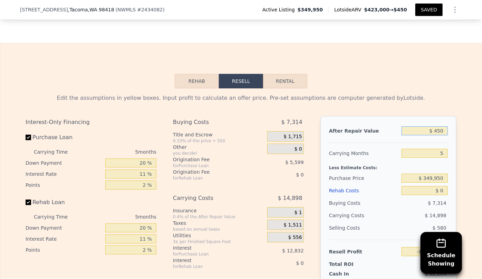
type input "$ 4,500"
type input "-$ 368,532"
type input "$ 45,000"
type input "-$ 330,906"
type input "$ 450,000"
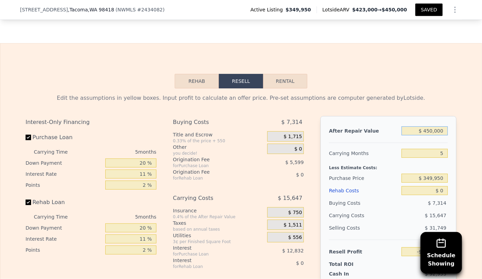
type input "$ 45,340"
type input "$ 450,000"
drag, startPoint x: 443, startPoint y: 156, endPoint x: 428, endPoint y: 158, distance: 14.6
click at [430, 158] on input "5" at bounding box center [425, 153] width 46 height 9
type input "8"
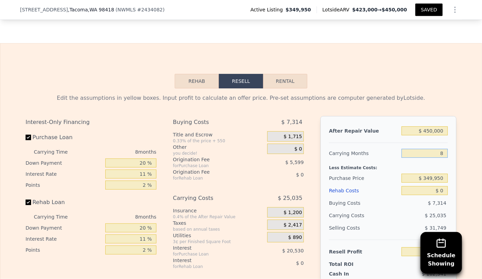
type input "$ 35,952"
type input "8"
click at [447, 187] on div "After Repair Value $ 450,000 Carrying Months 8 Less Estimate Costs: Purchase Pr…" at bounding box center [389, 212] width 136 height 192
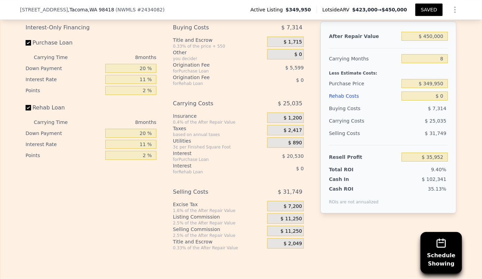
scroll to position [1065, 0]
click at [345, 101] on div "Rehab Costs" at bounding box center [364, 96] width 70 height 12
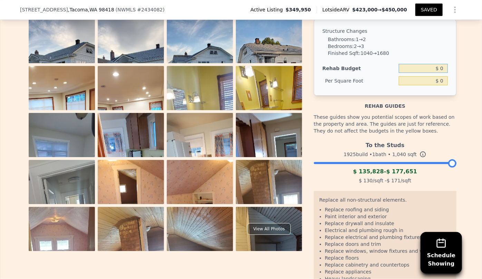
click at [437, 73] on input "$ 0" at bounding box center [423, 68] width 49 height 9
type input "$ 140,000"
type input "$ 134.62"
click at [428, 109] on div "Rehab guides" at bounding box center [385, 103] width 143 height 14
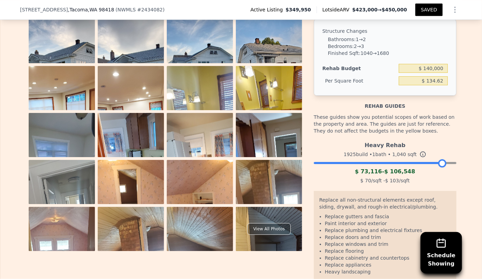
drag, startPoint x: 451, startPoint y: 169, endPoint x: 441, endPoint y: 168, distance: 9.7
click at [441, 168] on div at bounding box center [442, 163] width 8 height 8
drag, startPoint x: 438, startPoint y: 167, endPoint x: 443, endPoint y: 167, distance: 5.5
click at [443, 167] on div at bounding box center [445, 163] width 8 height 8
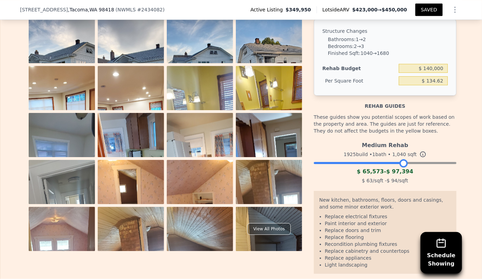
drag, startPoint x: 443, startPoint y: 167, endPoint x: 314, endPoint y: 226, distance: 142.2
click at [291, 219] on div "View All Photos Structure Changes Bathrooms : 1 → 2 Bedrooms : 2 → 3 Finished S…" at bounding box center [241, 155] width 431 height 272
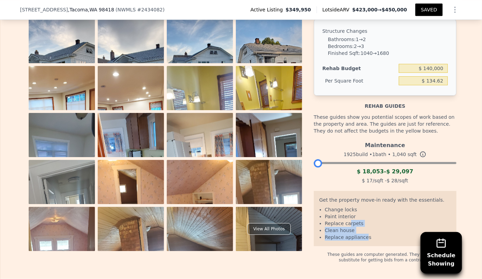
click at [360, 241] on ul "Change locks Paint interior Replace carpets Clean house Replace appliances" at bounding box center [386, 223] width 132 height 35
click at [322, 143] on div "Maintenance" at bounding box center [385, 144] width 143 height 11
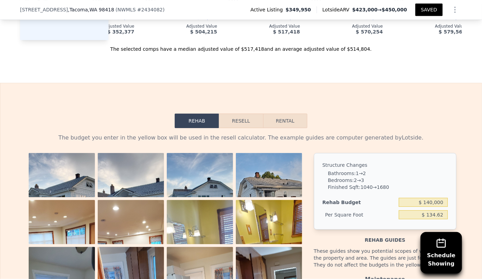
scroll to position [908, 0]
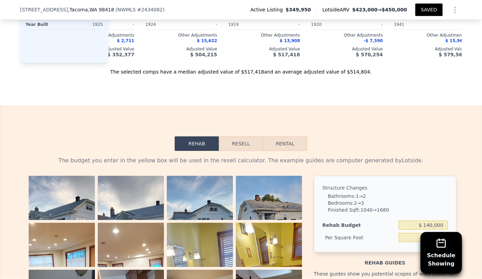
click at [240, 150] on button "Resell" at bounding box center [241, 143] width 44 height 15
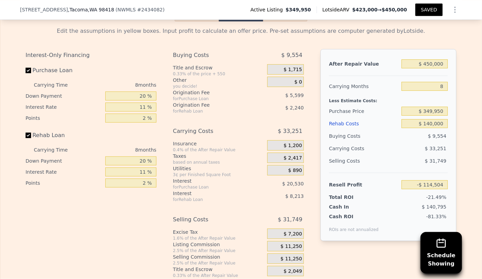
scroll to position [1065, 0]
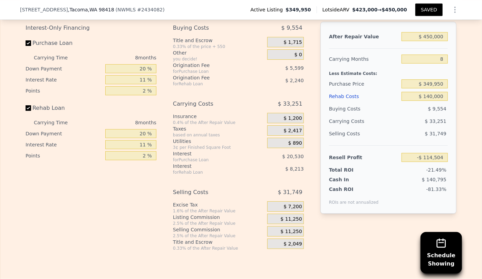
drag, startPoint x: 398, startPoint y: 155, endPoint x: 415, endPoint y: 155, distance: 16.9
click at [406, 153] on div "Resell Profit -$ 114,504" at bounding box center [388, 154] width 119 height 18
click at [444, 88] on input "$ 349,950" at bounding box center [425, 83] width 46 height 9
type input "$ 300,000"
type input "-$ 60,661"
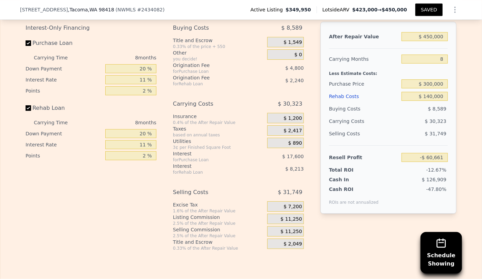
click at [288, 235] on span "$ 11,250" at bounding box center [291, 232] width 21 height 6
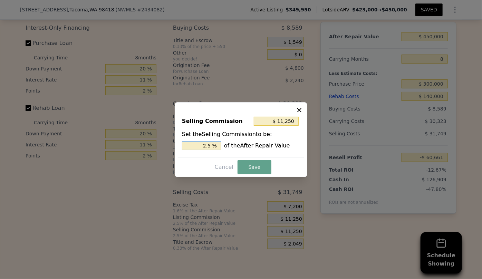
click at [207, 145] on input "2.5 %" at bounding box center [201, 145] width 39 height 9
type input "$ 2,250"
type input ".5 %"
type input "$ 6,750"
type input "1.5 %"
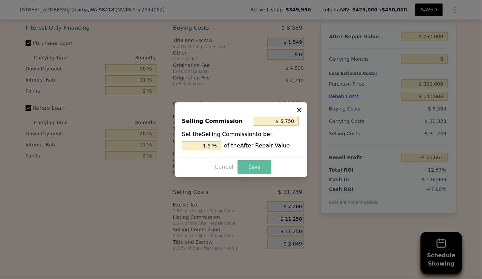
click at [252, 171] on button "Save" at bounding box center [255, 167] width 34 height 14
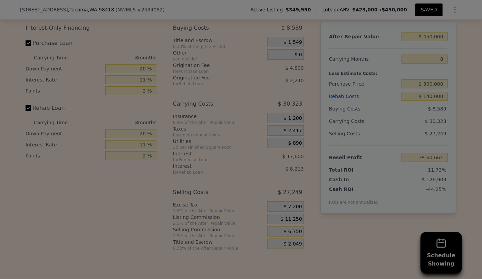
type input "-$ 56,161"
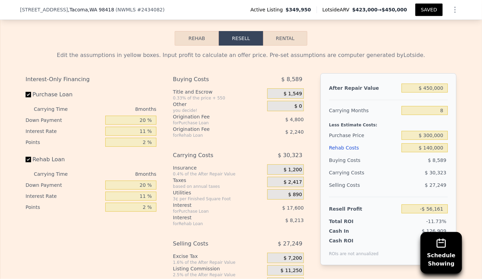
scroll to position [1002, 0]
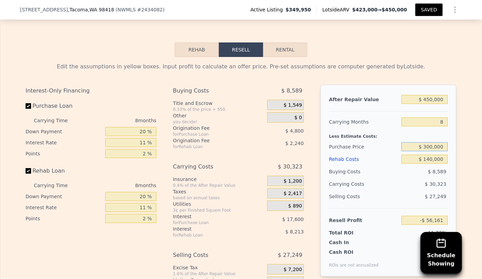
click at [426, 151] on input "$ 300,000" at bounding box center [425, 146] width 46 height 9
type input "$ 280,000"
click at [421, 190] on div "$ 30,323" at bounding box center [411, 184] width 73 height 12
type input "-$ 34,598"
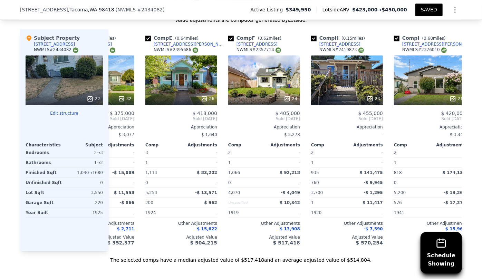
scroll to position [720, 0]
type input "3"
type input "4"
type input "2"
type input "1219"
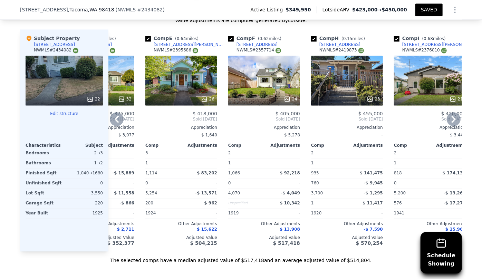
type input "2180"
type input "3003"
type input "$ 494,000"
type input "5"
type input "$ 0"
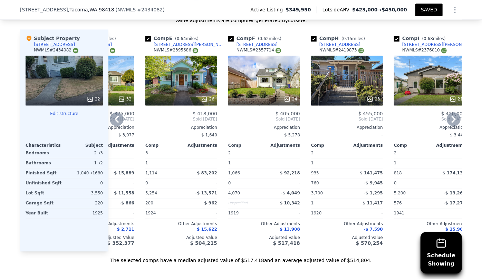
type input "$ 86,217"
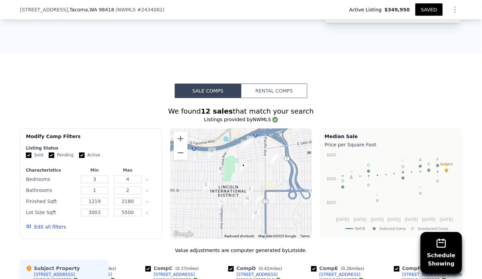
scroll to position [563, 0]
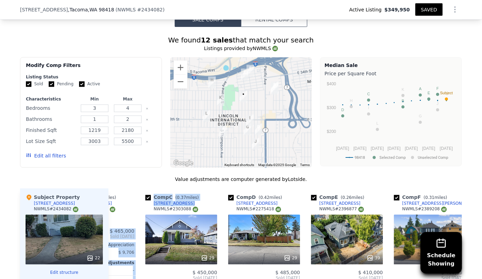
drag, startPoint x: 132, startPoint y: 216, endPoint x: 80, endPoint y: 214, distance: 51.8
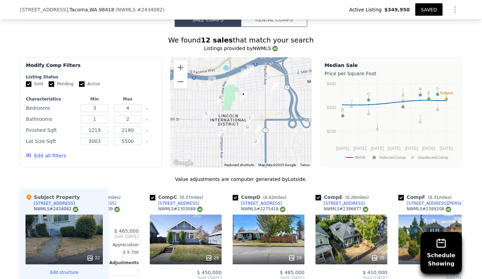
click at [87, 176] on div "Value adjustments are computer generated by Lotside ." at bounding box center [241, 179] width 442 height 7
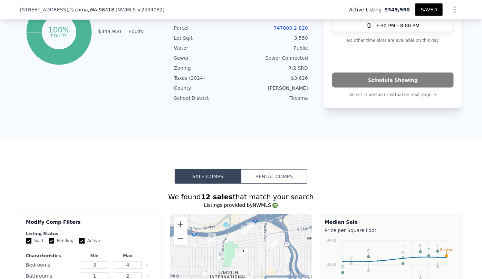
scroll to position [468, 0]
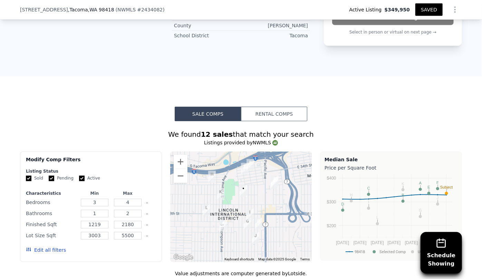
click at [38, 250] on button "Edit all filters" at bounding box center [46, 250] width 40 height 7
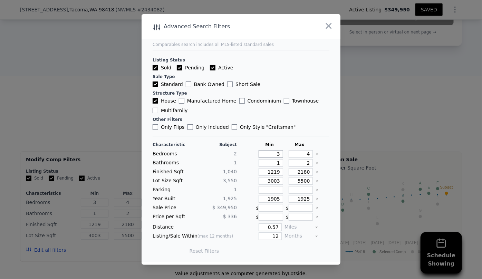
drag, startPoint x: 278, startPoint y: 154, endPoint x: 256, endPoint y: 152, distance: 22.2
click at [259, 152] on input "3" at bounding box center [271, 154] width 25 height 8
type input "2"
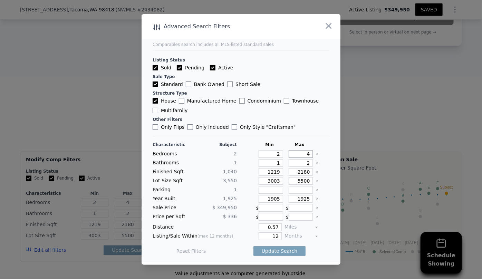
drag, startPoint x: 305, startPoint y: 154, endPoint x: 298, endPoint y: 154, distance: 7.3
click at [298, 154] on input "4" at bounding box center [301, 154] width 25 height 8
type input "3"
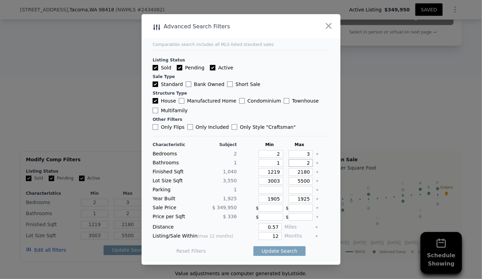
drag, startPoint x: 307, startPoint y: 162, endPoint x: 297, endPoint y: 162, distance: 9.3
click at [297, 162] on input "2" at bounding box center [301, 163] width 25 height 8
drag, startPoint x: 276, startPoint y: 172, endPoint x: 252, endPoint y: 171, distance: 24.2
click at [252, 171] on div "Finished Sqft 1,040 1219 2180" at bounding box center [241, 172] width 177 height 8
type input "9"
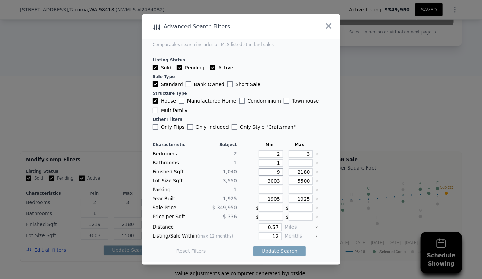
type input "9"
type input "90"
type input "9"
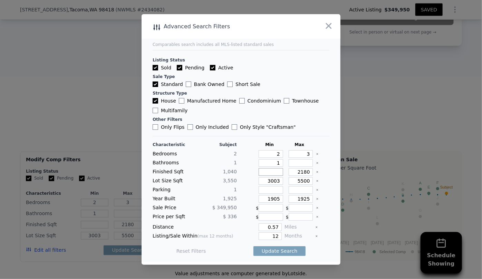
type input "8"
type input "80"
type input "800"
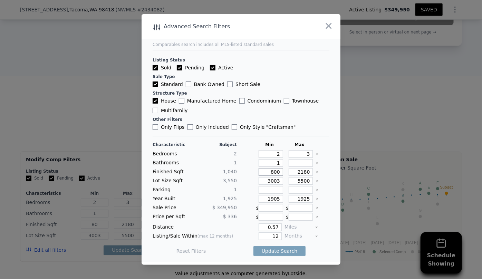
type input "800"
drag, startPoint x: 307, startPoint y: 171, endPoint x: 287, endPoint y: 169, distance: 20.1
click at [289, 169] on input "2180" at bounding box center [301, 172] width 25 height 8
drag, startPoint x: 277, startPoint y: 171, endPoint x: 253, endPoint y: 170, distance: 23.8
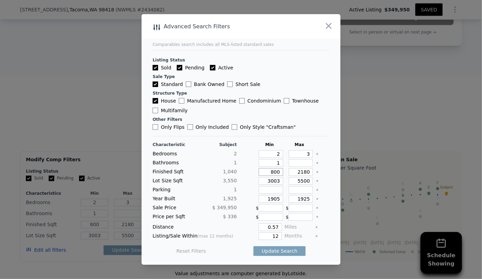
click at [256, 170] on div "800" at bounding box center [269, 172] width 27 height 8
type input "1"
type input "14"
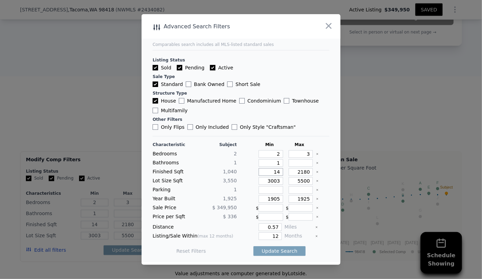
type input "140"
type input "1400"
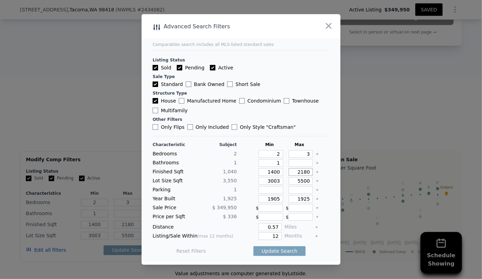
drag, startPoint x: 306, startPoint y: 172, endPoint x: 283, endPoint y: 170, distance: 22.9
click at [286, 170] on div "2180" at bounding box center [299, 172] width 27 height 8
type input "1"
type input "18"
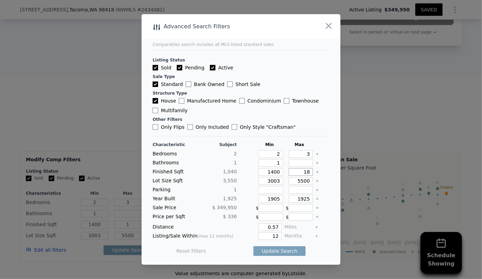
type input "18"
type input "180"
type input "1800"
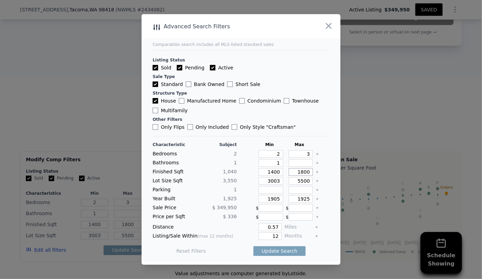
type input "1800"
drag, startPoint x: 278, startPoint y: 180, endPoint x: 249, endPoint y: 180, distance: 28.3
click at [249, 180] on div "Lot Size Sqft 3,550 3003 5500" at bounding box center [241, 181] width 177 height 8
drag, startPoint x: 279, startPoint y: 198, endPoint x: 263, endPoint y: 197, distance: 16.6
click at [263, 197] on div "1905" at bounding box center [269, 199] width 27 height 8
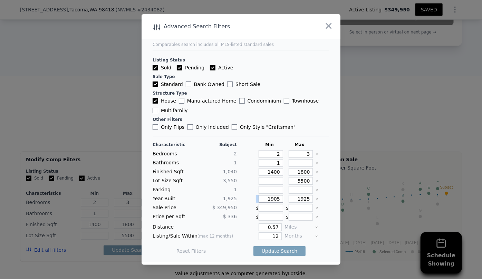
click at [274, 198] on input "1905" at bounding box center [271, 199] width 25 height 8
click at [276, 198] on input "1905" at bounding box center [271, 199] width 25 height 8
type input "1"
click at [306, 201] on input "1925" at bounding box center [301, 199] width 25 height 8
type input "1970"
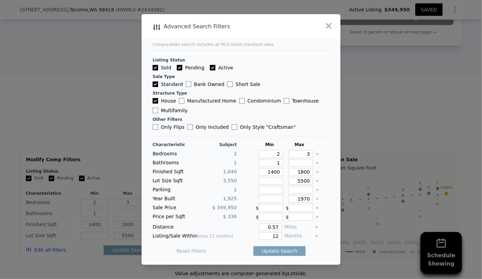
drag, startPoint x: 276, startPoint y: 222, endPoint x: 255, endPoint y: 223, distance: 20.4
click at [255, 223] on div "Characteristic Subject Min Max Bedrooms 2 2 3 Bathrooms 1 1 Finished Sqft 1,040…" at bounding box center [241, 201] width 177 height 119
drag, startPoint x: 277, startPoint y: 237, endPoint x: 257, endPoint y: 237, distance: 19.7
click at [259, 237] on input "12" at bounding box center [270, 236] width 23 height 8
type input "6"
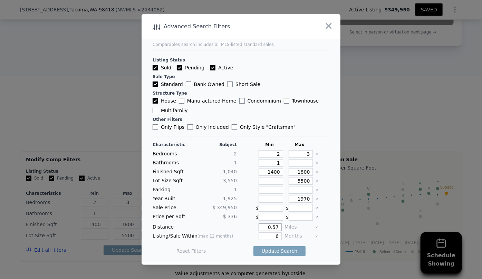
click at [275, 229] on input "0.57" at bounding box center [270, 228] width 23 height 8
type input "0.5"
click at [272, 251] on button "Update Search" at bounding box center [280, 251] width 52 height 10
checkbox input "false"
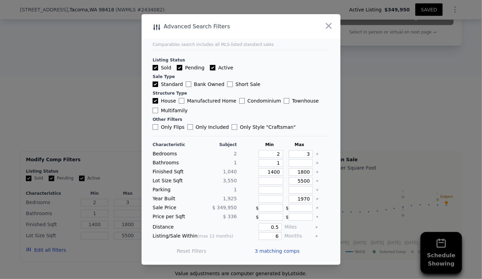
scroll to position [0, 0]
click at [273, 248] on span "3 matching comps" at bounding box center [277, 251] width 45 height 7
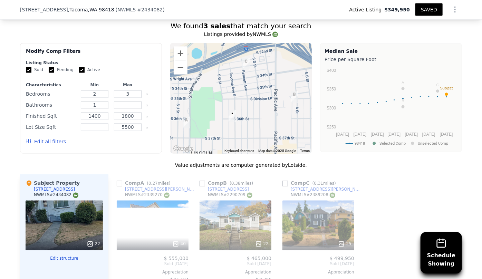
scroll to position [594, 0]
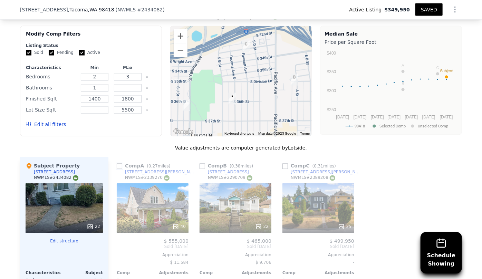
click at [117, 165] on input "checkbox" at bounding box center [120, 167] width 6 height 6
checkbox input "true"
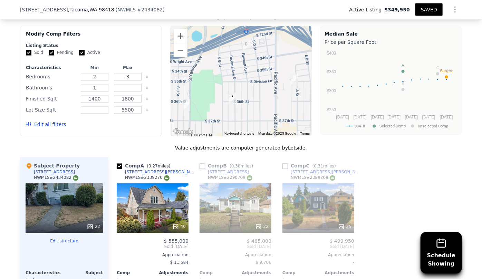
click at [200, 167] on input "checkbox" at bounding box center [203, 167] width 6 height 6
checkbox input "true"
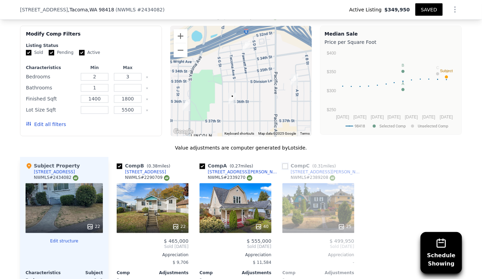
click at [283, 168] on input "checkbox" at bounding box center [286, 167] width 6 height 6
checkbox input "true"
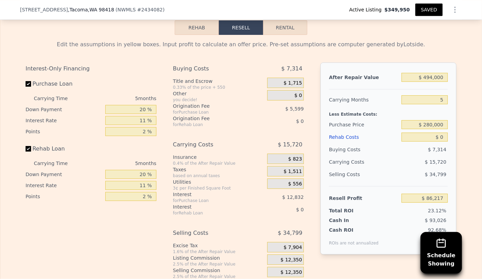
scroll to position [1096, 0]
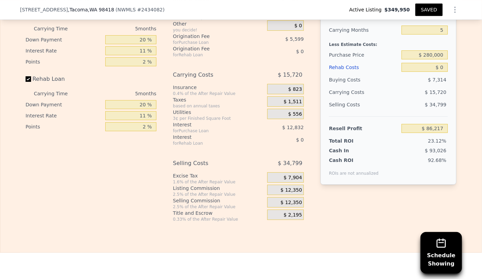
click at [345, 66] on div "Rehab Costs" at bounding box center [364, 67] width 70 height 12
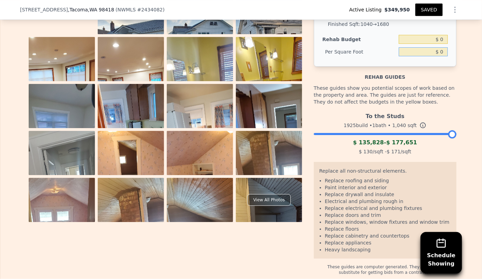
click at [438, 49] on input "$ 0" at bounding box center [423, 51] width 49 height 9
click at [439, 38] on input "$ 0" at bounding box center [423, 39] width 49 height 9
type input "$ 140,000"
type input "$ 134.62"
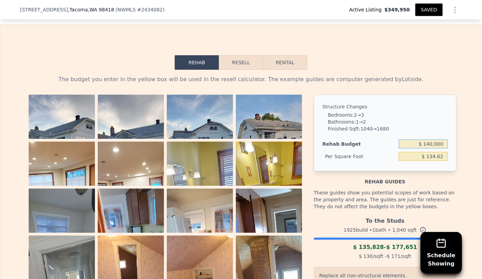
scroll to position [971, 0]
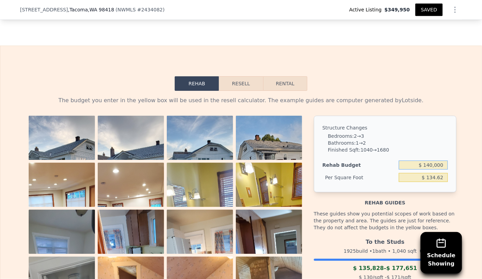
click at [243, 81] on button "Resell" at bounding box center [241, 83] width 44 height 15
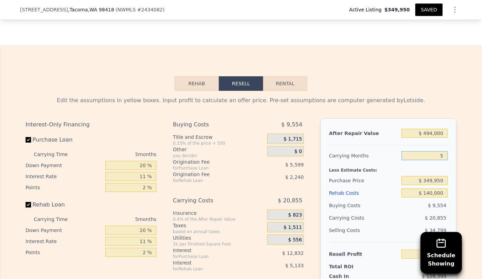
drag, startPoint x: 441, startPoint y: 155, endPoint x: 424, endPoint y: 158, distance: 17.1
click at [424, 158] on input "5" at bounding box center [425, 155] width 46 height 9
type input "7"
type input "-$ 69,500"
type input "7"
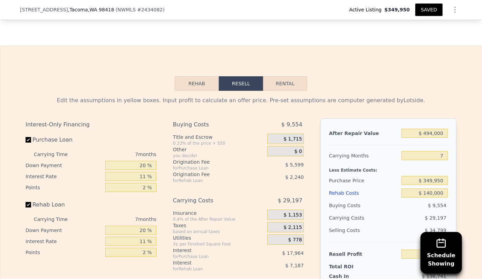
click at [402, 217] on div "$ 29,197" at bounding box center [411, 218] width 73 height 12
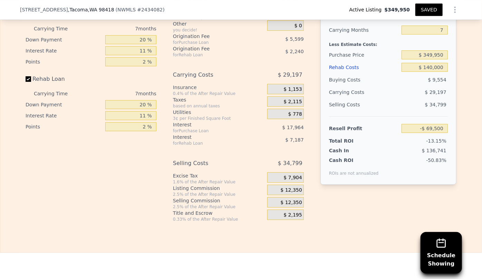
scroll to position [1034, 0]
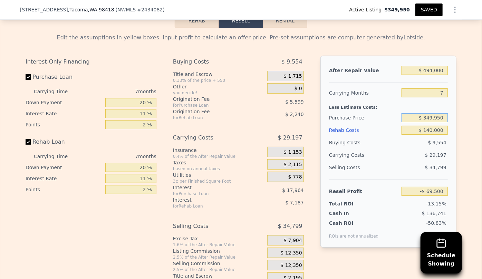
click at [441, 116] on input "$ 349,950" at bounding box center [425, 117] width 46 height 9
type input "$ 3"
type input "$ 300,000"
type input "-$ 16,023"
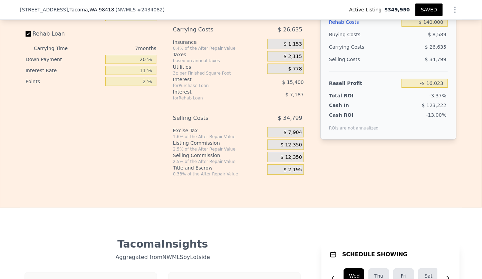
scroll to position [1128, 0]
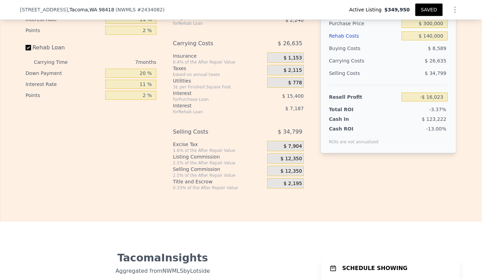
click at [295, 172] on span "$ 12,350" at bounding box center [291, 171] width 21 height 6
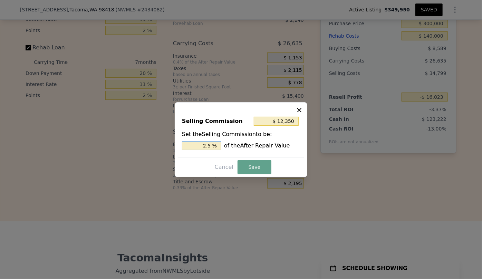
click at [207, 146] on input "2.5 %" at bounding box center [201, 145] width 39 height 9
type input "$ 2,470"
type input ".5 %"
type input "$ 7,410"
type input "1.5 %"
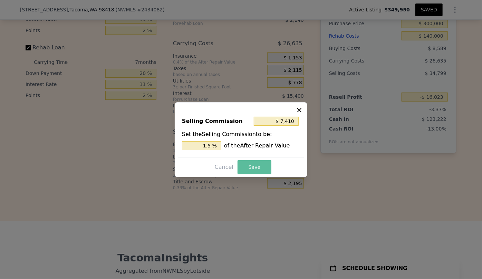
click at [250, 169] on button "Save" at bounding box center [255, 167] width 34 height 14
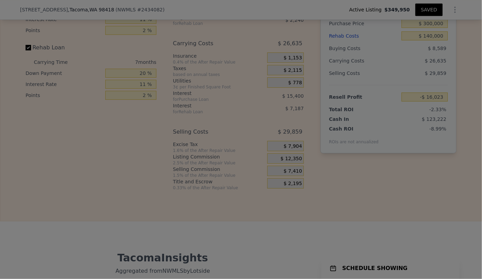
type input "-$ 11,083"
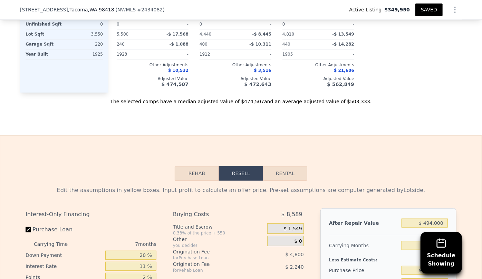
scroll to position [940, 0]
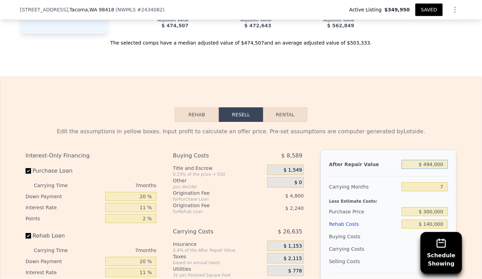
drag, startPoint x: 432, startPoint y: 165, endPoint x: 411, endPoint y: 164, distance: 21.4
click at [411, 164] on input "$ 494,000" at bounding box center [425, 164] width 46 height 9
type input "$ 00000"
type input "-$ 474,621"
type input "$ 5,000"
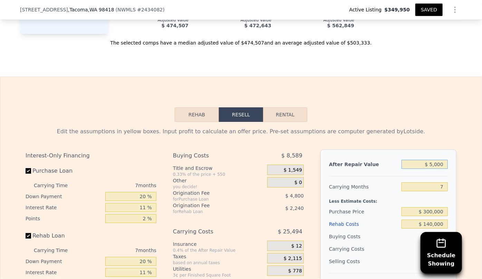
type input "-$ 469,930"
type input "$ 50,000"
type input "-$ 427,705"
type input "$ 500,000"
type input "-$ 5,453"
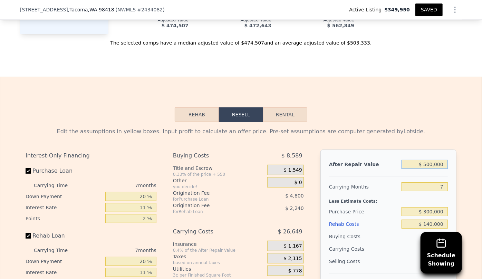
type input "$ 500,000"
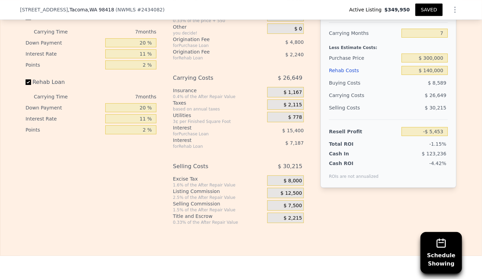
scroll to position [1096, 0]
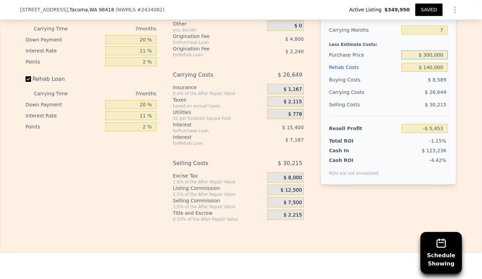
click at [429, 54] on input "$ 300,000" at bounding box center [425, 54] width 46 height 9
type input "$ 270,000"
type input "$ 26,667"
type input "$ 250,000"
type input "$ 48,082"
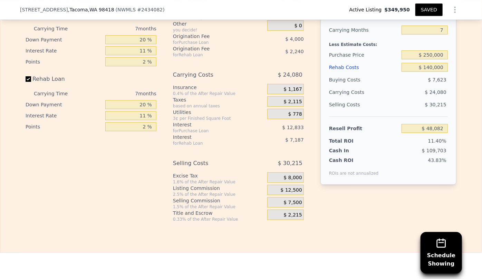
click at [380, 206] on div "After Repair Value $ 500,000 Carrying Months 7 Less Estimate Costs: Purchase Pr…" at bounding box center [389, 102] width 136 height 218
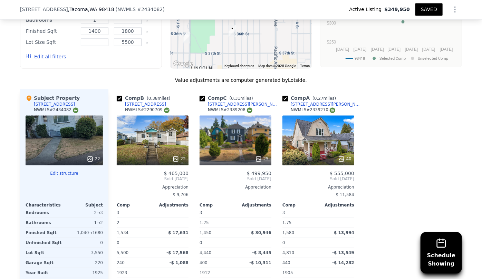
scroll to position [657, 0]
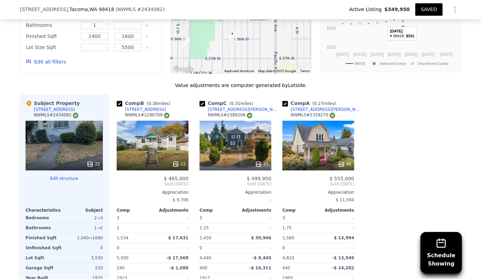
click at [428, 11] on button "SAVED" at bounding box center [429, 9] width 27 height 12
click at [425, 10] on button "SAVED" at bounding box center [429, 9] width 27 height 12
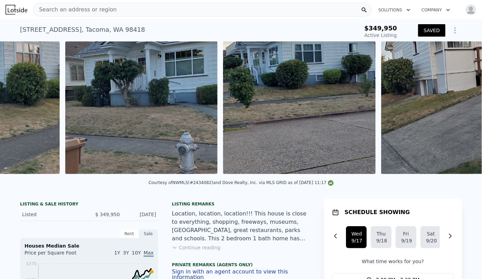
scroll to position [0, 2213]
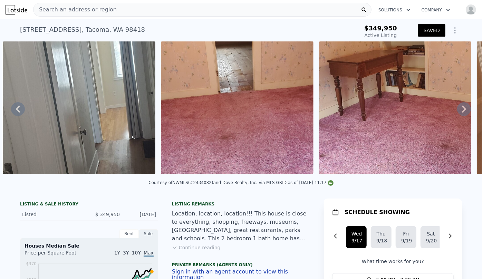
drag, startPoint x: 302, startPoint y: 175, endPoint x: 294, endPoint y: 175, distance: 8.6
click at [294, 175] on div at bounding box center [237, 108] width 158 height 135
drag, startPoint x: 303, startPoint y: 182, endPoint x: 292, endPoint y: 182, distance: 11.8
click at [292, 182] on div "Courtesy of NWMLS (#2434082) and Dove Realty, Inc. via MLS GRID as of 09/17/202…" at bounding box center [241, 185] width 482 height 17
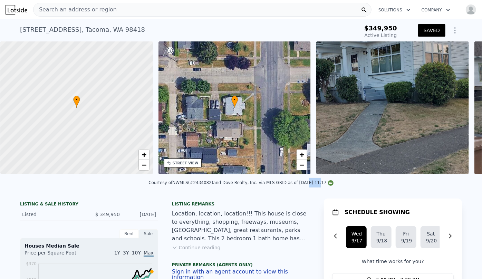
scroll to position [0, 3]
click at [183, 161] on div "STREET VIEW" at bounding box center [185, 163] width 26 height 5
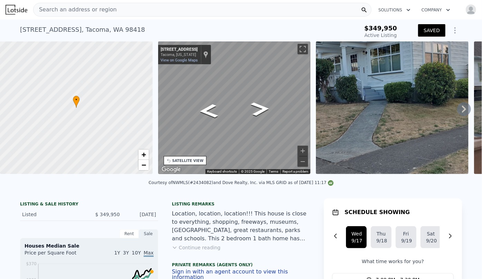
click at [338, 79] on div "• + − • + − STREET VIEW ← Move left → Move right ↑ Move up ↓ Move down + Zoom i…" at bounding box center [241, 108] width 482 height 135
click at [324, 88] on div "• + − • + − STREET VIEW ← Move left → Move right ↑ Move up ↓ Move down + Zoom i…" at bounding box center [241, 108] width 482 height 135
click at [224, 97] on icon "Go East, S 36th St" at bounding box center [215, 98] width 51 height 25
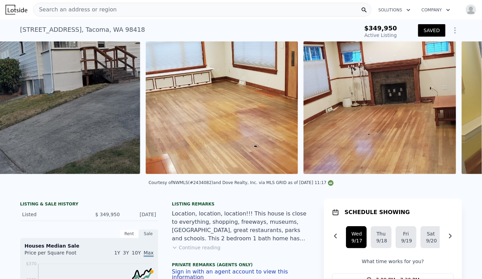
scroll to position [0, 790]
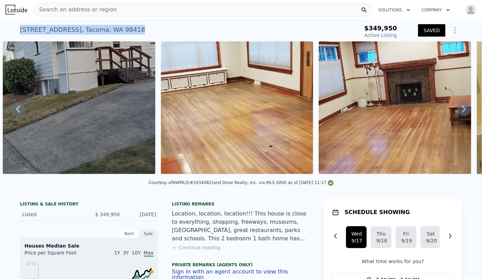
drag, startPoint x: 13, startPoint y: 27, endPoint x: 133, endPoint y: 22, distance: 120.0
click at [133, 22] on div "3602 Tacoma Ave S , Tacoma , WA 98418 Active at $349,950 $349,950 Active Listin…" at bounding box center [241, 30] width 482 height 22
copy div "3602 Tacoma Ave S , Tacoma , WA 98418"
type input "3"
type input "1.5"
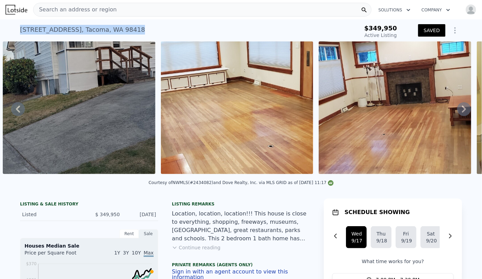
type input "2"
type input "1404"
type input "1580"
type input "4440"
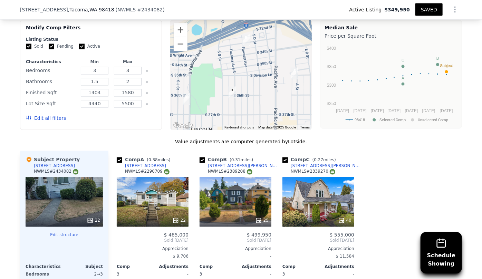
scroll to position [591, 0]
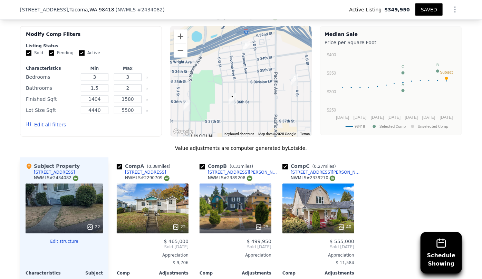
click at [52, 124] on button "Edit all filters" at bounding box center [46, 125] width 40 height 7
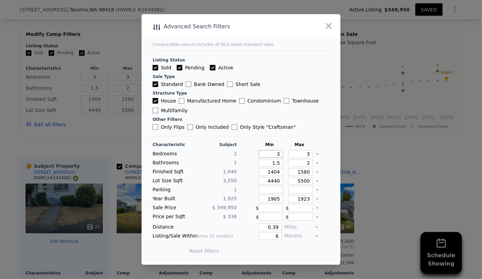
drag, startPoint x: 278, startPoint y: 155, endPoint x: 260, endPoint y: 152, distance: 18.5
click at [262, 152] on input "3" at bounding box center [271, 154] width 25 height 8
type input "2"
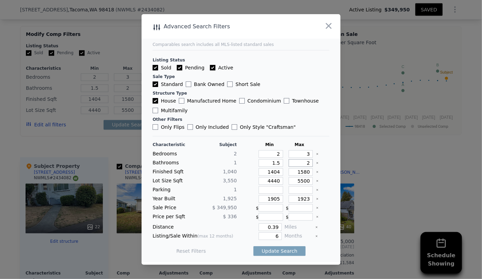
drag, startPoint x: 305, startPoint y: 164, endPoint x: 288, endPoint y: 162, distance: 17.7
click at [289, 162] on input "2" at bounding box center [301, 163] width 25 height 8
drag, startPoint x: 276, startPoint y: 162, endPoint x: 262, endPoint y: 161, distance: 15.0
click at [262, 161] on input "1.5" at bounding box center [271, 163] width 25 height 8
type input "2"
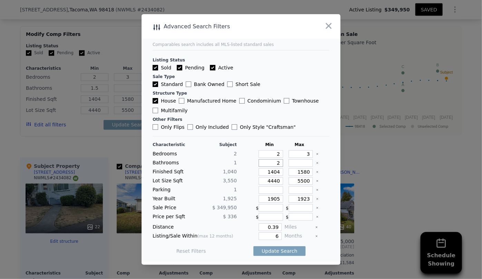
type input "2"
drag, startPoint x: 277, startPoint y: 172, endPoint x: 258, endPoint y: 170, distance: 19.5
click at [259, 170] on input "1404" at bounding box center [271, 172] width 25 height 8
type input "1"
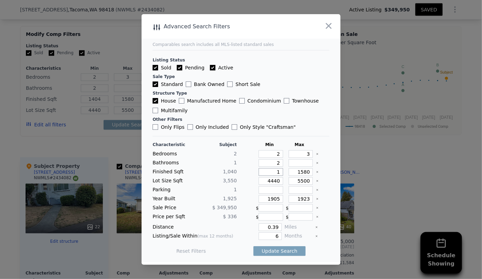
type input "1"
type input "14"
type input "140"
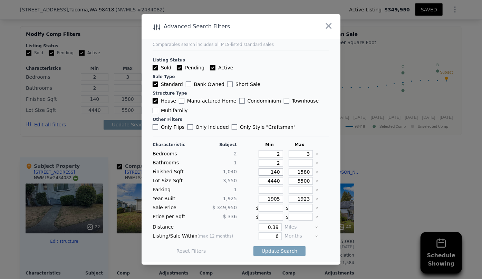
type input "1400"
drag, startPoint x: 306, startPoint y: 172, endPoint x: 266, endPoint y: 166, distance: 41.3
click at [266, 166] on div "Characteristic Subject Min Max Bedrooms 2 2 3 Bathrooms 1 2 Finished Sqft 1,040…" at bounding box center [241, 201] width 177 height 119
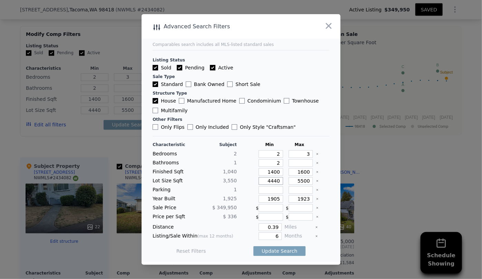
drag, startPoint x: 277, startPoint y: 182, endPoint x: 252, endPoint y: 179, distance: 25.8
click at [252, 179] on div "Lot Size Sqft 3,550 4440 5500" at bounding box center [241, 181] width 177 height 8
drag, startPoint x: 277, startPoint y: 200, endPoint x: 255, endPoint y: 200, distance: 22.5
click at [256, 200] on div "1905" at bounding box center [269, 199] width 27 height 8
drag, startPoint x: 307, startPoint y: 199, endPoint x: 264, endPoint y: 193, distance: 43.5
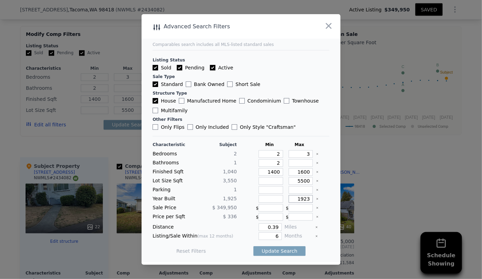
click at [264, 193] on div "Characteristic Subject Min Max Bedrooms 2 2 3 Bathrooms 1 2 Finished Sqft 1,040…" at bounding box center [241, 201] width 177 height 119
drag, startPoint x: 277, startPoint y: 227, endPoint x: 255, endPoint y: 226, distance: 22.2
click at [255, 226] on div "0.39" at bounding box center [261, 228] width 42 height 8
click at [277, 252] on button "Update Search" at bounding box center [280, 251] width 52 height 10
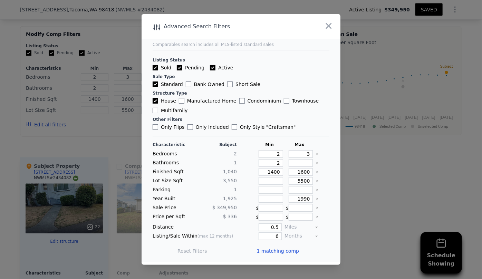
click at [277, 249] on span "1 matching comp" at bounding box center [278, 251] width 42 height 7
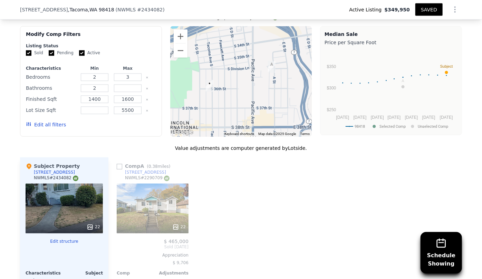
click at [37, 123] on button "Edit all filters" at bounding box center [46, 125] width 40 height 7
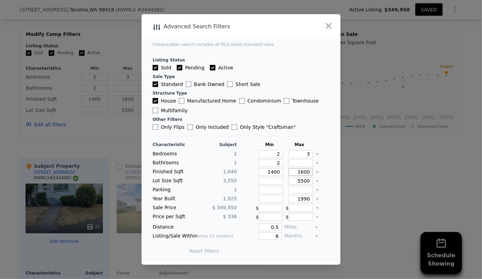
click at [300, 172] on input "1600" at bounding box center [301, 172] width 25 height 8
click at [283, 252] on button "Update Search" at bounding box center [280, 251] width 52 height 10
drag, startPoint x: 276, startPoint y: 228, endPoint x: 244, endPoint y: 228, distance: 32.1
click at [244, 228] on div "0.5" at bounding box center [261, 228] width 42 height 8
click at [287, 249] on button "Update Search" at bounding box center [280, 251] width 52 height 10
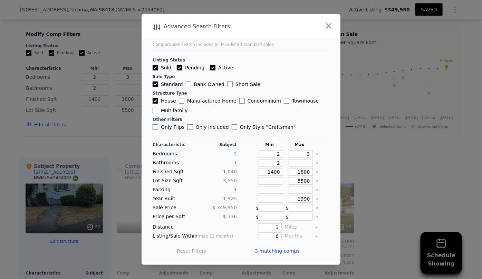
click at [287, 249] on span "3 matching comps" at bounding box center [277, 251] width 45 height 7
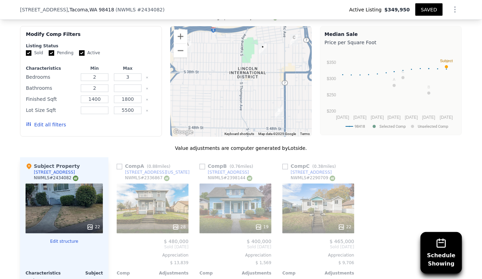
scroll to position [623, 0]
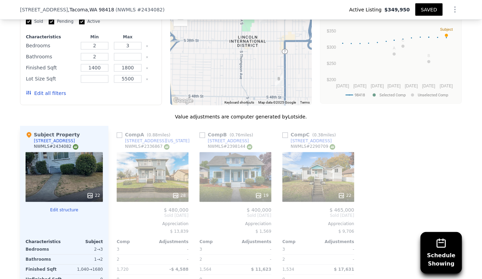
click at [51, 90] on button "Edit all filters" at bounding box center [46, 93] width 40 height 7
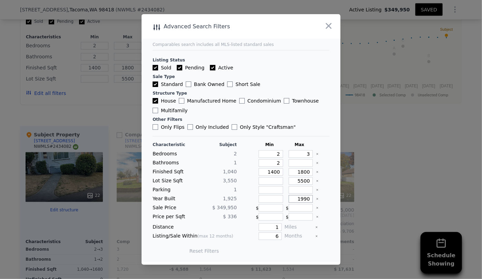
click at [307, 199] on input "1990" at bounding box center [301, 199] width 25 height 8
click at [273, 248] on button "Update Search" at bounding box center [280, 251] width 52 height 10
click at [273, 248] on span "3 matching comps" at bounding box center [277, 251] width 45 height 7
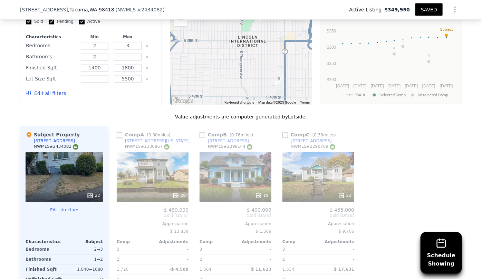
click at [117, 134] on input "checkbox" at bounding box center [120, 136] width 6 height 6
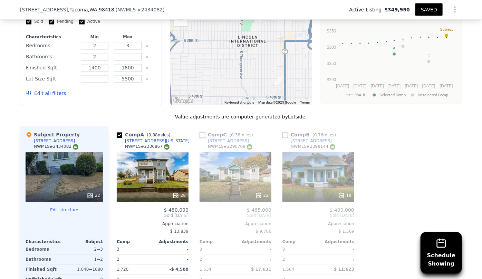
click at [200, 134] on input "checkbox" at bounding box center [203, 136] width 6 height 6
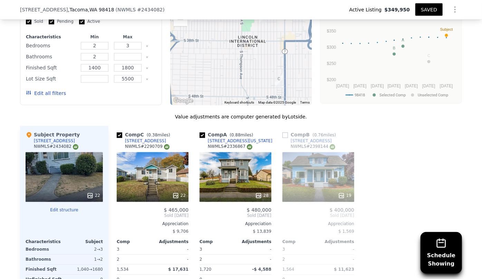
click at [305, 173] on div "19" at bounding box center [319, 177] width 72 height 50
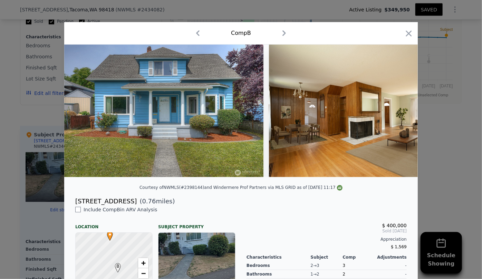
click at [99, 183] on div at bounding box center [241, 114] width 354 height 138
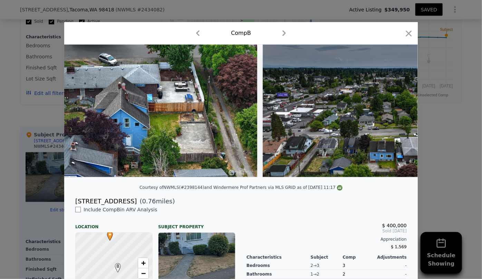
scroll to position [0, 3170]
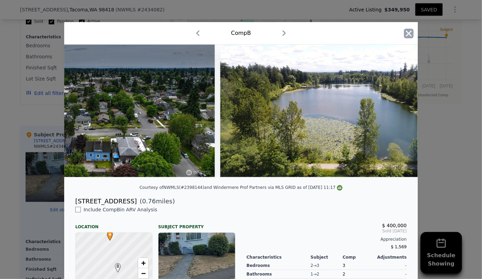
click at [408, 33] on icon "button" at bounding box center [409, 33] width 6 height 6
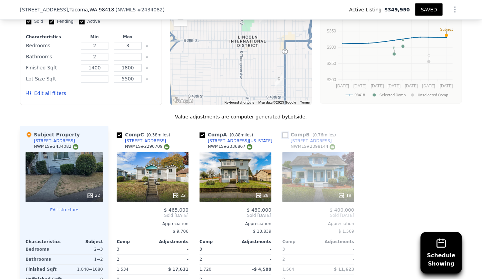
click at [283, 133] on input "checkbox" at bounding box center [286, 136] width 6 height 6
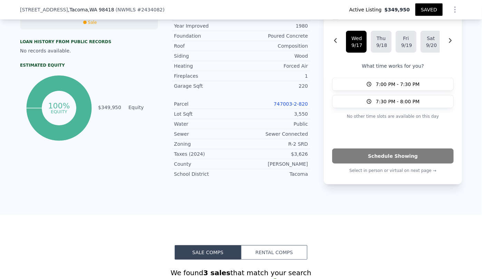
scroll to position [468, 0]
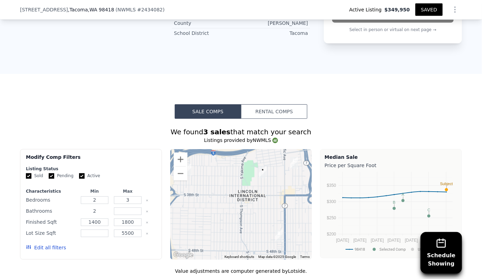
click at [97, 211] on input "2" at bounding box center [94, 212] width 27 height 8
click at [42, 250] on button "Edit all filters" at bounding box center [46, 248] width 40 height 7
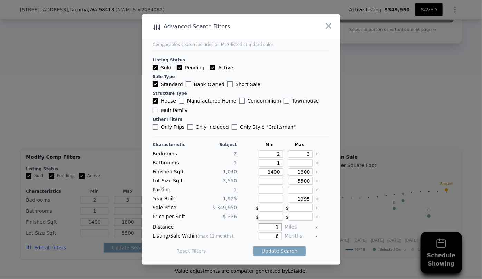
click at [276, 228] on input "1" at bounding box center [270, 228] width 23 height 8
click at [287, 252] on button "Update Search" at bounding box center [280, 251] width 52 height 10
click at [287, 252] on span "5 matching comps" at bounding box center [277, 251] width 45 height 7
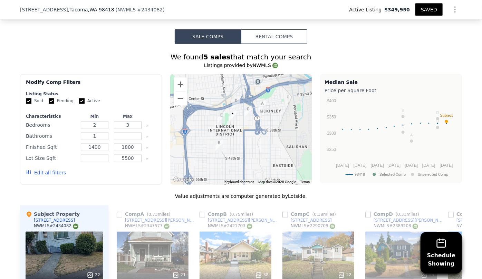
scroll to position [594, 0]
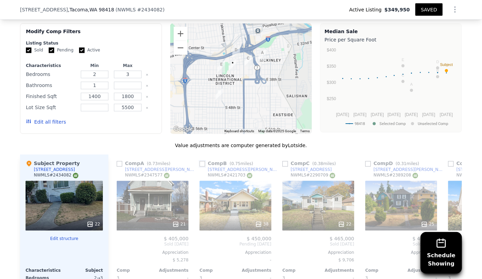
click at [200, 163] on input "checkbox" at bounding box center [203, 164] width 6 height 6
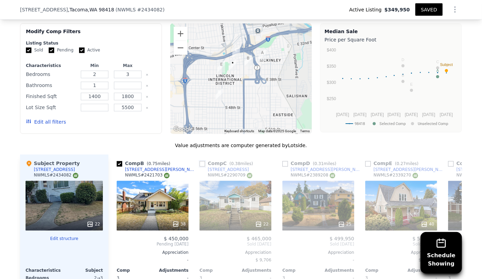
click at [200, 162] on input "checkbox" at bounding box center [203, 164] width 6 height 6
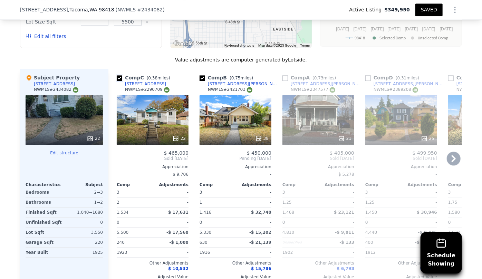
scroll to position [688, 0]
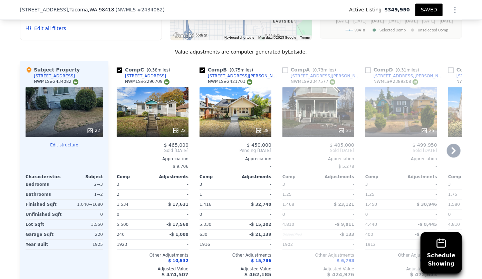
click at [452, 147] on icon at bounding box center [454, 150] width 4 height 7
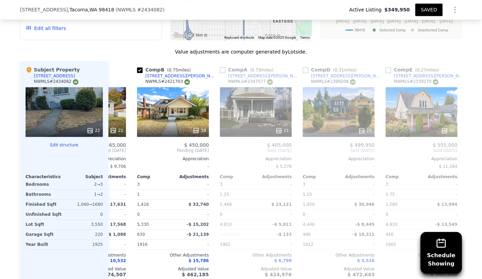
scroll to position [0, 77]
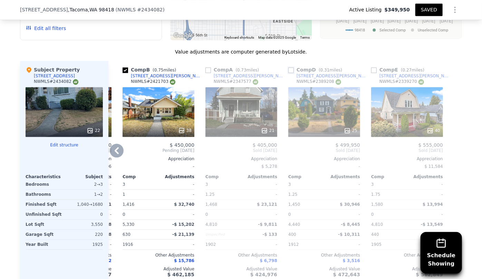
click at [288, 71] on input "checkbox" at bounding box center [291, 70] width 6 height 6
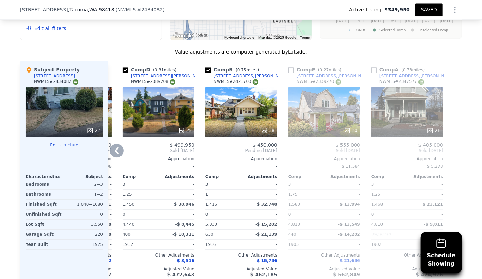
click at [308, 101] on div "40" at bounding box center [324, 112] width 72 height 50
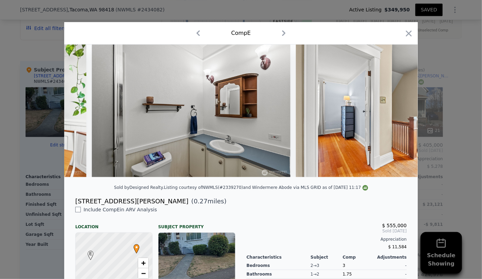
scroll to position [0, 3266]
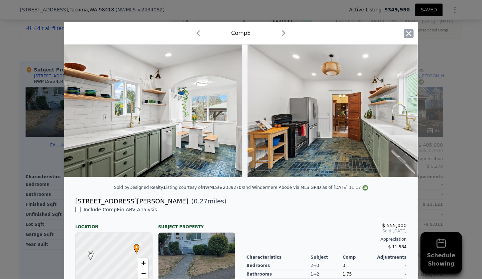
click at [409, 35] on icon "button" at bounding box center [409, 34] width 10 height 10
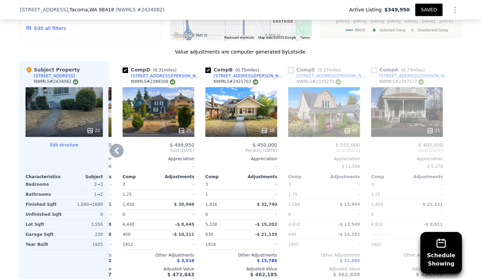
click at [288, 70] on input "checkbox" at bounding box center [291, 70] width 6 height 6
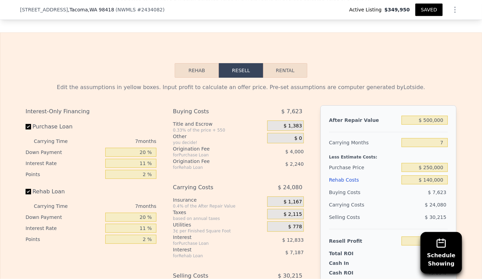
scroll to position [971, 0]
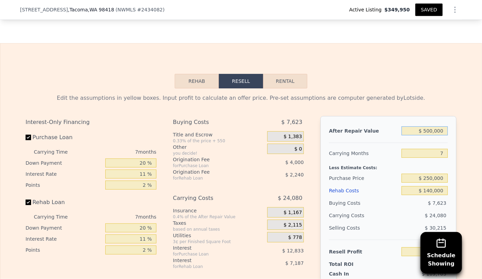
click at [432, 135] on input "$ 500,000" at bounding box center [425, 130] width 46 height 9
click at [424, 158] on input "7" at bounding box center [425, 153] width 46 height 9
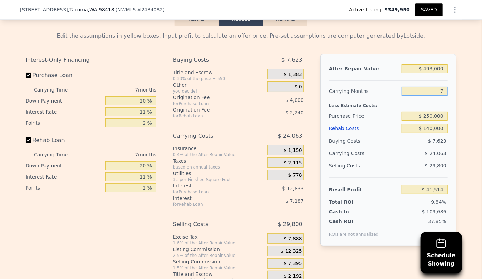
scroll to position [1034, 0]
click at [421, 12] on button "SAVED" at bounding box center [429, 9] width 27 height 12
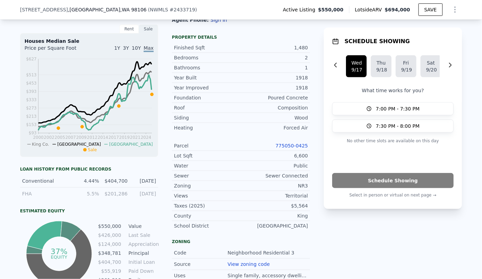
scroll to position [280, 0]
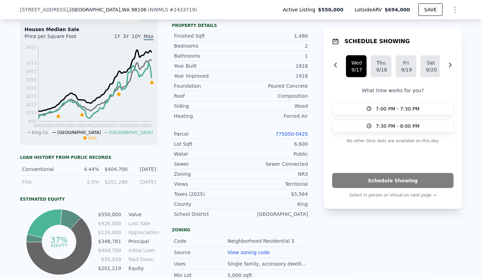
click at [295, 132] on link "775050-0425" at bounding box center [292, 134] width 32 height 6
drag, startPoint x: 15, startPoint y: 10, endPoint x: 99, endPoint y: 15, distance: 84.8
click at [99, 15] on div "[STREET_ADDRESS] ( NWMLS # 2433719 ) Active Listing $550,000 Lotside ARV $694,0…" at bounding box center [241, 10] width 482 height 20
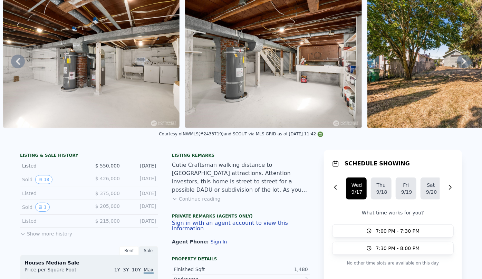
scroll to position [2, 0]
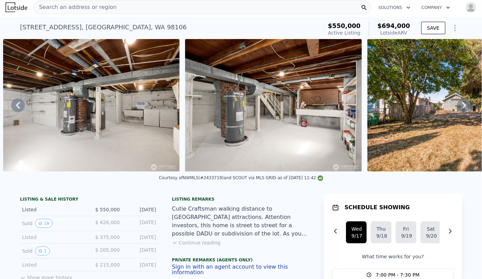
click at [451, 26] on icon "Show Options" at bounding box center [455, 28] width 8 height 8
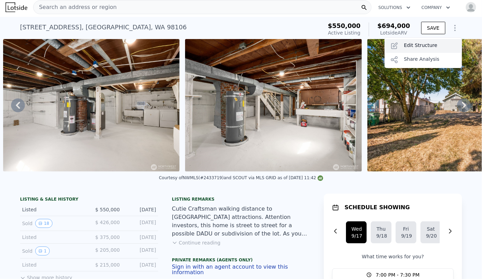
click at [407, 49] on div "Edit Structure" at bounding box center [423, 46] width 77 height 14
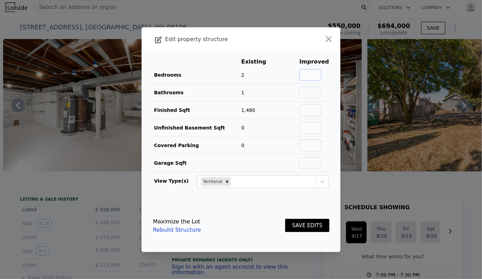
drag, startPoint x: 317, startPoint y: 76, endPoint x: 316, endPoint y: 80, distance: 4.2
click at [317, 76] on input "text" at bounding box center [310, 75] width 22 height 12
type input "3"
click at [310, 95] on input "text" at bounding box center [310, 93] width 22 height 12
type input "2"
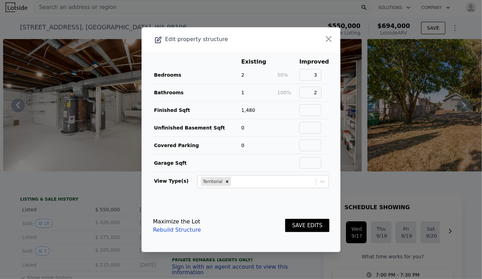
click at [314, 222] on button "SAVE EDITS" at bounding box center [307, 225] width 44 height 13
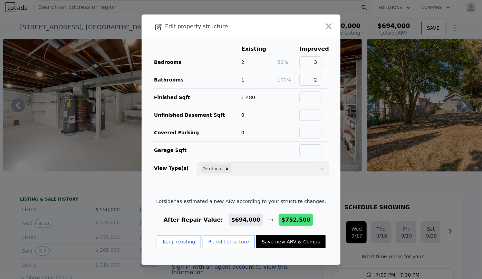
click at [295, 246] on button "Save new ARV & Comps" at bounding box center [290, 241] width 69 height 13
checkbox input "false"
checkbox input "true"
type input "$ 752,500"
type input "$ 108,010"
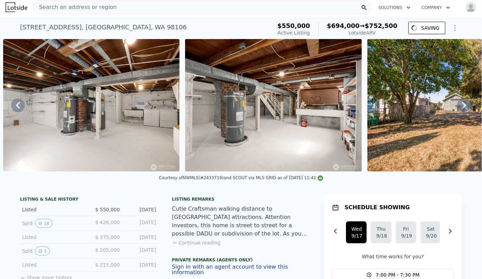
click at [297, 238] on div "Cutie Craftsman walking distance to [GEOGRAPHIC_DATA] attractions. Attention in…" at bounding box center [241, 221] width 138 height 33
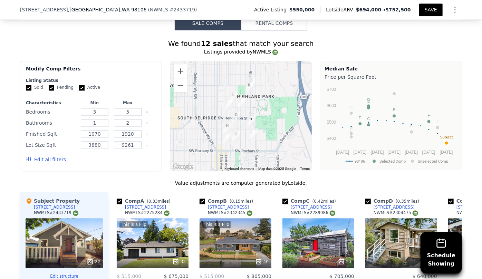
scroll to position [677, 0]
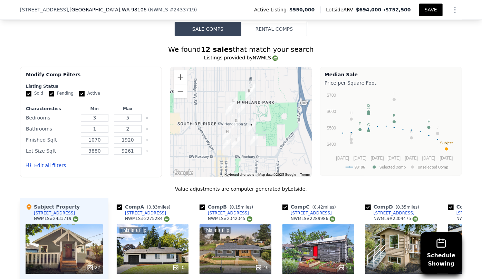
click at [47, 168] on button "Edit all filters" at bounding box center [46, 165] width 40 height 7
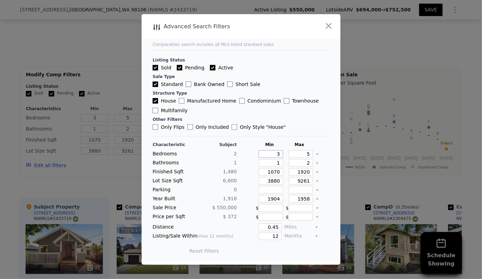
drag, startPoint x: 277, startPoint y: 152, endPoint x: 271, endPoint y: 152, distance: 5.9
click at [274, 152] on input "3" at bounding box center [271, 154] width 25 height 8
type input "2"
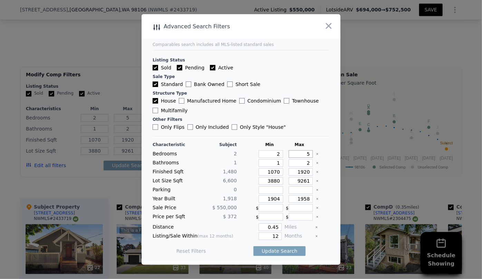
drag, startPoint x: 306, startPoint y: 156, endPoint x: 294, endPoint y: 155, distance: 12.5
click at [294, 155] on input "5" at bounding box center [301, 154] width 25 height 8
type input "3"
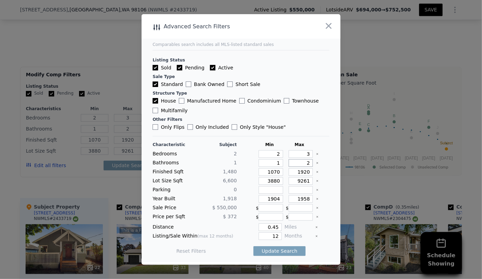
drag, startPoint x: 304, startPoint y: 163, endPoint x: 297, endPoint y: 165, distance: 6.9
click at [298, 165] on input "2" at bounding box center [301, 163] width 25 height 8
drag, startPoint x: 277, startPoint y: 172, endPoint x: 239, endPoint y: 170, distance: 38.0
click at [239, 170] on div "Finished Sqft 1,480 1070 1920" at bounding box center [241, 172] width 177 height 8
type input "1"
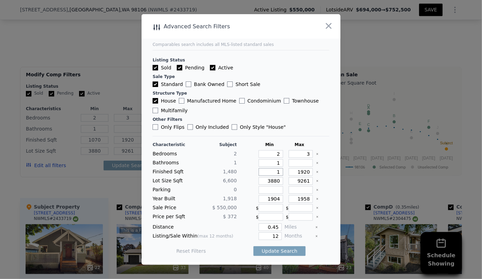
type input "1"
type input "12"
type input "120"
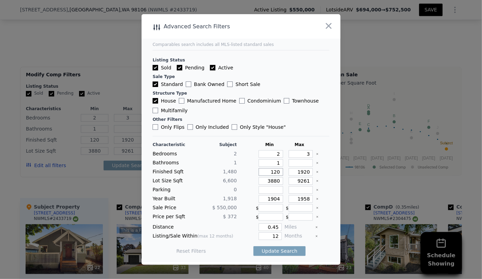
type input "1200"
drag, startPoint x: 307, startPoint y: 173, endPoint x: 281, endPoint y: 172, distance: 26.3
click at [281, 172] on div "Finished Sqft 1,480 1200 1920" at bounding box center [241, 172] width 177 height 8
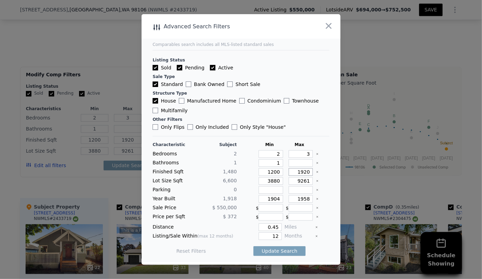
type input "1"
type input "16"
type input "160"
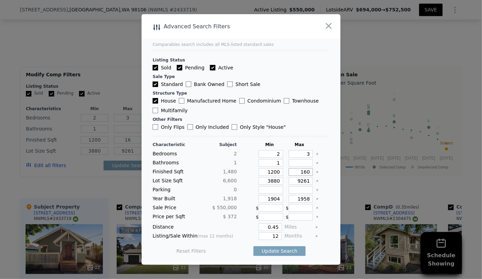
type input "160"
type input "1600"
drag, startPoint x: 277, startPoint y: 180, endPoint x: 257, endPoint y: 180, distance: 19.7
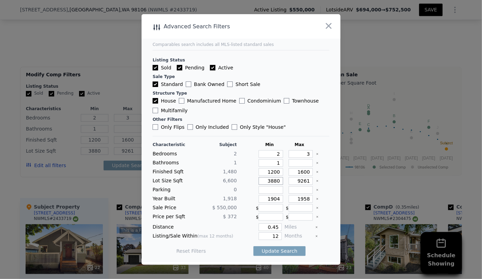
click at [259, 180] on input "3880" at bounding box center [271, 181] width 25 height 8
drag, startPoint x: 307, startPoint y: 180, endPoint x: 271, endPoint y: 178, distance: 36.3
click at [271, 178] on div "Lot Size Sqft 6,600 9261" at bounding box center [241, 181] width 177 height 8
type input "7"
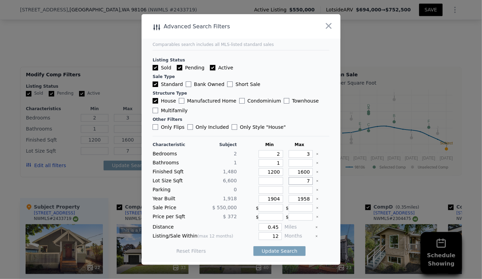
type input "70"
type input "700"
type input "7000"
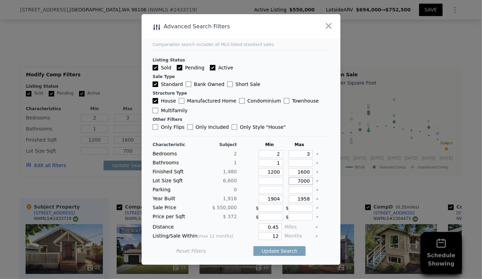
type input "7000"
type input "70"
type input "700"
type input "70"
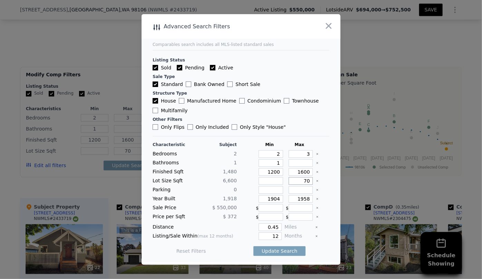
type input "7"
drag, startPoint x: 278, startPoint y: 199, endPoint x: 247, endPoint y: 198, distance: 31.1
click at [250, 198] on div "Year Built 1,918 1904 1958" at bounding box center [241, 199] width 177 height 8
click at [302, 200] on input "1958" at bounding box center [301, 199] width 25 height 8
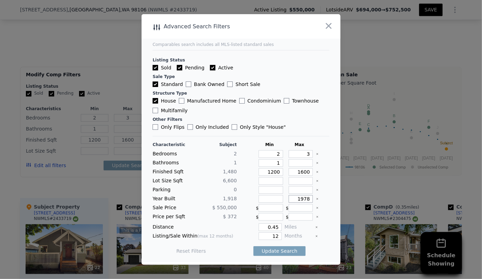
type input "1978"
drag, startPoint x: 259, startPoint y: 235, endPoint x: 248, endPoint y: 235, distance: 11.1
click at [248, 235] on div "12" at bounding box center [261, 236] width 42 height 8
type input "6"
click at [275, 249] on button "Update Search" at bounding box center [280, 251] width 52 height 10
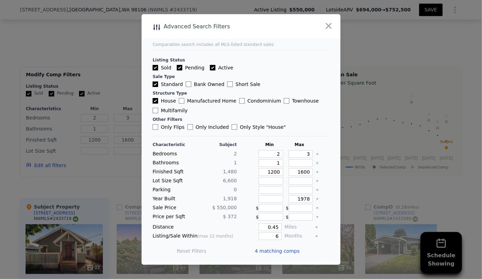
click at [278, 250] on span "4 matching comps" at bounding box center [277, 251] width 45 height 7
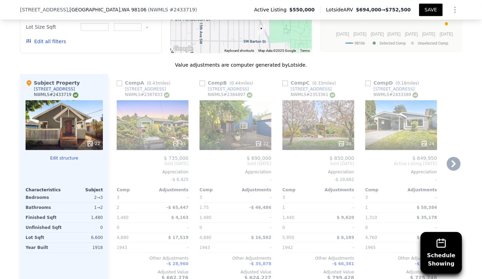
scroll to position [802, 0]
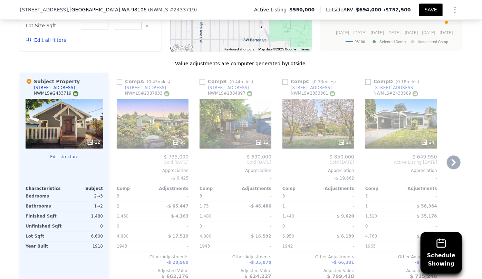
click at [140, 120] on div "35" at bounding box center [153, 124] width 72 height 50
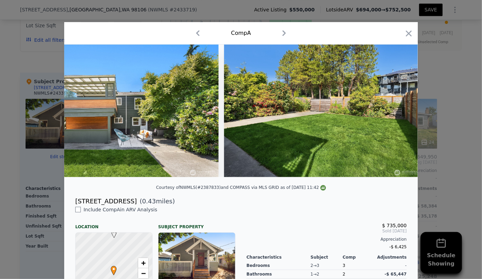
scroll to position [0, 6123]
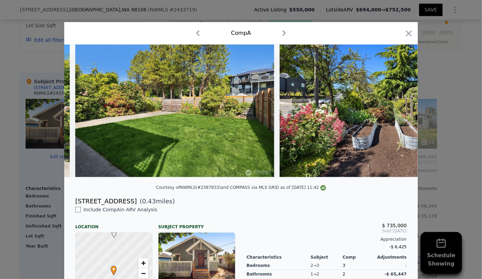
drag, startPoint x: 410, startPoint y: 32, endPoint x: 316, endPoint y: 87, distance: 108.9
click at [410, 31] on icon "button" at bounding box center [409, 34] width 10 height 10
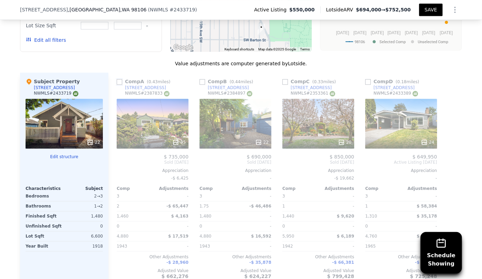
click at [118, 80] on input "checkbox" at bounding box center [120, 82] width 6 height 6
checkbox input "true"
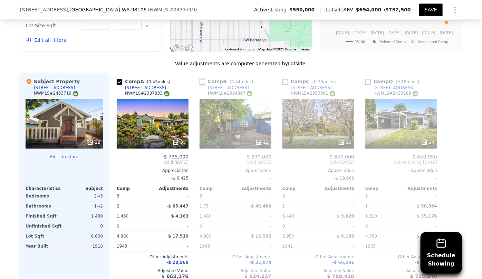
click at [201, 81] on input "checkbox" at bounding box center [203, 82] width 6 height 6
checkbox input "true"
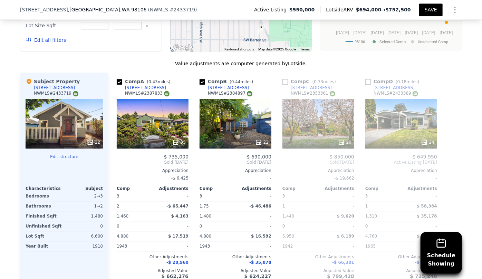
click at [305, 129] on div "20" at bounding box center [319, 124] width 72 height 50
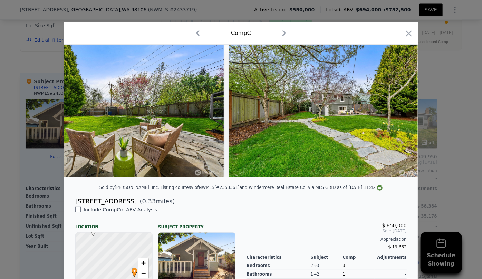
scroll to position [0, 3218]
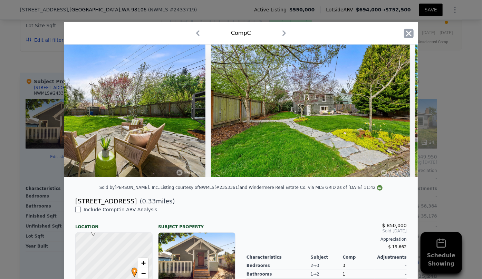
click at [408, 35] on icon "button" at bounding box center [409, 33] width 6 height 6
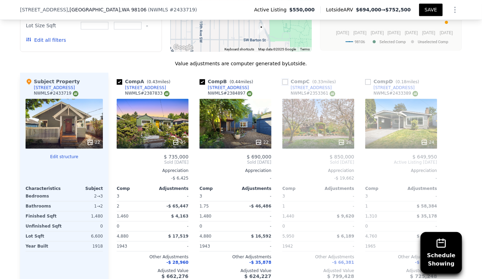
click at [283, 80] on input "checkbox" at bounding box center [286, 82] width 6 height 6
checkbox input "true"
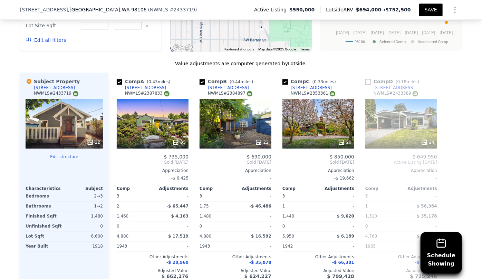
click at [408, 136] on div at bounding box center [401, 142] width 72 height 12
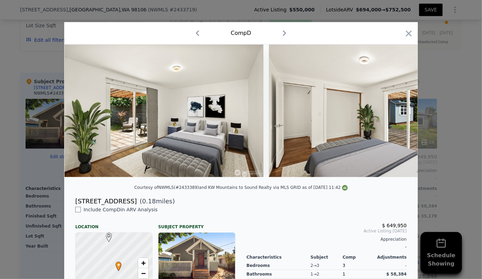
scroll to position [0, 1622]
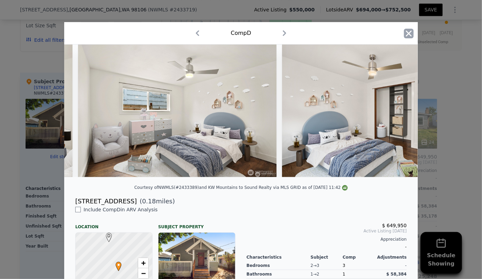
click at [404, 29] on icon "button" at bounding box center [409, 34] width 10 height 10
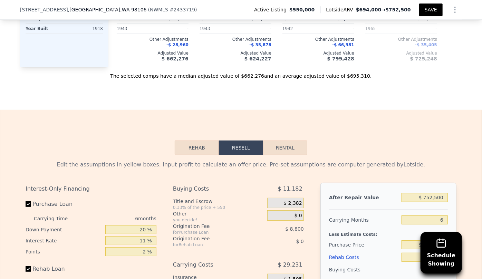
scroll to position [1023, 0]
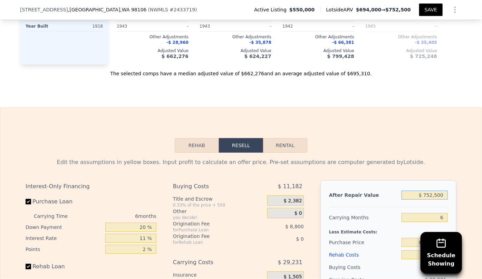
drag, startPoint x: 442, startPoint y: 194, endPoint x: 403, endPoint y: 197, distance: 38.8
click at [403, 197] on input "$ 752,500" at bounding box center [425, 195] width 46 height 9
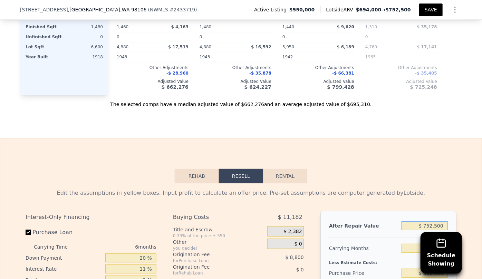
type input "$ 7"
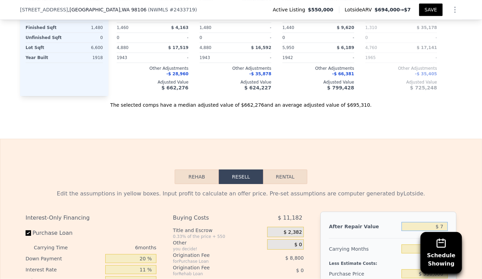
type input "-$ 589,451"
type input "$ 70"
type input "-$ 589,393"
type input "$ 700"
type input "-$ 588,809"
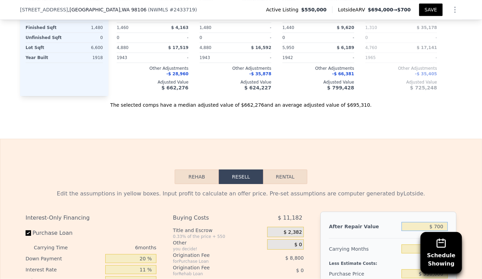
type input "$ 7,000"
type input "-$ 582,970"
type input "$ 70,000"
type input "-$ 524,577"
type input "$ 700,000"
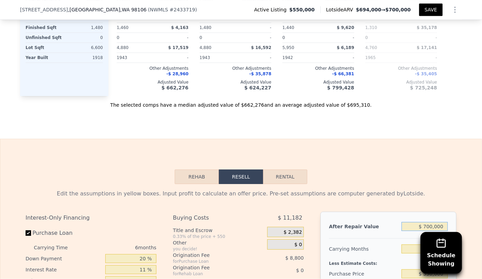
type input "$ 59,351"
type input "$ 700,000"
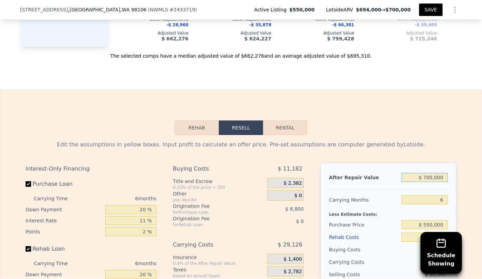
scroll to position [1116, 0]
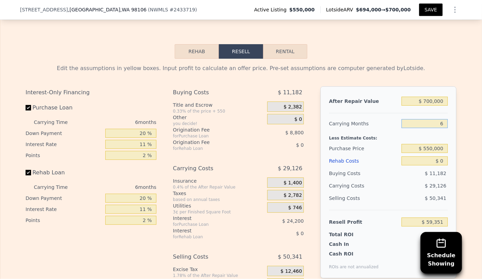
drag, startPoint x: 445, startPoint y: 121, endPoint x: 414, endPoint y: 121, distance: 31.1
click at [414, 121] on input "6" at bounding box center [425, 123] width 46 height 9
type input "7"
type input "$ 54,496"
type input "7"
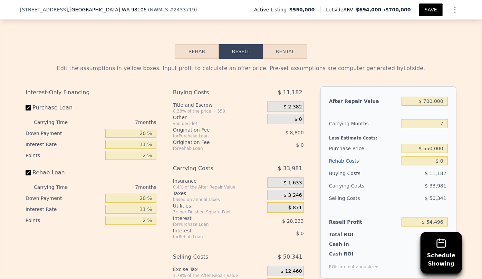
click at [345, 163] on div "Rehab Costs" at bounding box center [364, 161] width 70 height 12
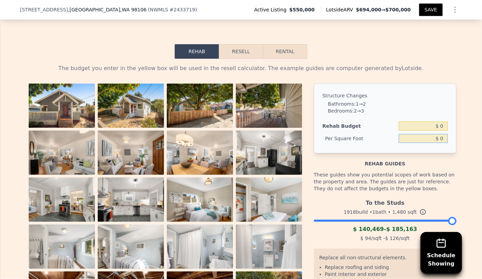
click at [438, 136] on input "$ 0" at bounding box center [423, 138] width 49 height 9
type input "$ 70"
type input "$ 103,600"
type input "$ 0"
type input "$ 65"
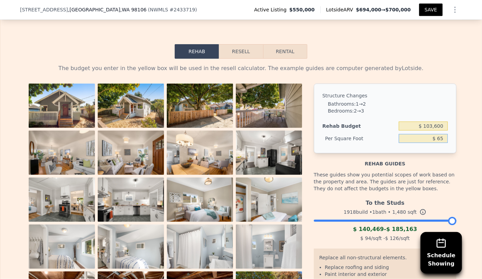
type input "$ 96,200"
click at [246, 50] on button "Resell" at bounding box center [241, 51] width 44 height 15
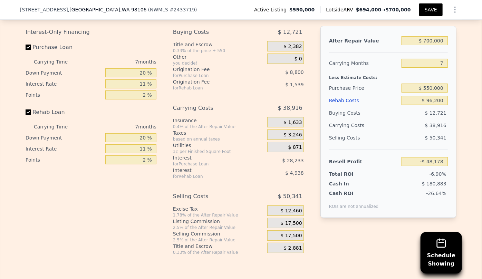
scroll to position [1179, 0]
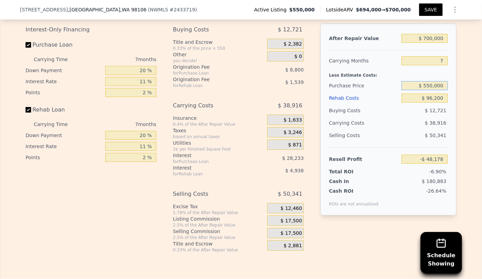
click at [431, 85] on input "$ 550,000" at bounding box center [425, 85] width 46 height 9
type input "$ 500,000"
click at [416, 109] on div "$ 12,721" at bounding box center [425, 110] width 47 height 12
type input "$ 5,351"
click at [431, 96] on input "$ 96,200" at bounding box center [425, 98] width 46 height 9
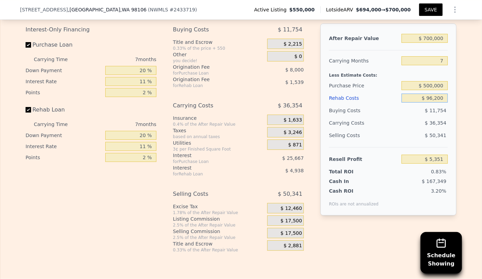
type input "$ 9,200"
type input "$ 98,209"
type input "$ 200"
type input "$ 107,815"
type input "$ 1,200"
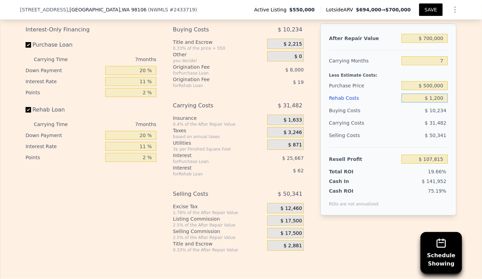
type input "$ 106,743"
type input "$ 10,200"
type input "$ 97,137"
type input "$ 100,200"
type input "$ 1,077"
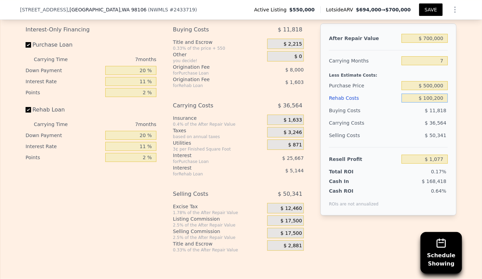
type input "$ 100,200"
click at [429, 118] on div "$ 36,564" at bounding box center [411, 123] width 73 height 12
click at [286, 235] on span "$ 17,500" at bounding box center [291, 233] width 21 height 6
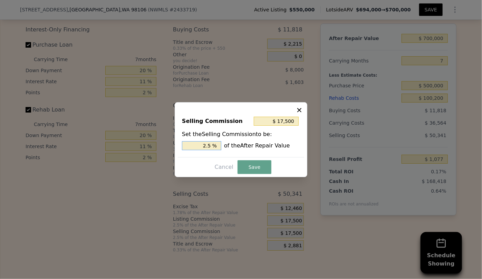
click at [208, 147] on input "2.5 %" at bounding box center [201, 145] width 39 height 9
type input "$ 3,500"
type input ".5 %"
type input "$ 10,500"
type input "1.5 %"
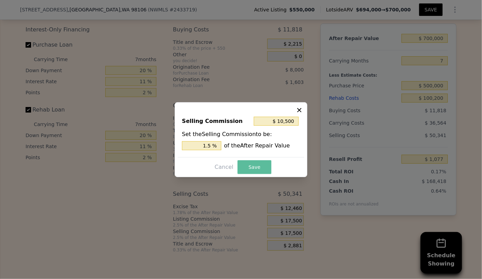
click at [255, 169] on button "Save" at bounding box center [255, 167] width 34 height 14
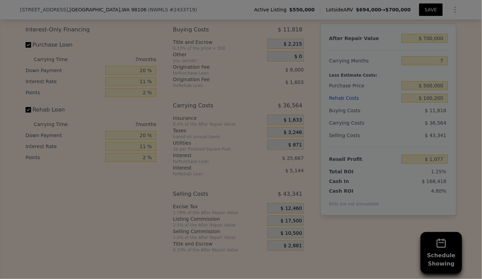
type input "$ 8,077"
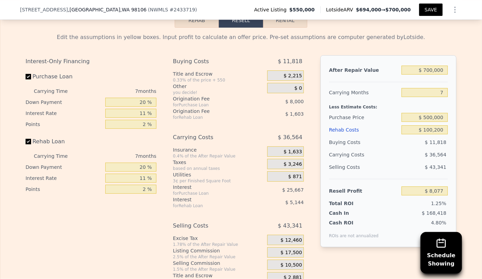
scroll to position [1116, 0]
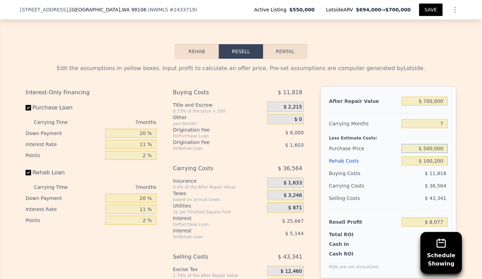
click at [427, 147] on input "$ 500,000" at bounding box center [425, 148] width 46 height 9
type input "$ 680,000"
click at [428, 157] on input "$ 100,200" at bounding box center [425, 160] width 46 height 9
type input "-$ 184,642"
click at [426, 148] on input "$ 680,000" at bounding box center [425, 148] width 46 height 9
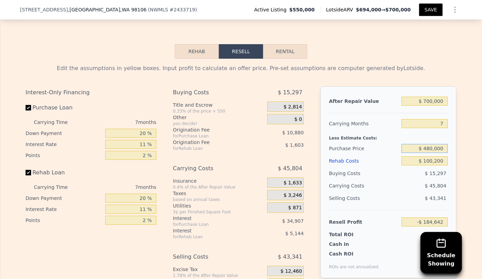
type input "$ 480,000"
type input "$ 29,493"
click at [430, 148] on input "$ 480,000" at bounding box center [425, 148] width 46 height 9
type input "$ 490,000"
click at [425, 161] on input "$ 100,200" at bounding box center [425, 160] width 46 height 9
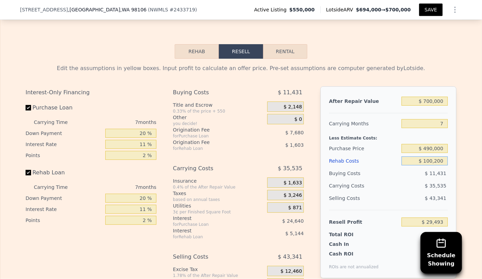
type input "$ 18,788"
click at [429, 148] on input "$ 490,000" at bounding box center [425, 148] width 46 height 9
type input "$ 480,000"
click at [428, 172] on span "$ 11,625" at bounding box center [435, 174] width 21 height 6
type input "$ 29,493"
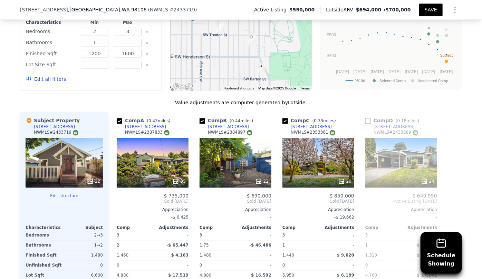
scroll to position [740, 0]
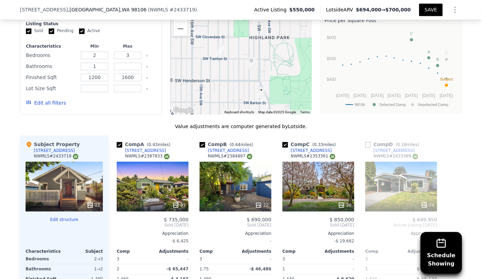
click at [430, 7] on button "SAVE" at bounding box center [430, 9] width 23 height 12
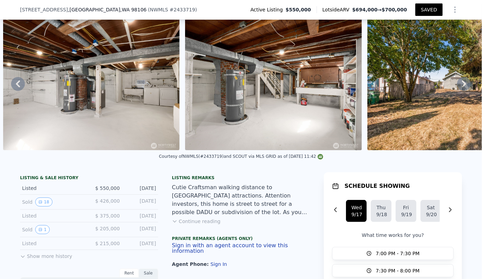
scroll to position [109, 0]
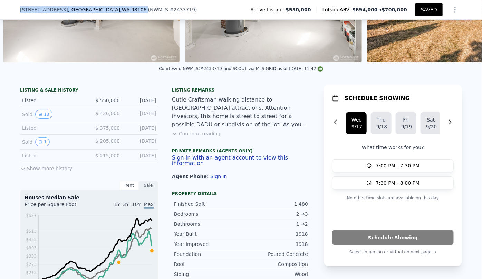
drag, startPoint x: 17, startPoint y: 9, endPoint x: 99, endPoint y: 12, distance: 82.3
click at [99, 12] on div "[STREET_ADDRESS] ( NWMLS # 2433719 ) Active Listing $550,000 Lotside ARV $694,0…" at bounding box center [241, 10] width 482 height 20
copy div "[STREET_ADDRESS]"
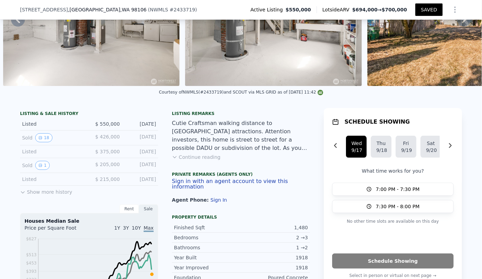
scroll to position [0, 0]
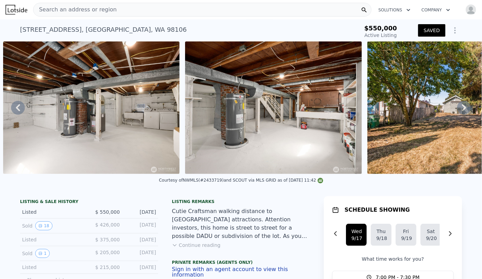
type input "3"
type input "2"
type input "1310"
type input "1480"
type input "4760"
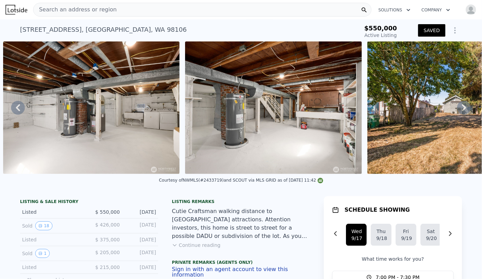
type input "5950"
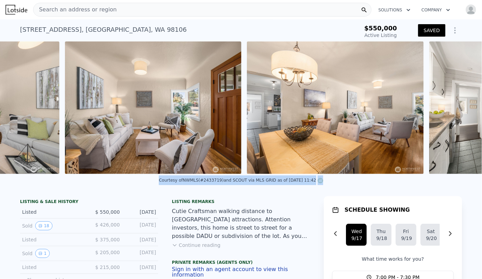
drag, startPoint x: 337, startPoint y: 189, endPoint x: 136, endPoint y: 179, distance: 201.3
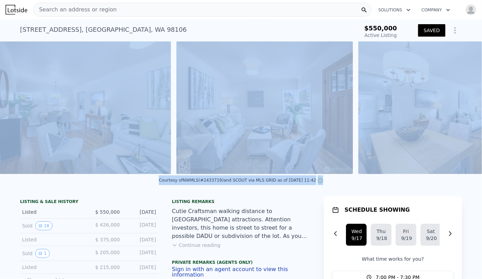
scroll to position [0, 1045]
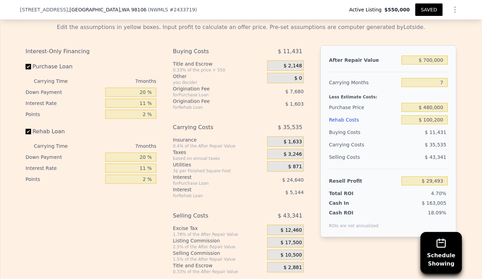
scroll to position [1159, 0]
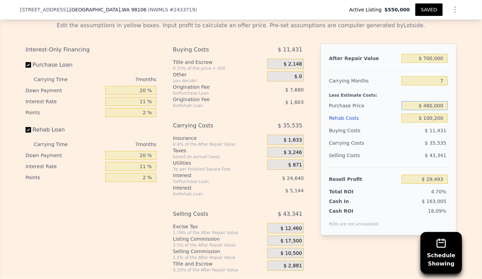
click at [432, 106] on input "$ 480,000" at bounding box center [425, 105] width 46 height 9
type input "$ 550,000"
type input "-$ 45,452"
click at [433, 118] on input "$ 100,200" at bounding box center [425, 118] width 46 height 9
type input "$ 1,200"
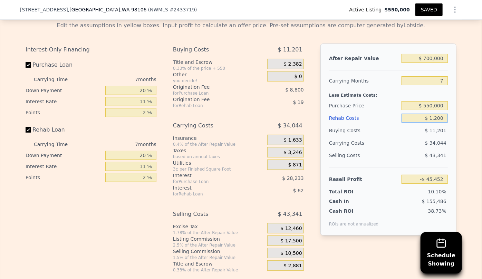
type input "$ 60,214"
type input "$ 200"
type input "$ 61,286"
type input "$ 5,200"
type input "$ 55,947"
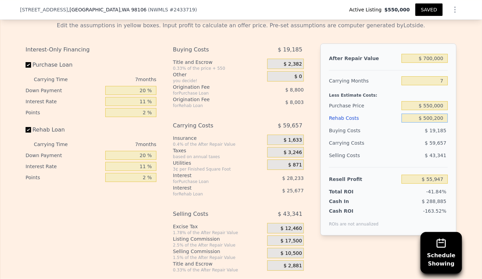
type input "$ 5,000,200"
type input "-$ 5,275,383"
type input "$ 500,200"
type input "-$ 472,383"
type input "$ 50,200"
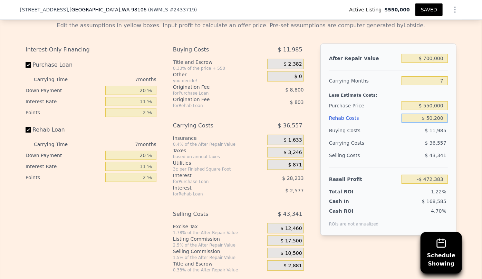
type input "$ 7,917"
click at [441, 117] on input "$ 50,200" at bounding box center [425, 118] width 46 height 9
type input "$ 502"
type input "$ 60,958"
type input "$ 50"
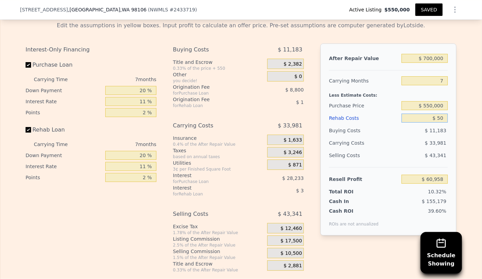
type input "$ 61,445"
type input "$ 500"
type input "$ 60,960"
type input "$ 5,000"
type input "$ 56,157"
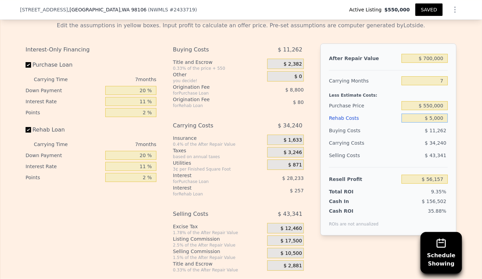
type input "$ 50,000"
type input "$ 8,127"
type input "$ 50,000"
click at [431, 108] on input "$ 550,000" at bounding box center [425, 105] width 46 height 9
type input "$ 540,000"
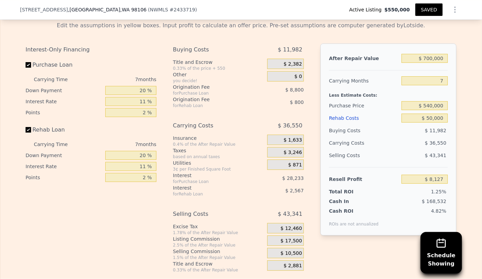
click at [415, 145] on div "$ 36,550" at bounding box center [411, 143] width 73 height 12
type input "$ 18,832"
click at [431, 105] on input "$ 540,000" at bounding box center [425, 105] width 46 height 9
type input "$ 530,000"
type input "$ 29,536"
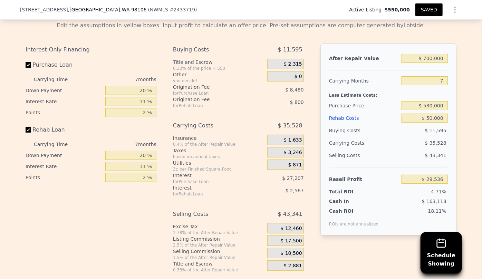
click at [435, 158] on div "$ 43,341" at bounding box center [425, 155] width 47 height 12
click at [426, 11] on button "SAVED" at bounding box center [429, 9] width 27 height 12
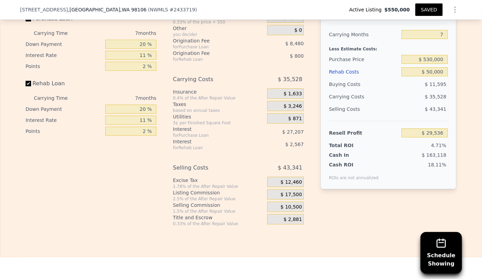
scroll to position [1222, 0]
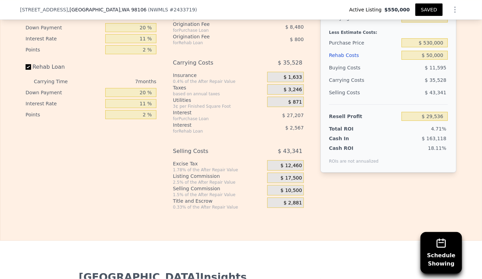
click at [432, 11] on button "SAVED" at bounding box center [429, 9] width 27 height 12
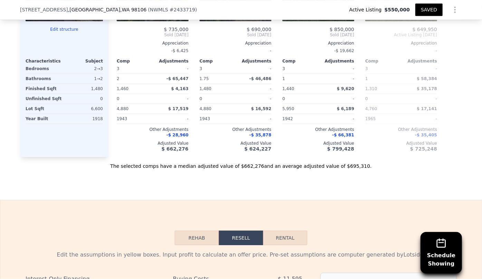
scroll to position [908, 0]
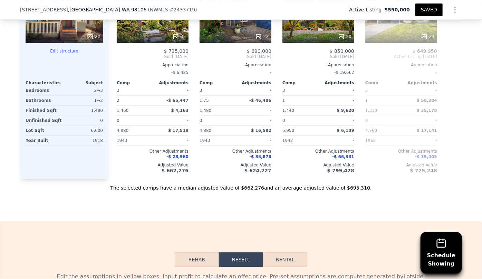
click at [427, 10] on button "SAVED" at bounding box center [429, 9] width 27 height 12
click at [427, 3] on button "SAVED" at bounding box center [429, 9] width 27 height 12
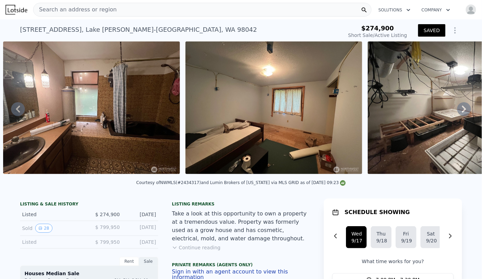
click at [108, 13] on div "Search an address or region" at bounding box center [202, 10] width 339 height 14
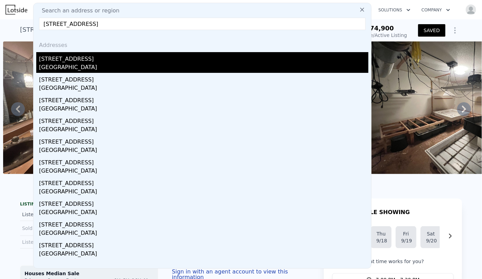
type input "[STREET_ADDRESS]"
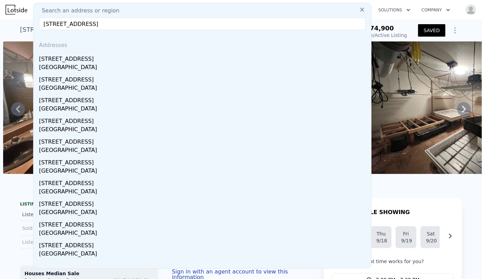
drag, startPoint x: 110, startPoint y: 60, endPoint x: 148, endPoint y: 53, distance: 38.7
click at [110, 60] on div "[STREET_ADDRESS]" at bounding box center [204, 57] width 330 height 11
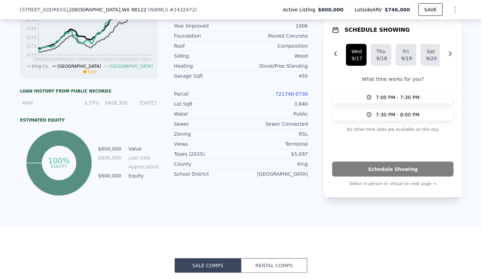
scroll to position [374, 0]
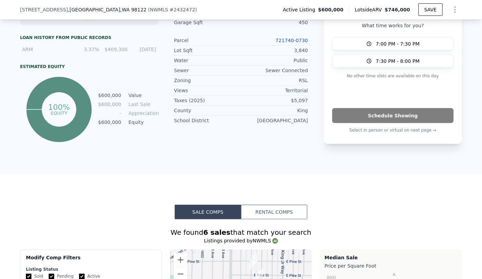
click at [301, 39] on link "721740-0730" at bounding box center [292, 41] width 32 height 6
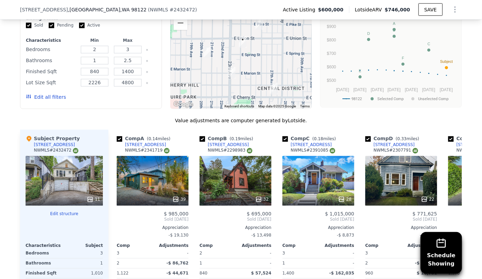
scroll to position [625, 0]
click at [53, 101] on button "Edit all filters" at bounding box center [46, 97] width 40 height 7
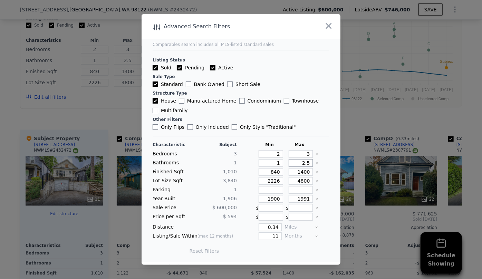
drag, startPoint x: 306, startPoint y: 165, endPoint x: 287, endPoint y: 163, distance: 19.4
click at [289, 163] on input "2.5" at bounding box center [301, 163] width 25 height 8
drag, startPoint x: 307, startPoint y: 171, endPoint x: 266, endPoint y: 171, distance: 41.5
click at [266, 171] on div "Finished Sqft 1,010 840 1400" at bounding box center [241, 172] width 177 height 8
type input "1"
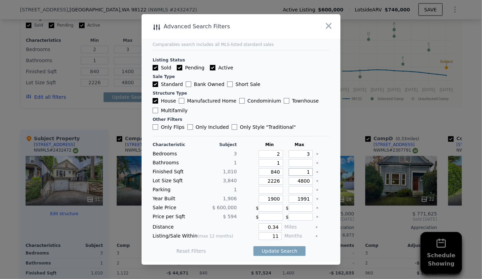
type input "1"
type input "12"
type input "120"
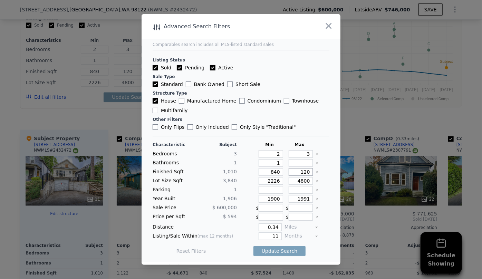
type input "1200"
drag, startPoint x: 279, startPoint y: 182, endPoint x: 238, endPoint y: 183, distance: 41.1
click at [238, 183] on div "Lot Size Sqft 3,840 2226 4800" at bounding box center [241, 181] width 177 height 8
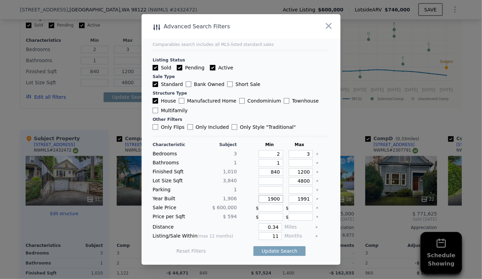
drag, startPoint x: 278, startPoint y: 196, endPoint x: 240, endPoint y: 194, distance: 38.4
click at [240, 194] on div "Characteristic Subject Min Max Bedrooms 3 2 3 Bathrooms 1 1 Finished Sqft 1,010…" at bounding box center [241, 201] width 177 height 119
click at [308, 200] on div "1991" at bounding box center [299, 199] width 27 height 8
click at [307, 198] on input "1991" at bounding box center [301, 199] width 25 height 8
type input "1970"
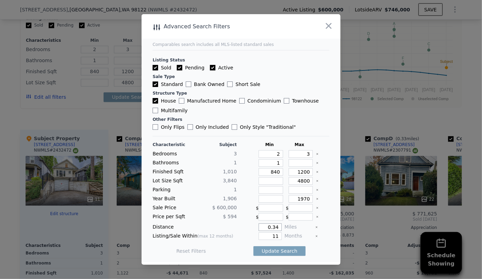
drag, startPoint x: 278, startPoint y: 227, endPoint x: 237, endPoint y: 223, distance: 40.9
click at [237, 224] on div "Distance 0.34 Miles" at bounding box center [241, 228] width 177 height 8
type input "0.5"
drag, startPoint x: 276, startPoint y: 235, endPoint x: 241, endPoint y: 237, distance: 35.6
click at [241, 237] on div "11" at bounding box center [261, 236] width 42 height 8
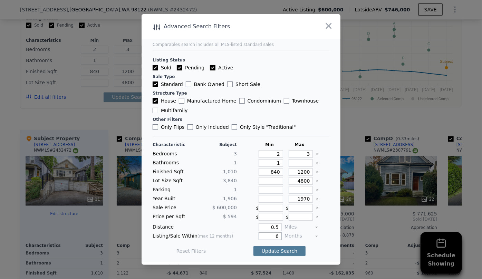
type input "6"
click at [274, 250] on button "Update Search" at bounding box center [280, 251] width 52 height 10
checkbox input "false"
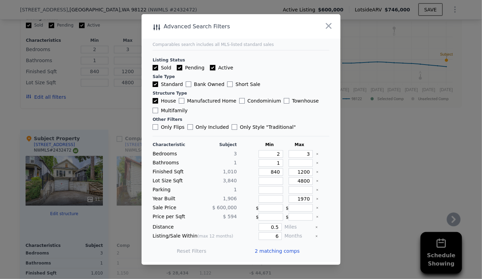
click at [275, 250] on span "2 matching comps" at bounding box center [277, 251] width 45 height 7
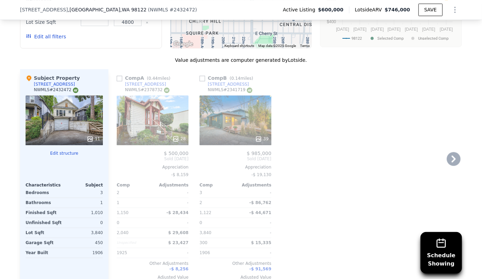
scroll to position [688, 0]
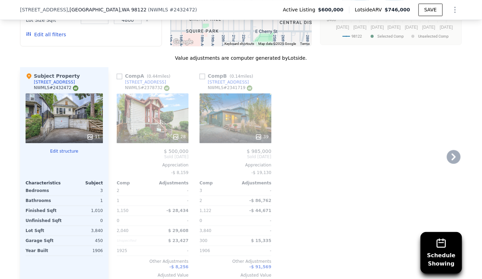
click at [154, 137] on div "28" at bounding box center [153, 136] width 66 height 7
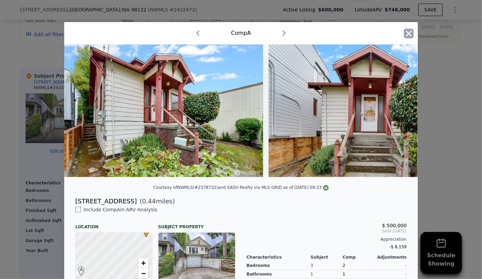
click at [410, 32] on icon "button" at bounding box center [409, 34] width 10 height 10
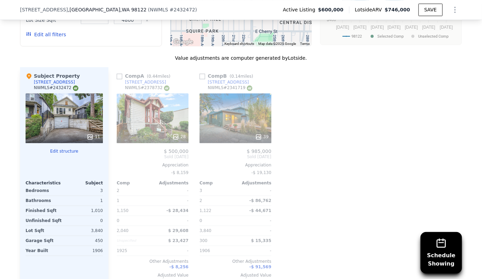
click at [234, 128] on div "39" at bounding box center [236, 118] width 72 height 50
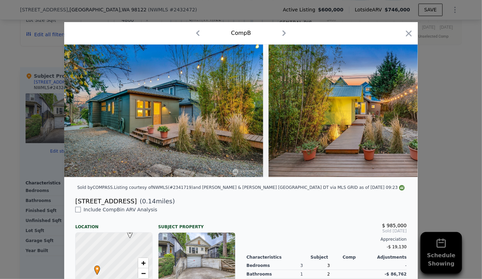
click at [407, 30] on icon "button" at bounding box center [409, 34] width 10 height 10
